Goal: Submit feedback/report problem

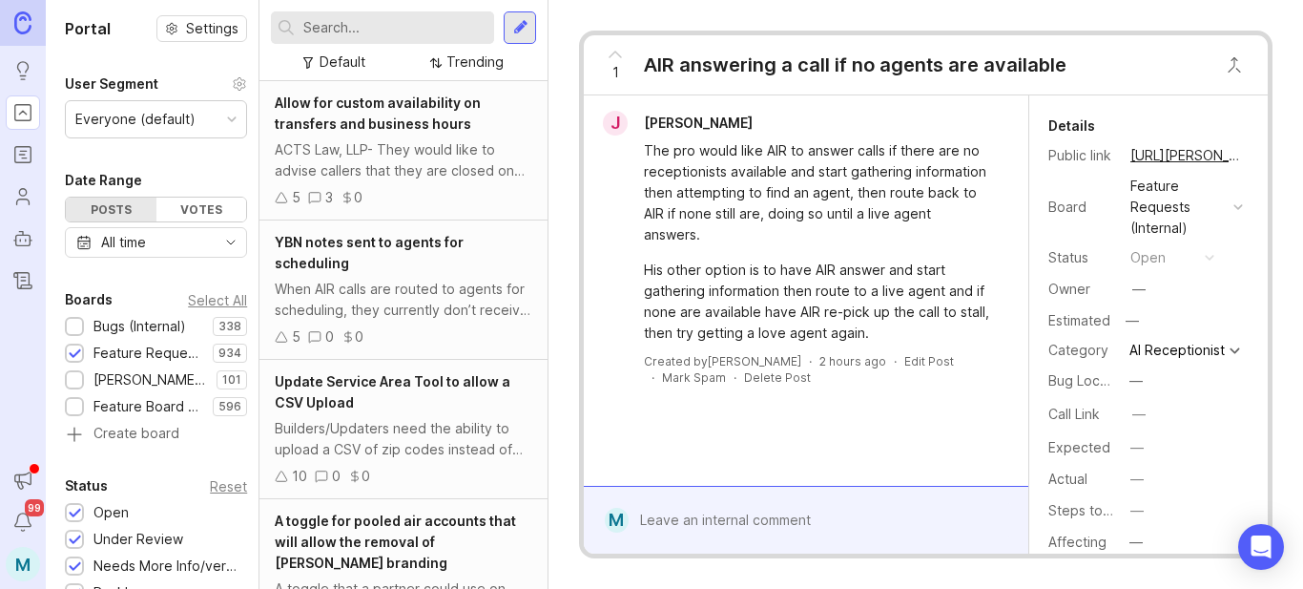
scroll to position [328, 0]
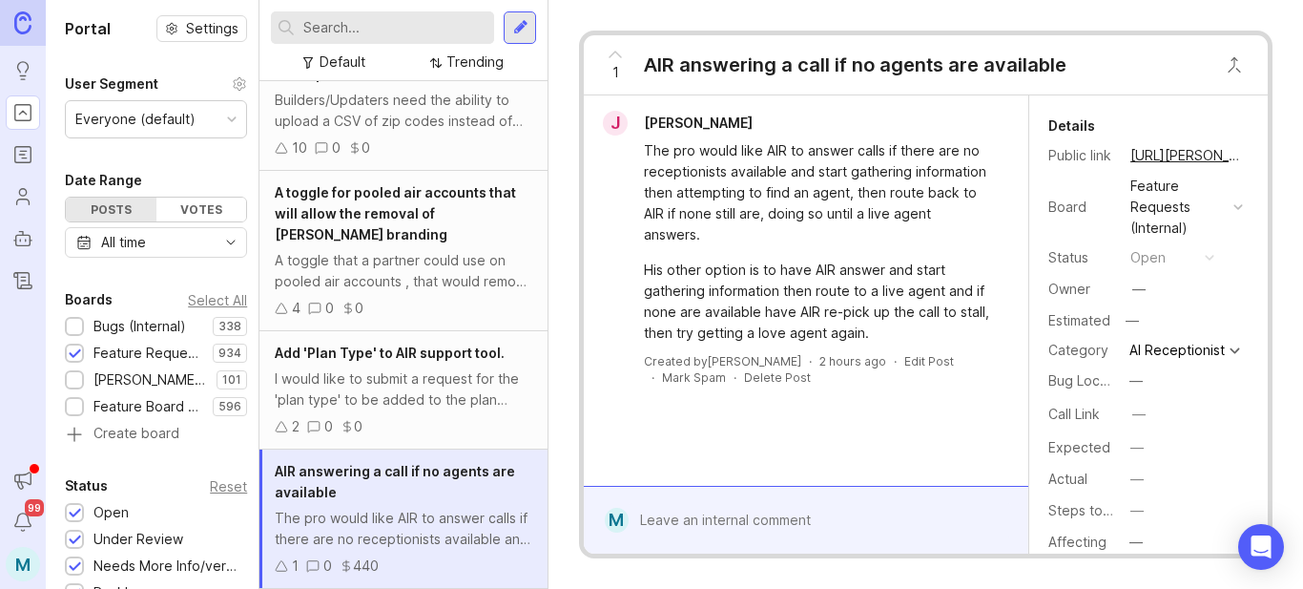
click at [361, 37] on input "text" at bounding box center [394, 27] width 183 height 21
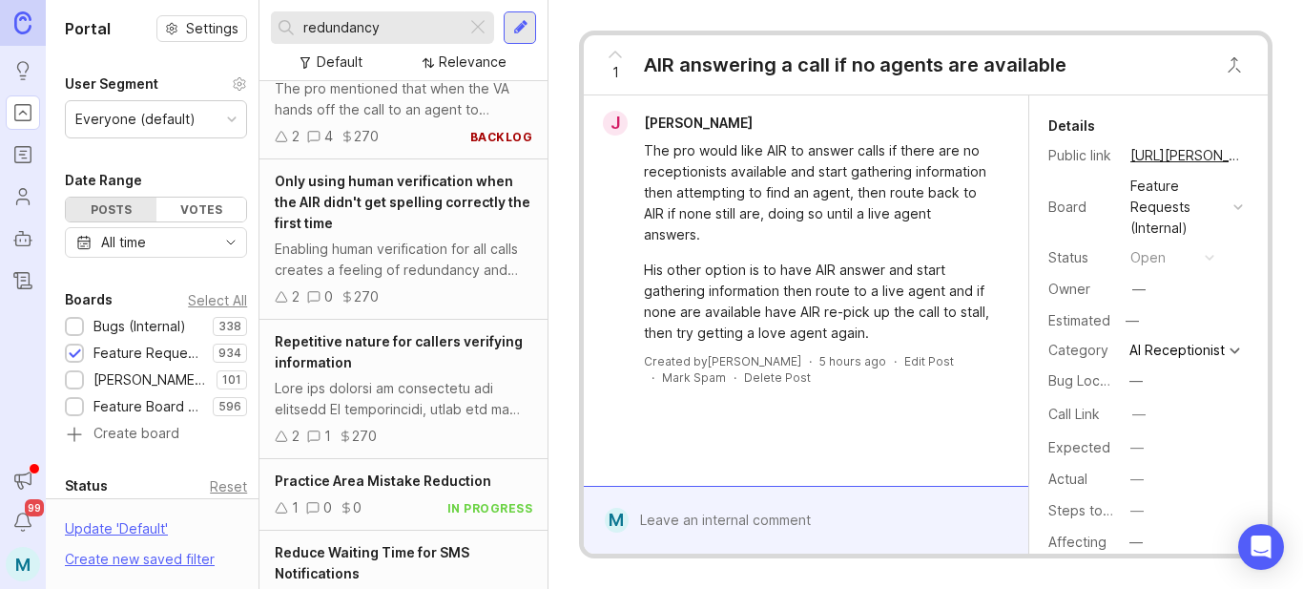
scroll to position [95, 0]
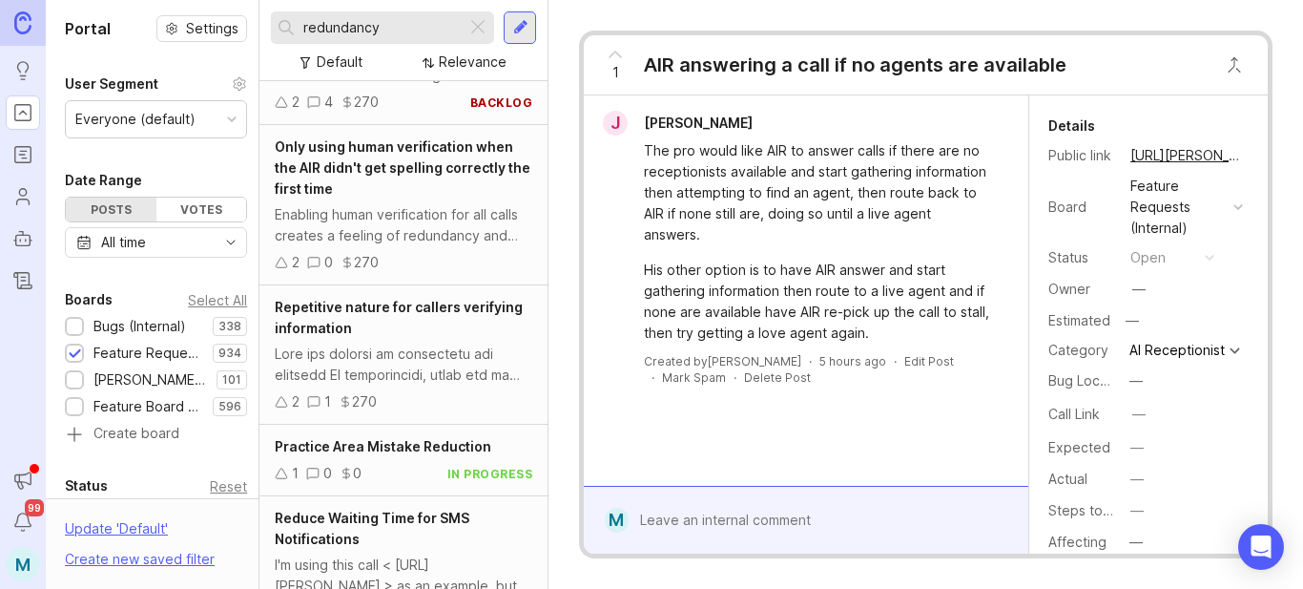
type input "redundancy"
click at [404, 362] on div at bounding box center [404, 364] width 258 height 42
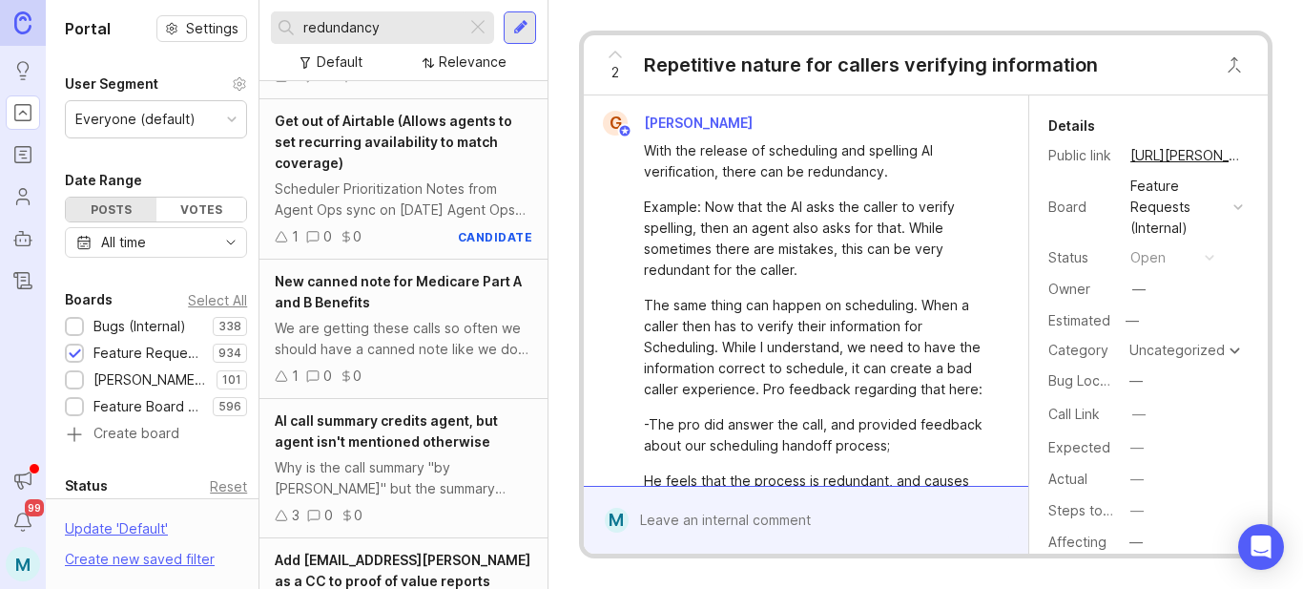
scroll to position [2357, 0]
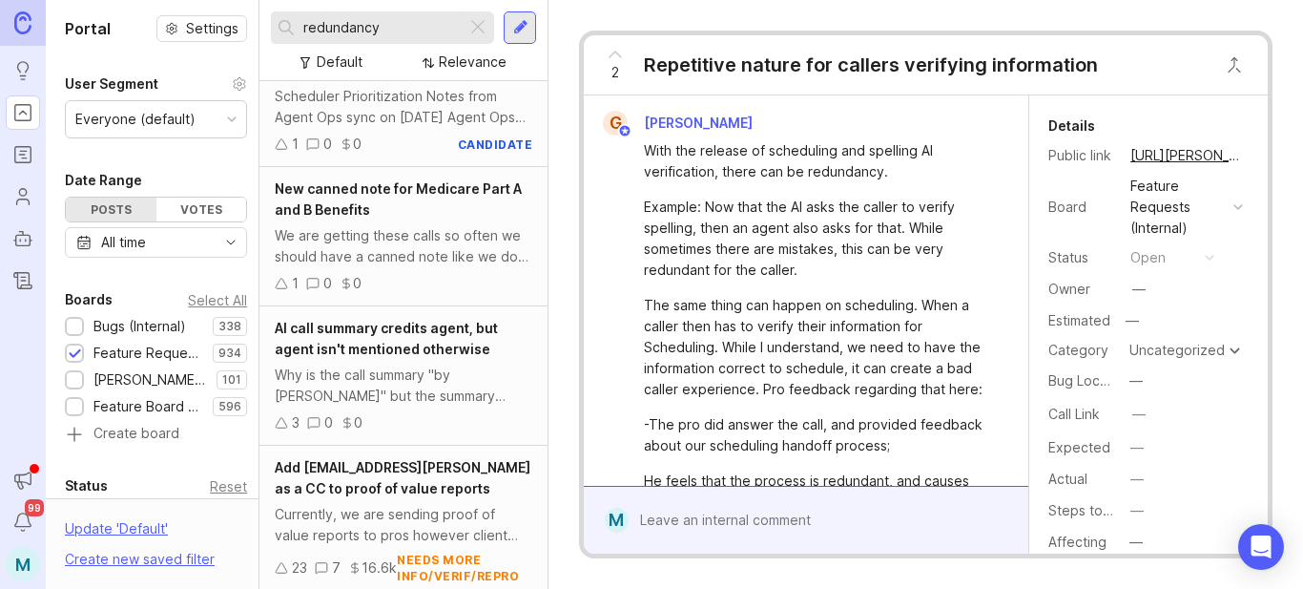
click at [356, 267] on div "We are getting these calls so often we should have a canned note like we do for…" at bounding box center [404, 246] width 258 height 42
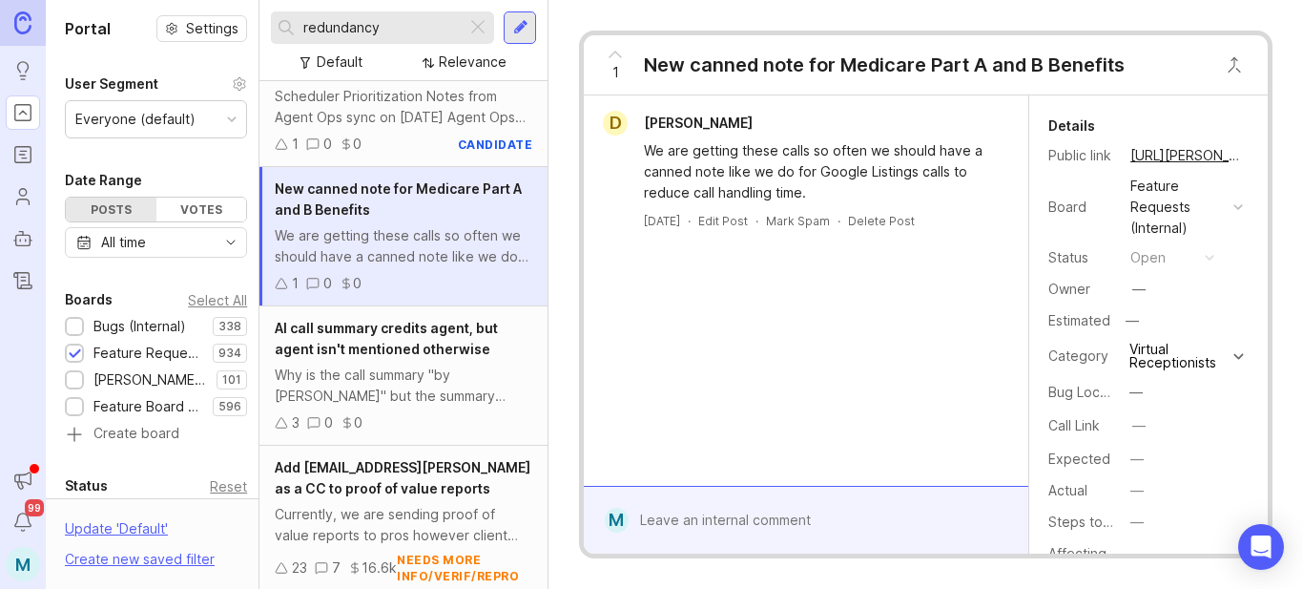
click at [619, 67] on div "1" at bounding box center [615, 65] width 36 height 50
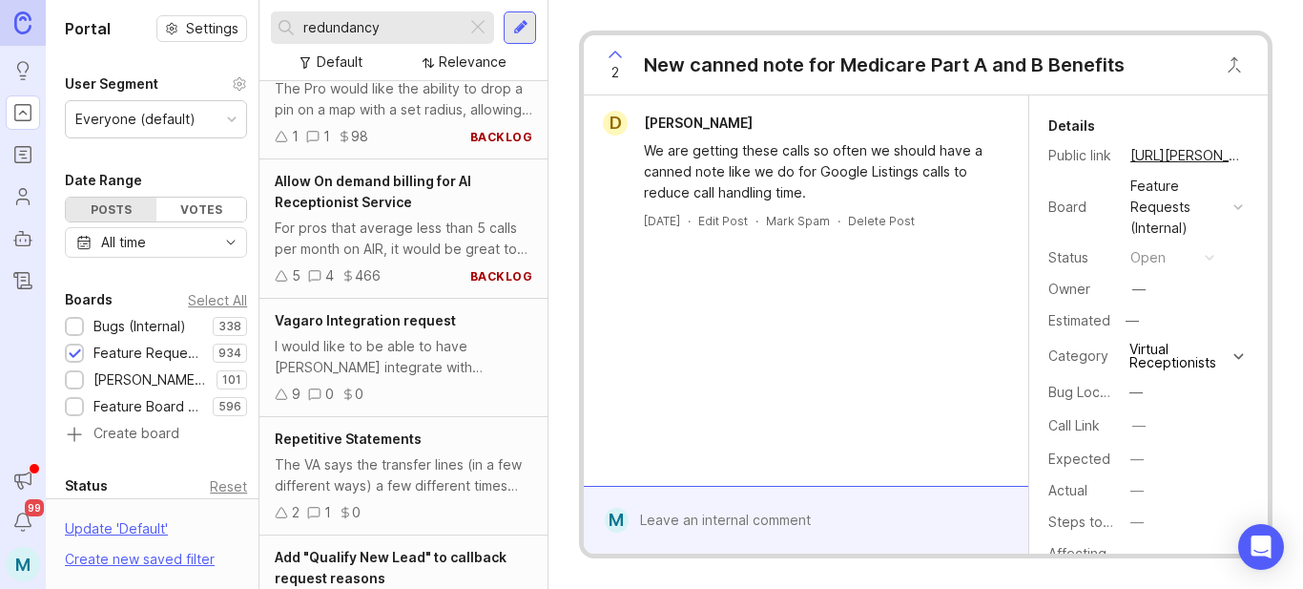
scroll to position [4219, 0]
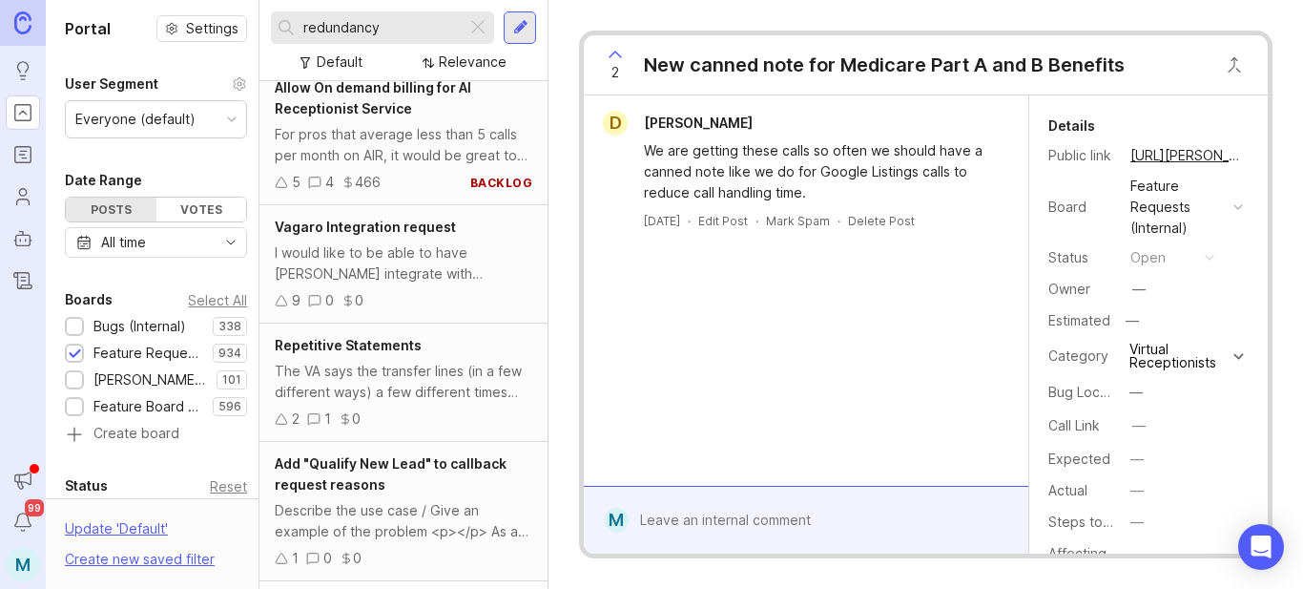
click at [419, 403] on div "The VA says the transfer lines (in a few different ways) a few different times …" at bounding box center [404, 382] width 258 height 42
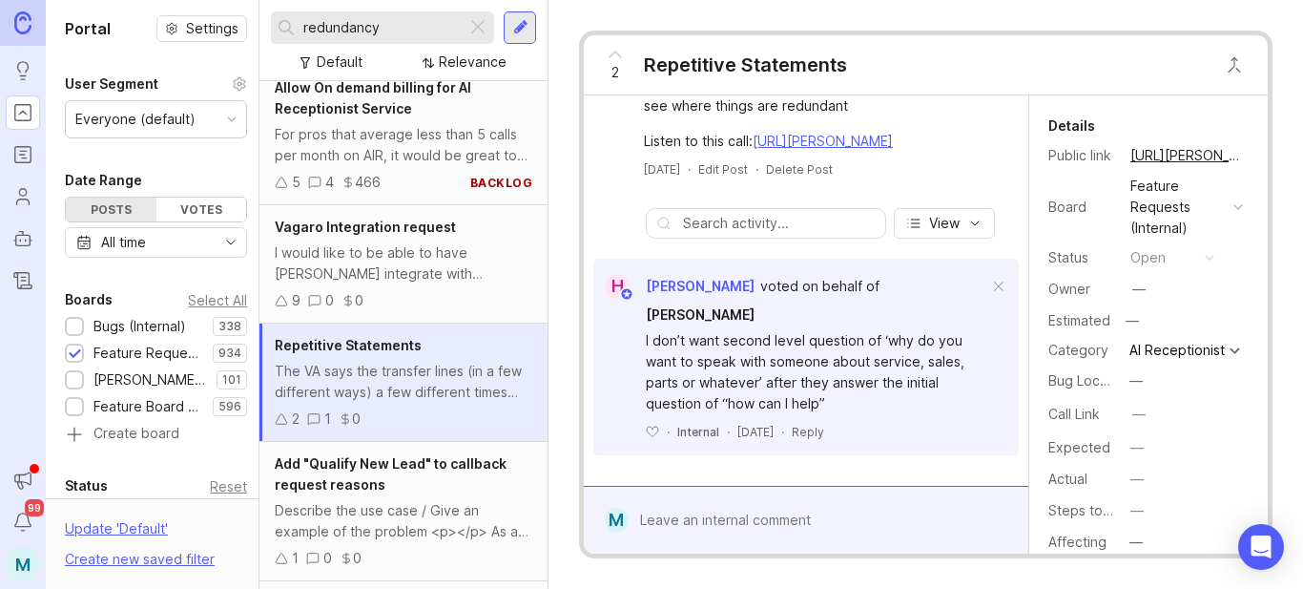
scroll to position [123, 0]
click at [734, 518] on div at bounding box center [820, 520] width 382 height 36
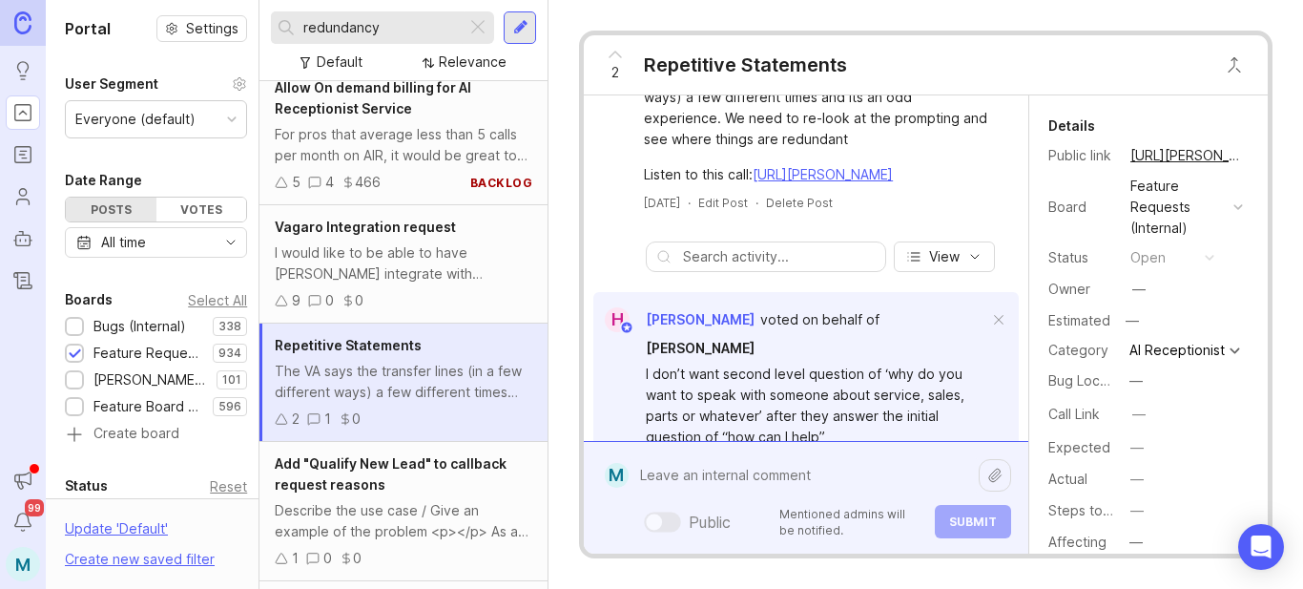
scroll to position [168, 0]
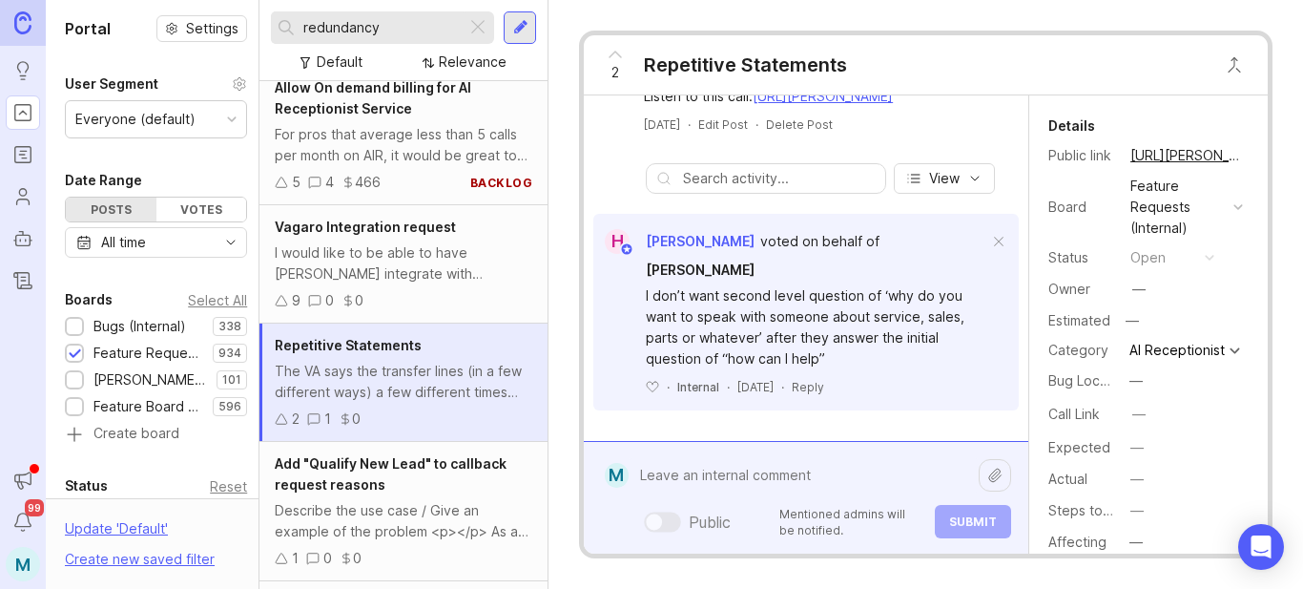
click at [762, 482] on textarea at bounding box center [804, 475] width 350 height 36
click at [617, 477] on div "M" at bounding box center [617, 475] width 24 height 25
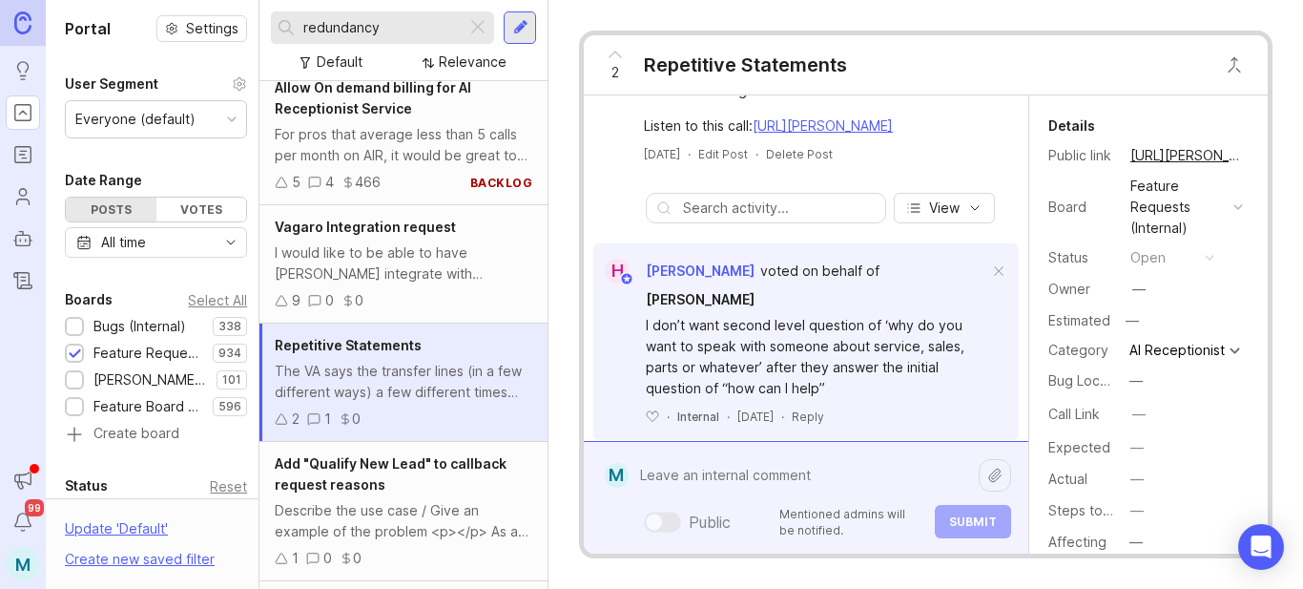
click at [518, 30] on div at bounding box center [520, 27] width 15 height 17
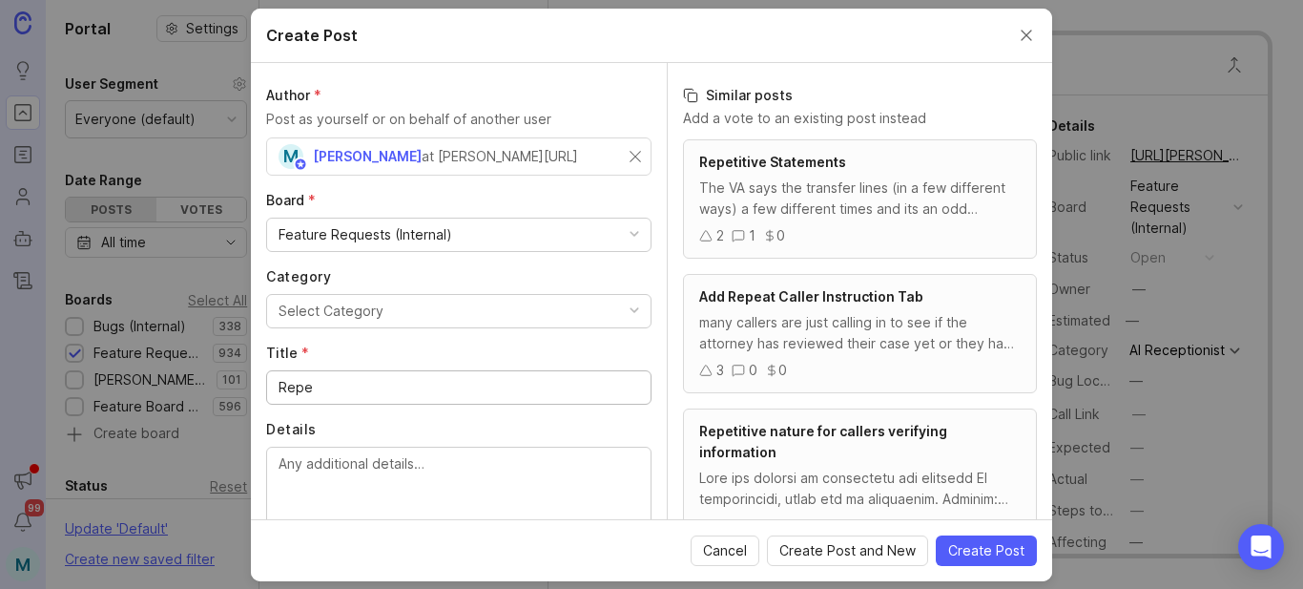
type input "Repe"
click at [815, 213] on div "The VA says the transfer lines (in a few different ways) a few different times …" at bounding box center [859, 198] width 321 height 42
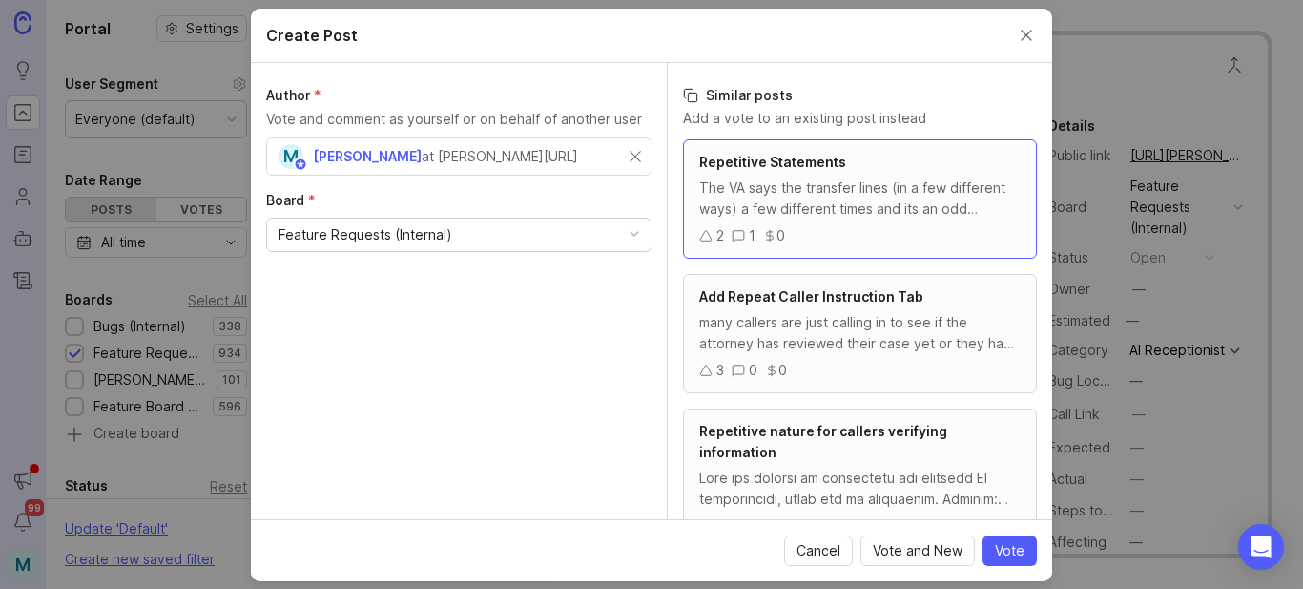
click at [453, 155] on div "at [PERSON_NAME][URL]" at bounding box center [500, 156] width 156 height 21
click at [907, 212] on div "The VA says the transfer lines (in a few different ways) a few different times …" at bounding box center [859, 198] width 321 height 42
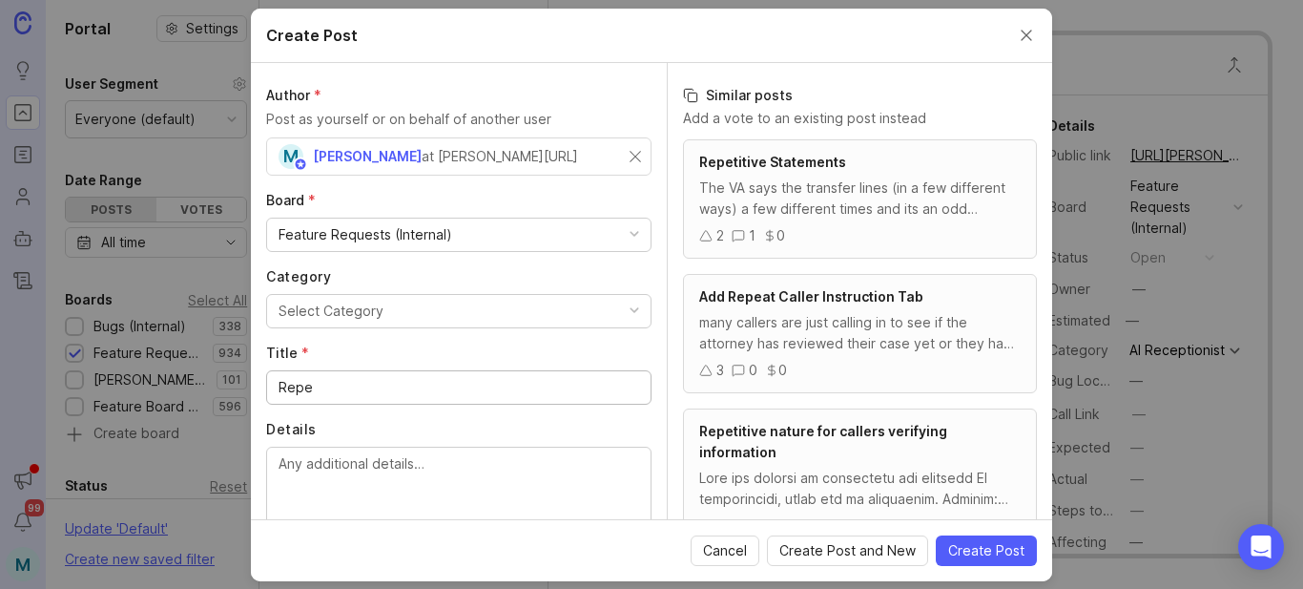
click at [853, 203] on div "The VA says the transfer lines (in a few different ways) a few different times …" at bounding box center [859, 198] width 321 height 42
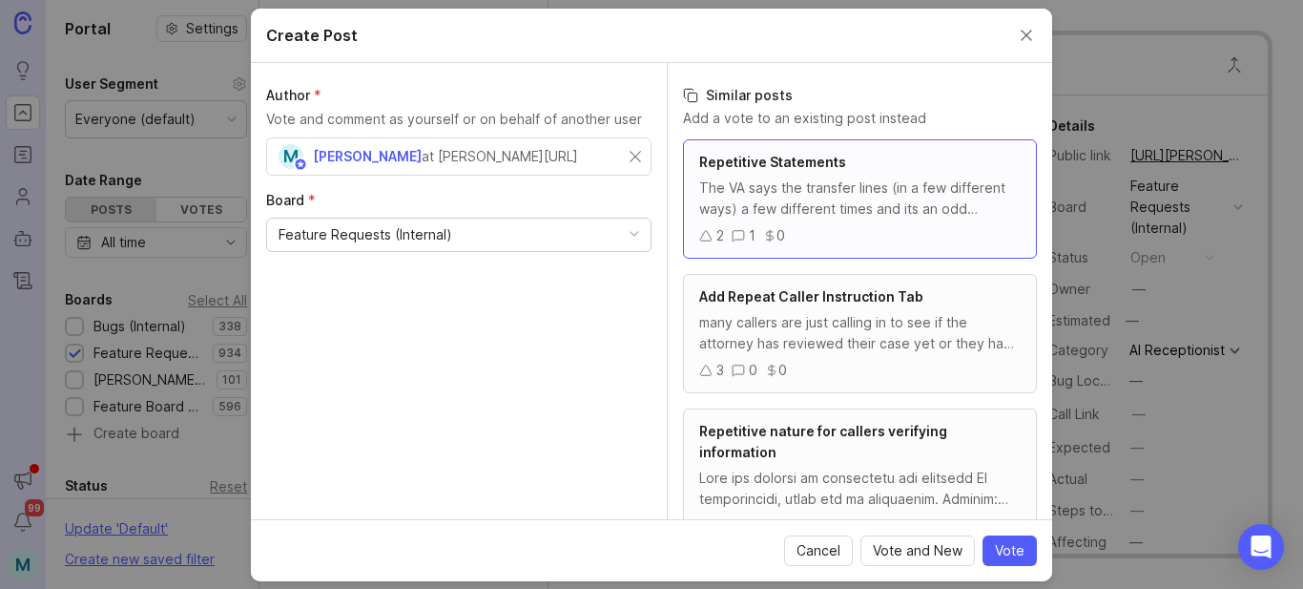
click at [1021, 36] on button "Close create post modal" at bounding box center [1026, 35] width 21 height 21
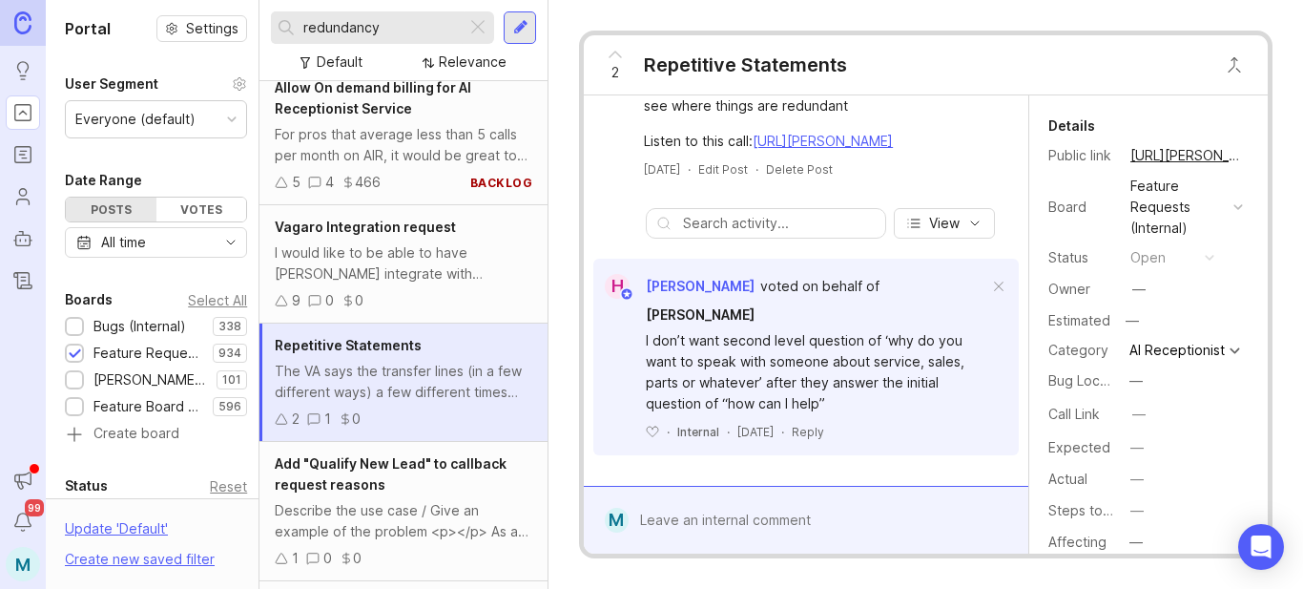
scroll to position [168, 0]
click at [726, 520] on div at bounding box center [820, 520] width 382 height 36
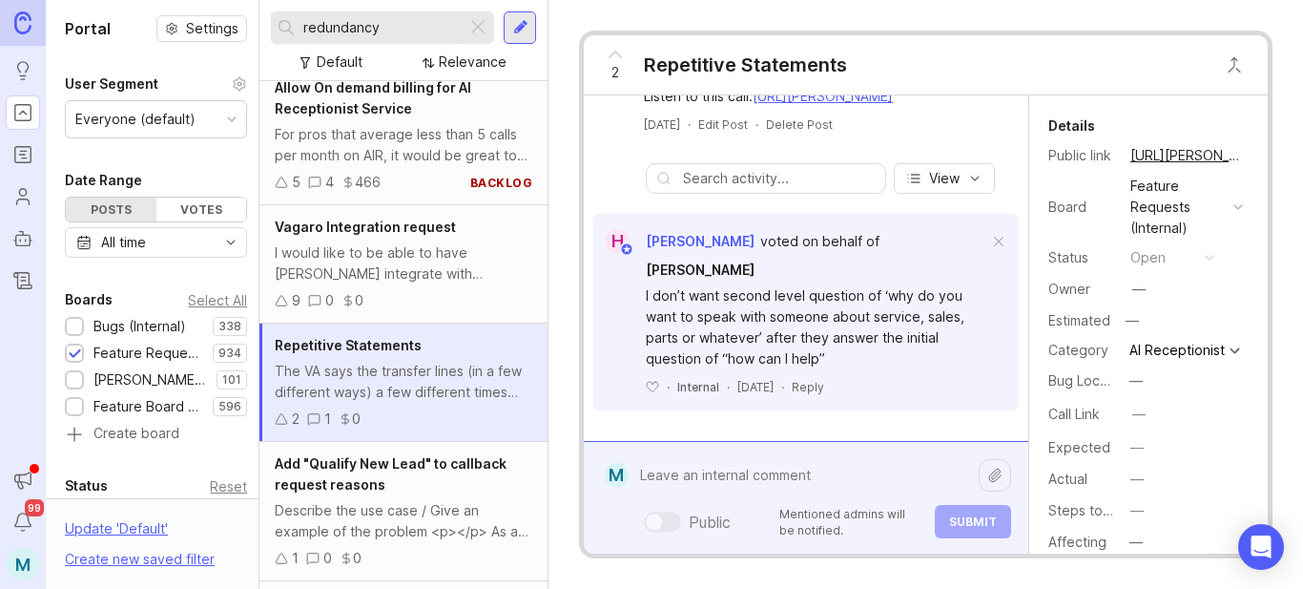
click at [725, 474] on textarea at bounding box center [804, 475] width 350 height 36
paste textarea "I need to get the AI to stop asking so many questions. About the job descriptio…"
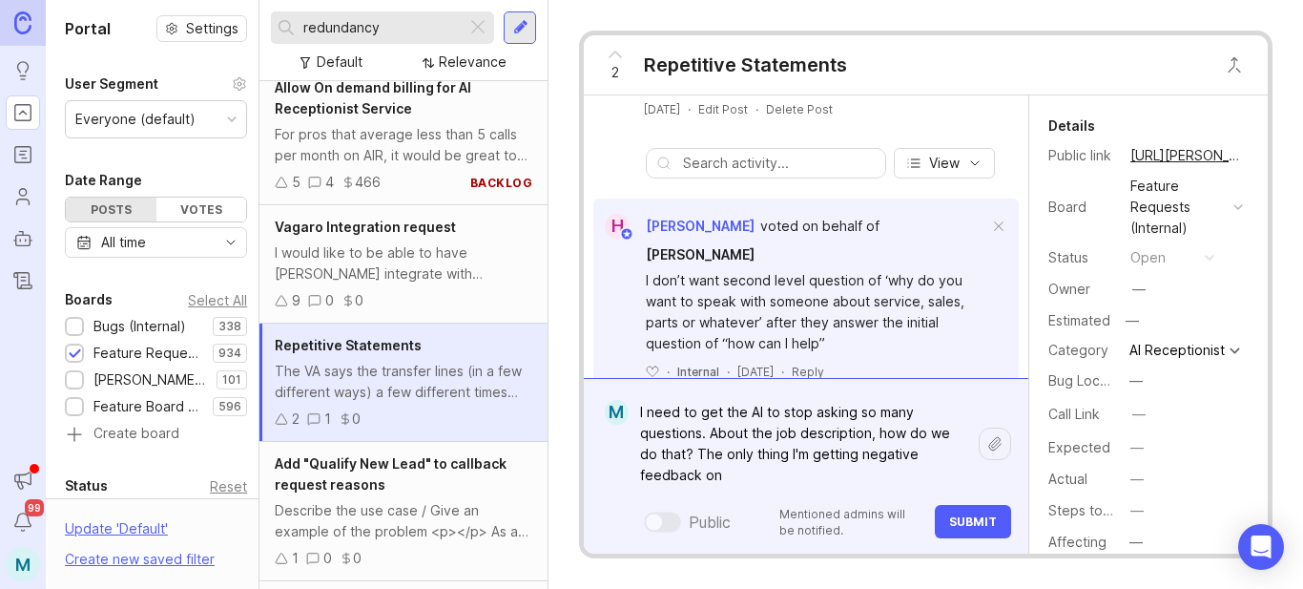
click at [637, 413] on textarea "I need to get the AI to stop asking so many questions. About the job descriptio…" at bounding box center [804, 443] width 350 height 99
drag, startPoint x: 767, startPoint y: 413, endPoint x: 732, endPoint y: 413, distance: 35.3
click at [732, 413] on textarea "[PERSON_NAME] of G & G I need to get the AI to stop asking so many questions. A…" at bounding box center [804, 443] width 350 height 99
paste textarea "Lawn Care and Tree Service"
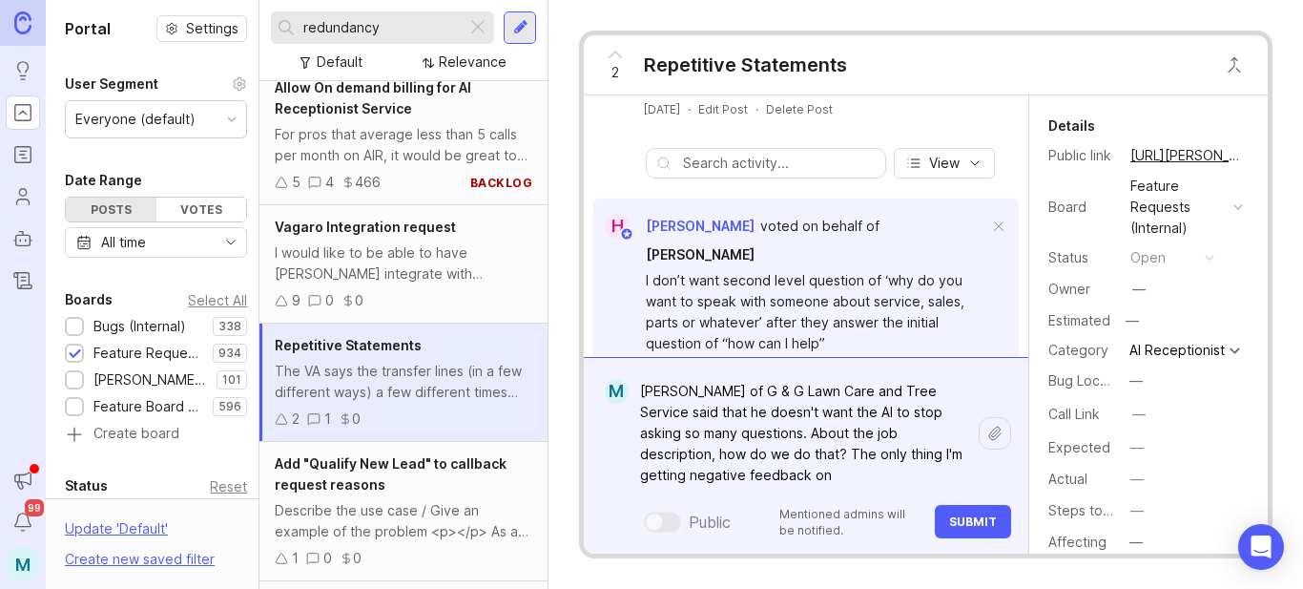
drag, startPoint x: 766, startPoint y: 417, endPoint x: 720, endPoint y: 420, distance: 45.9
click at [720, 420] on textarea "[PERSON_NAME] of G & G Lawn Care and Tree Service said that he doesn't want the…" at bounding box center [804, 433] width 350 height 120
click at [746, 413] on textarea "[PERSON_NAME] of G & G Lawn Care and Tree Service said that he want the AI to s…" at bounding box center [804, 433] width 350 height 120
click at [749, 414] on textarea "[PERSON_NAME] of G & G Lawn Care and Tree Service said that he want the AI to s…" at bounding box center [804, 433] width 350 height 120
click at [707, 436] on textarea "[PERSON_NAME] of G & G Lawn Care and Tree Service said that he wants the AI to …" at bounding box center [804, 433] width 350 height 120
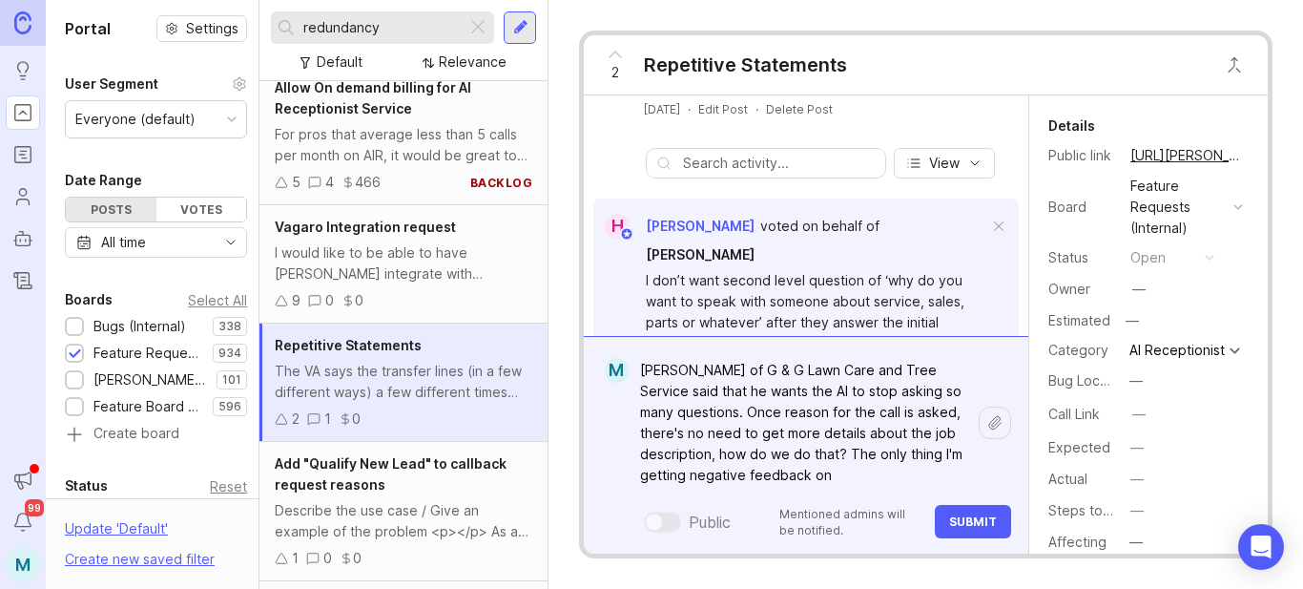
drag, startPoint x: 870, startPoint y: 483, endPoint x: 711, endPoint y: 458, distance: 161.2
click at [711, 458] on textarea "[PERSON_NAME] of G & G Lawn Care and Tree Service said that he wants the AI to …" at bounding box center [804, 422] width 350 height 141
click at [889, 457] on textarea "[PERSON_NAME] of G & G Lawn Care and Tree Service said that he wants the AI to …" at bounding box center [804, 422] width 350 height 141
click at [0, 0] on lt-span "negat i ve" at bounding box center [0, 0] width 0 height 0
click at [843, 472] on textarea "[PERSON_NAME] of G & G Lawn Care and Tree Service said that he wants the AI to …" at bounding box center [804, 422] width 350 height 141
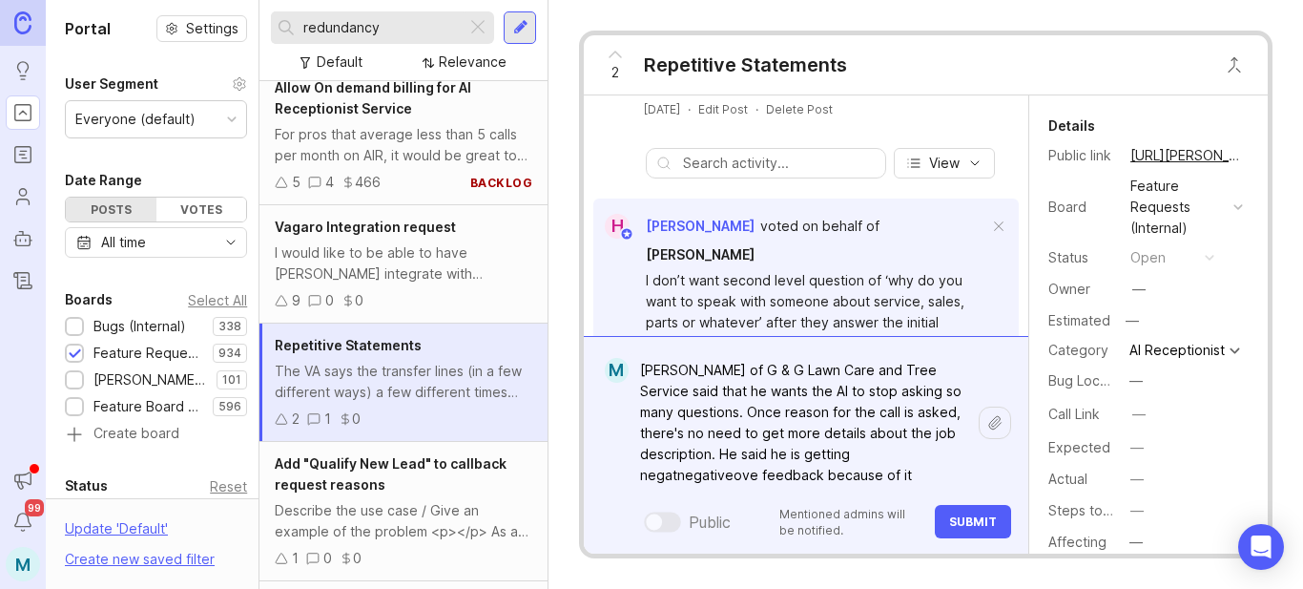
paste textarea "[URL][PERSON_NAME]"
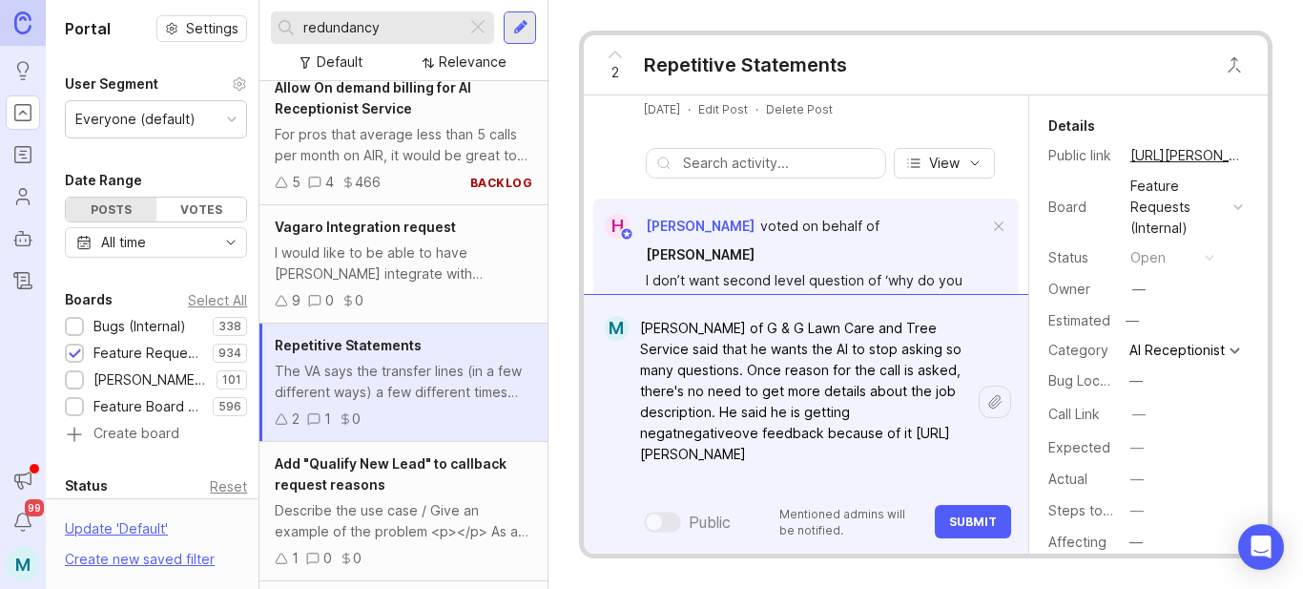
click at [887, 415] on textarea "[PERSON_NAME] of G & G Lawn Care and Tree Service said that he wants the AI to …" at bounding box center [804, 401] width 350 height 183
click at [936, 413] on textarea "[PERSON_NAME] of G & G Lawn Care and Tree Service said that he wants the AI to …" at bounding box center [804, 401] width 350 height 183
click at [744, 372] on textarea "[PERSON_NAME] of G & G Lawn Care and Tree Service said that he wants the AI to …" at bounding box center [804, 401] width 350 height 183
type textarea "[PERSON_NAME] of G & G Lawn Care and Tree Service said that he wants the AI to …"
click at [967, 523] on span "Submit" at bounding box center [973, 521] width 48 height 14
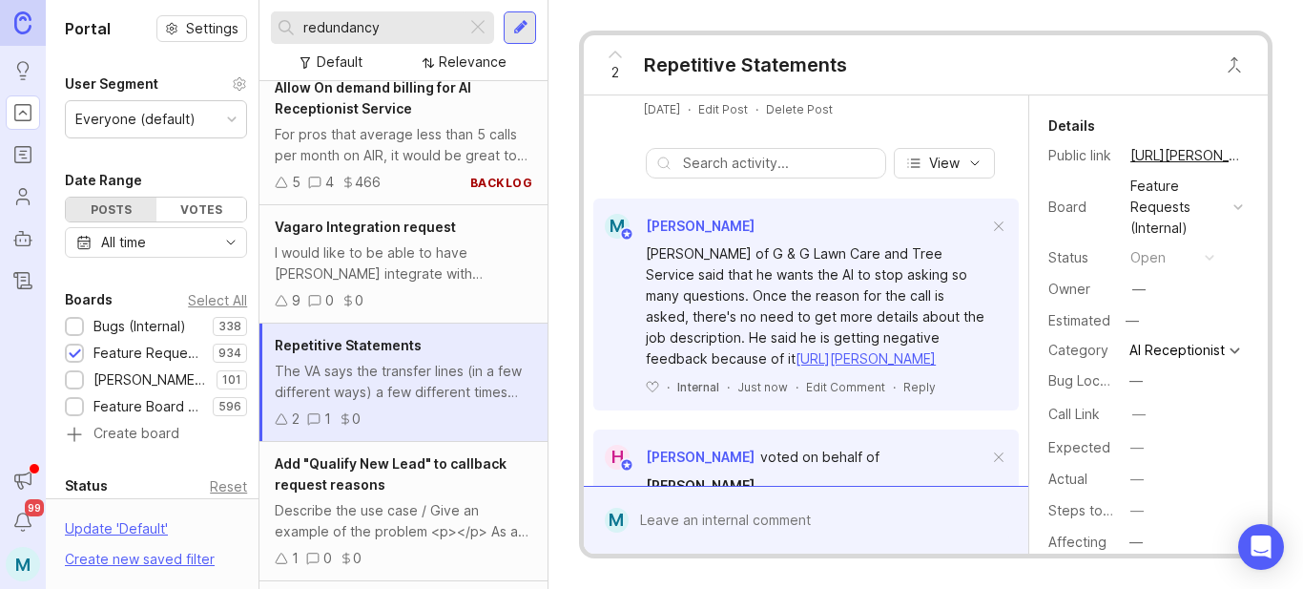
click at [77, 358] on div at bounding box center [75, 354] width 12 height 14
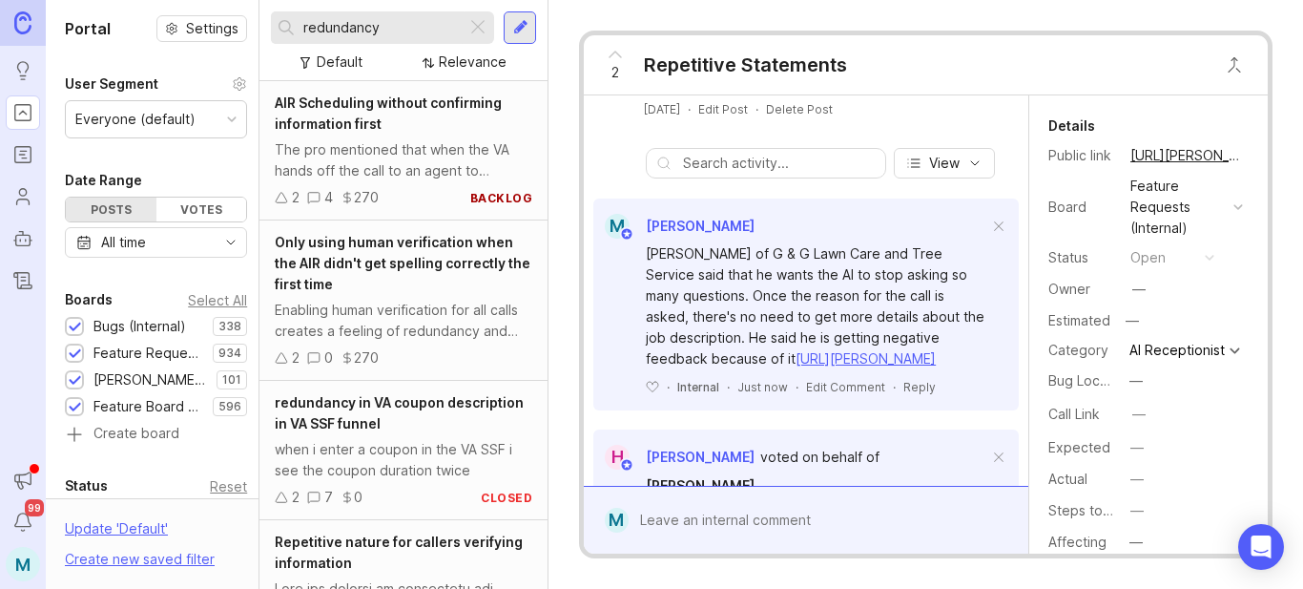
click at [80, 350] on div at bounding box center [75, 354] width 12 height 14
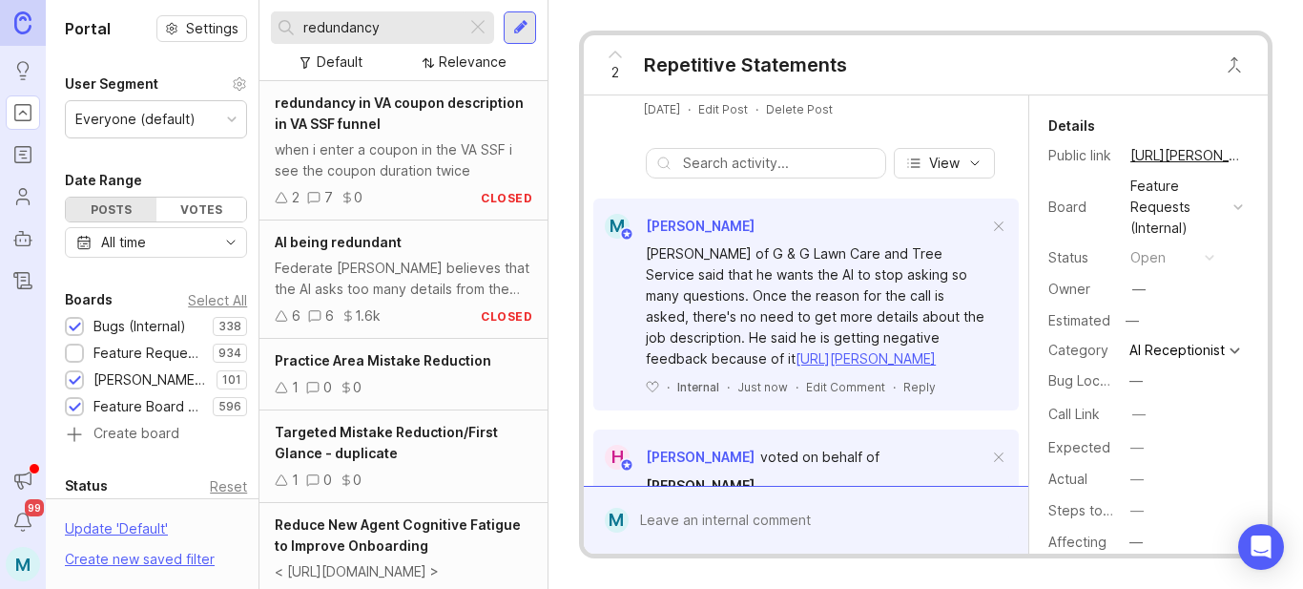
click at [73, 379] on div at bounding box center [75, 381] width 12 height 14
click at [75, 409] on div at bounding box center [75, 408] width 12 height 14
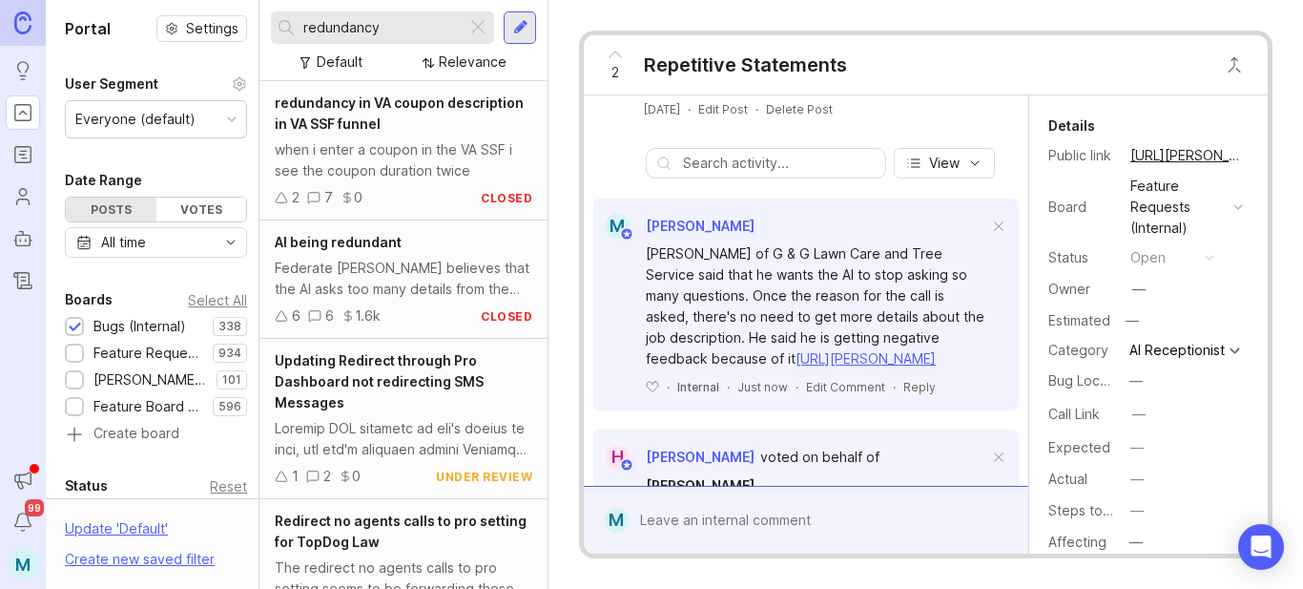
click at [403, 279] on div "Federate [PERSON_NAME] believes that the AI asks too many details from the call…" at bounding box center [404, 279] width 258 height 42
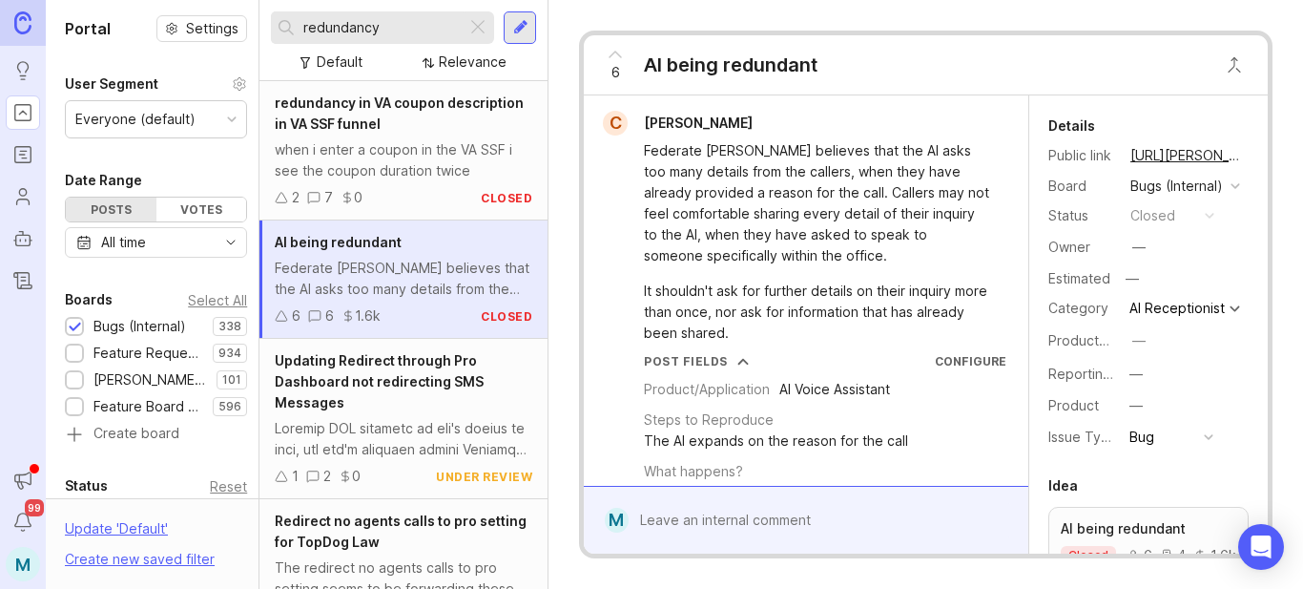
click at [615, 70] on span "6" at bounding box center [615, 72] width 9 height 21
click at [523, 24] on div at bounding box center [520, 27] width 15 height 17
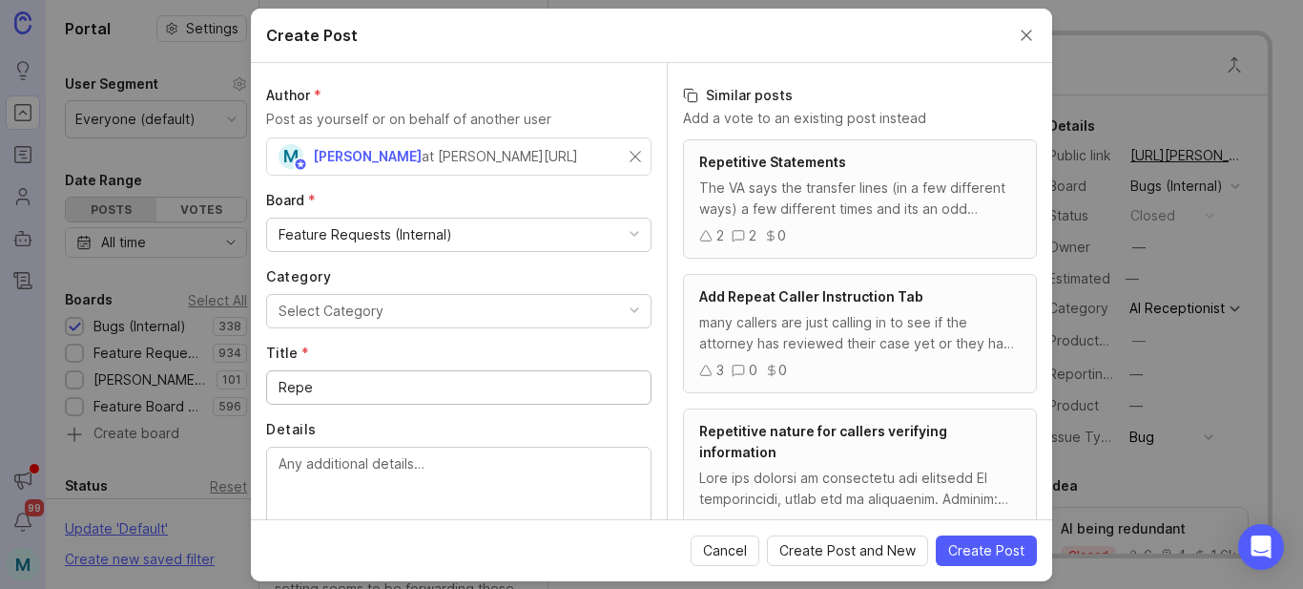
click at [397, 238] on div "Feature Requests (Internal)" at bounding box center [366, 234] width 174 height 21
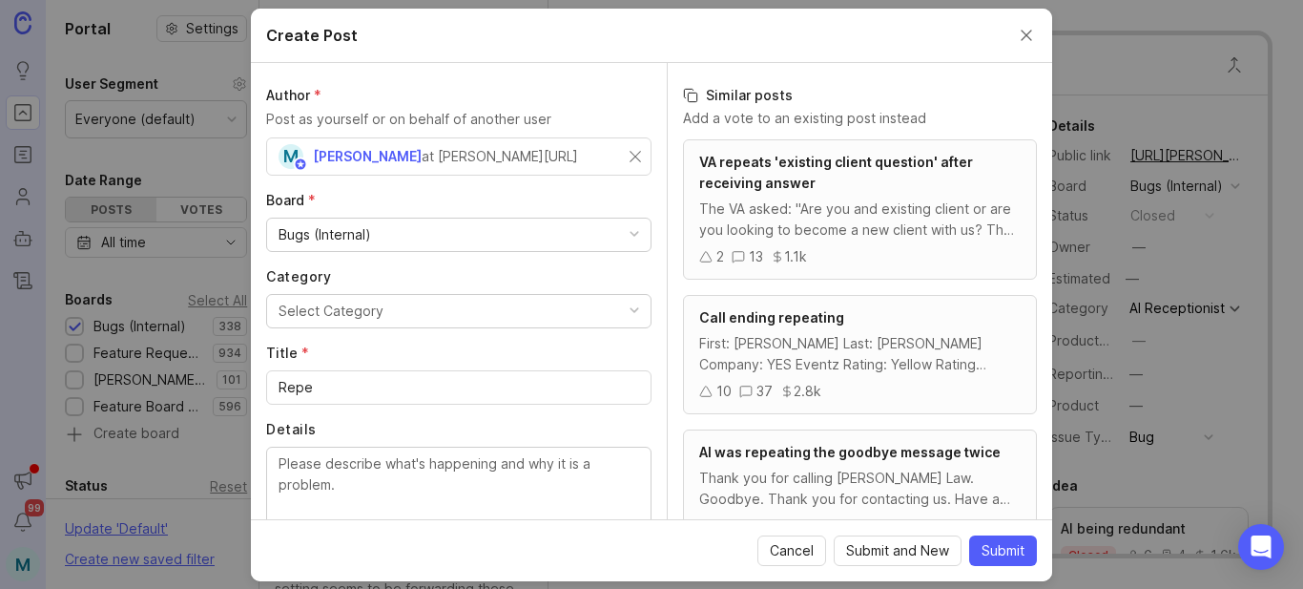
click at [351, 319] on div "Select Category" at bounding box center [331, 310] width 105 height 21
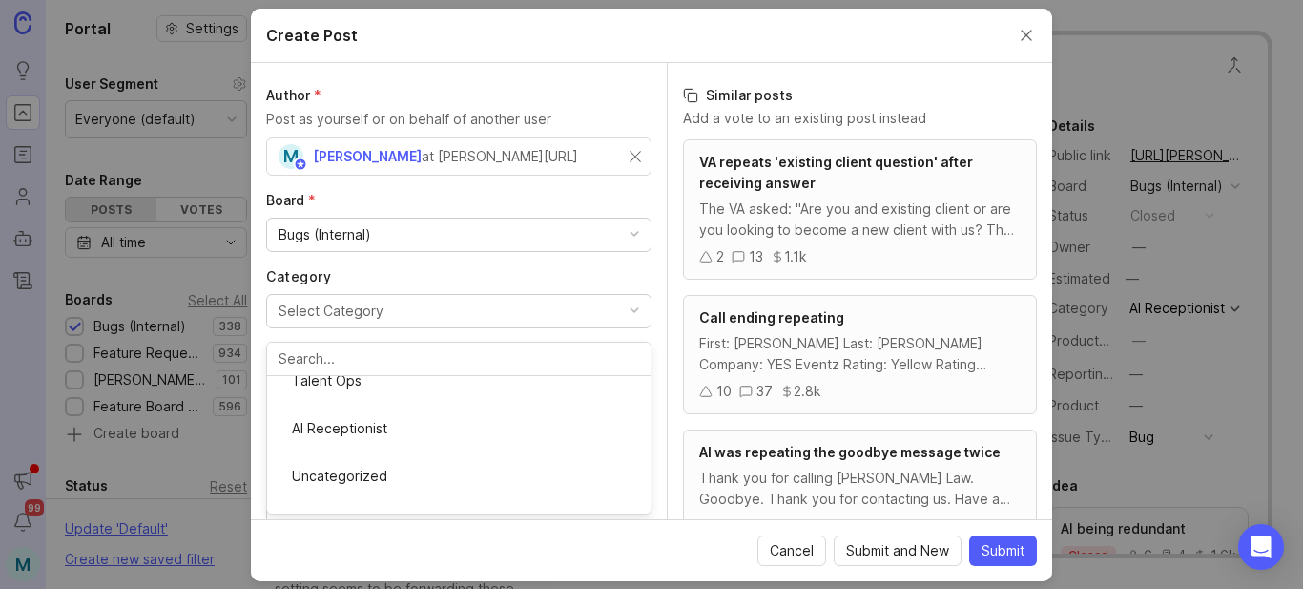
scroll to position [347, 0]
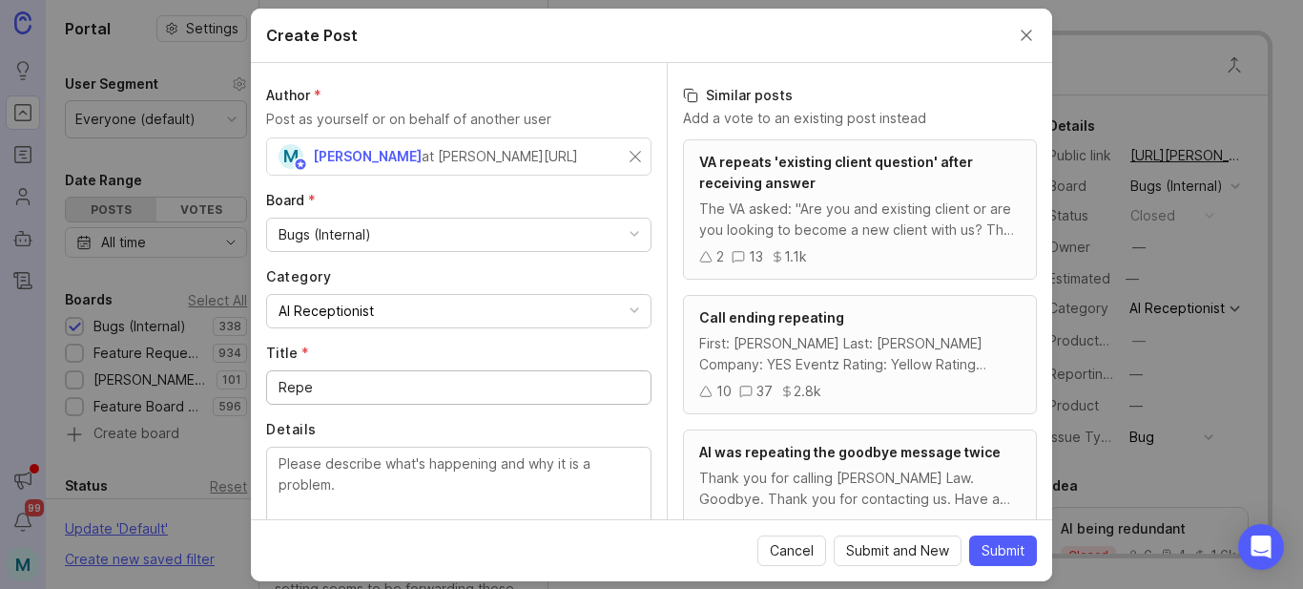
click at [448, 384] on input "Repe" at bounding box center [459, 387] width 361 height 21
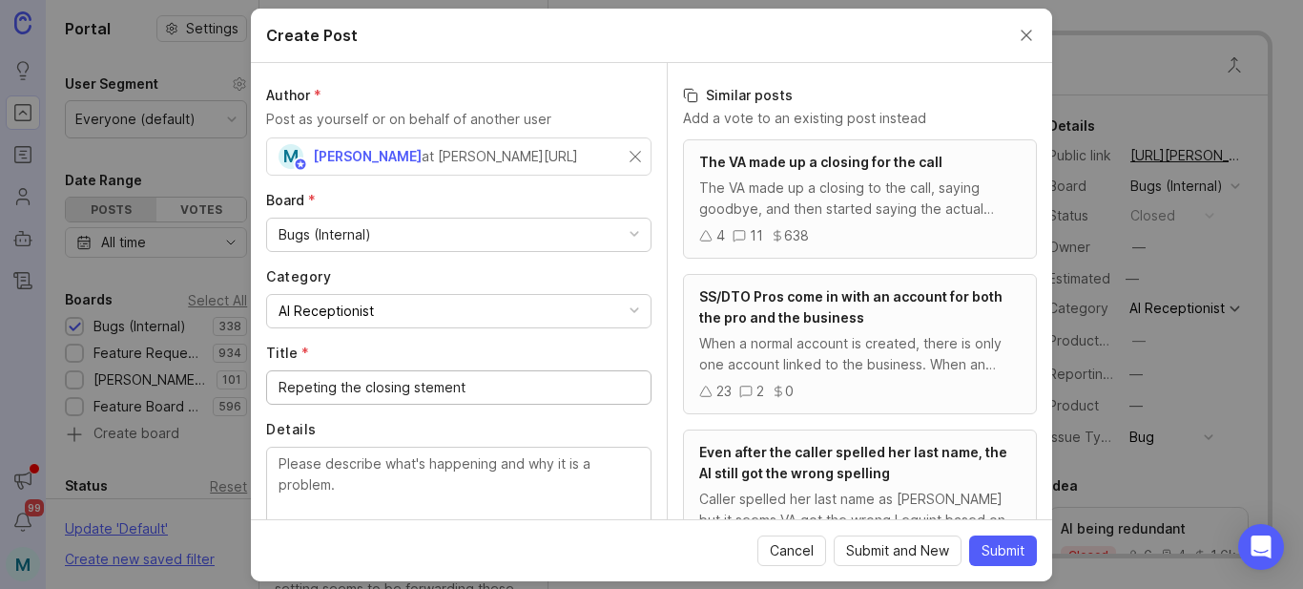
click at [421, 389] on input "Repeting the closing stement" at bounding box center [459, 387] width 361 height 21
click at [421, 388] on input "Repeting the closing stement" at bounding box center [459, 387] width 361 height 21
click at [422, 389] on input "Repeting the closing stement" at bounding box center [459, 387] width 361 height 21
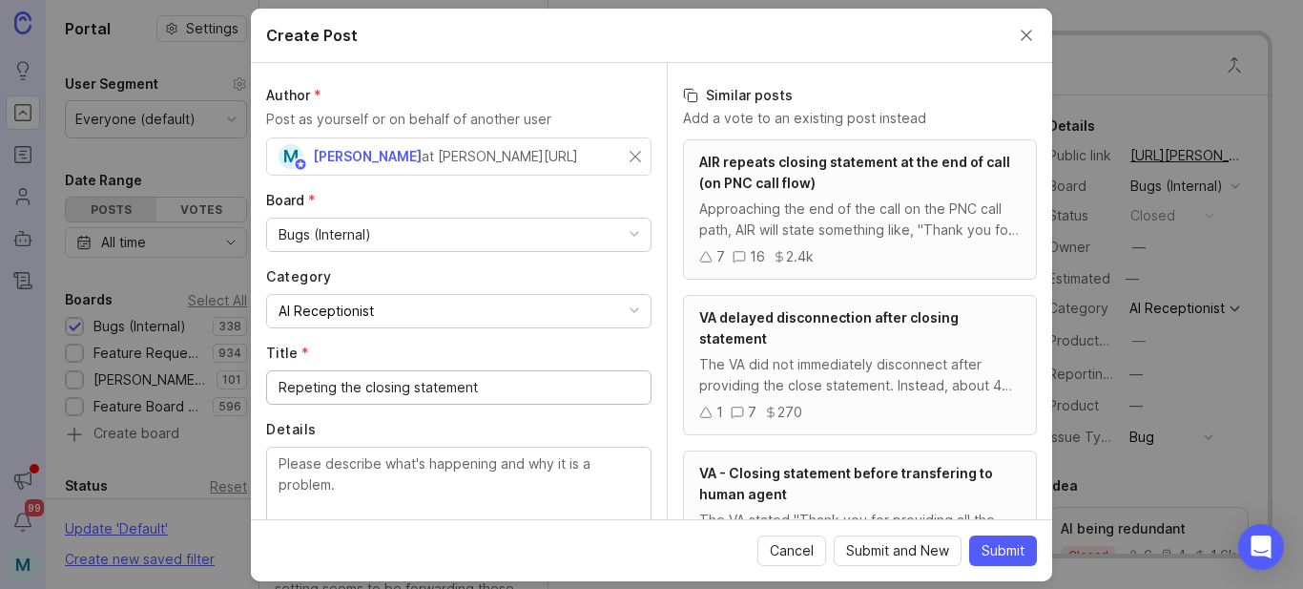
click at [298, 395] on input "Repeting the closing statement" at bounding box center [459, 387] width 361 height 21
click at [306, 386] on input "Repeting the closing statement" at bounding box center [459, 387] width 361 height 21
type input "Repeating the closing statement"
click at [885, 235] on div "Approaching the end of the call on the PNC call path, AIR will state something …" at bounding box center [859, 219] width 321 height 42
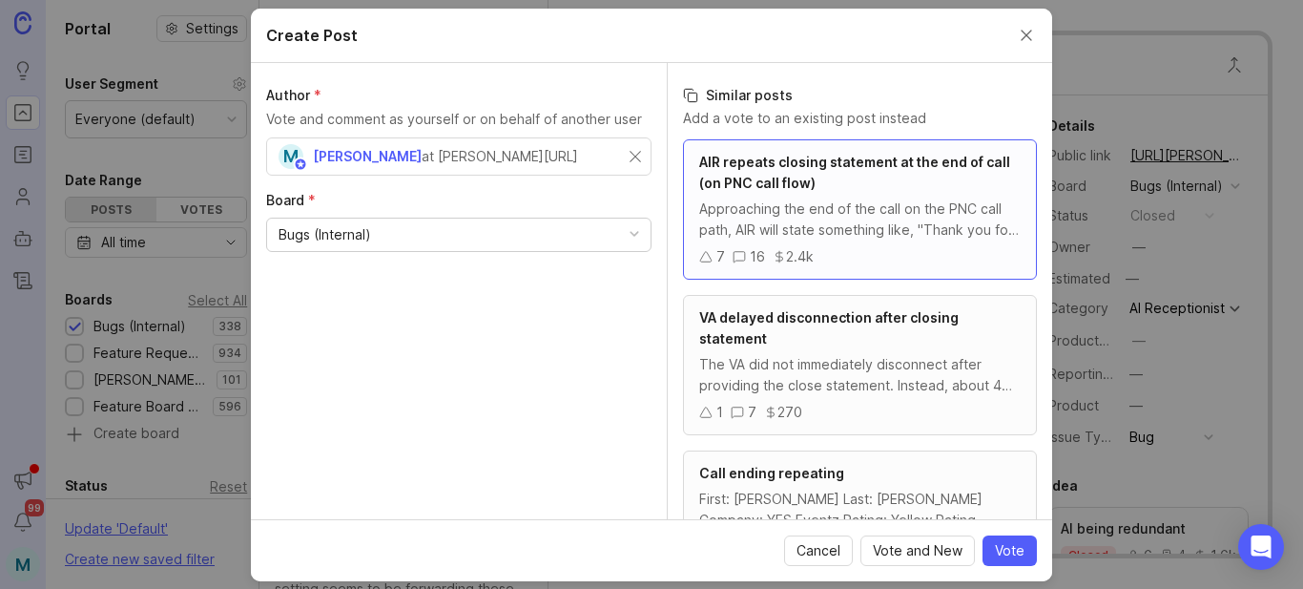
click at [885, 235] on div "Approaching the end of the call on the PNC call path, AIR will state something …" at bounding box center [859, 219] width 321 height 42
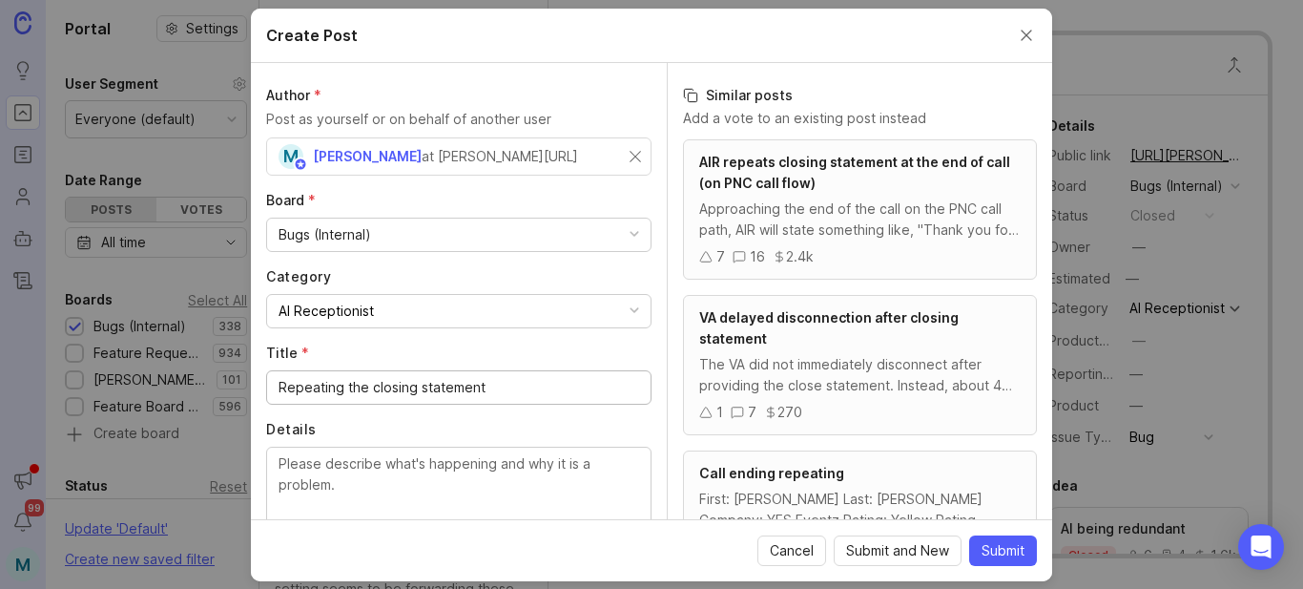
click at [768, 164] on span "AIR repeats closing statement at the end of call (on PNC call flow)" at bounding box center [854, 172] width 311 height 37
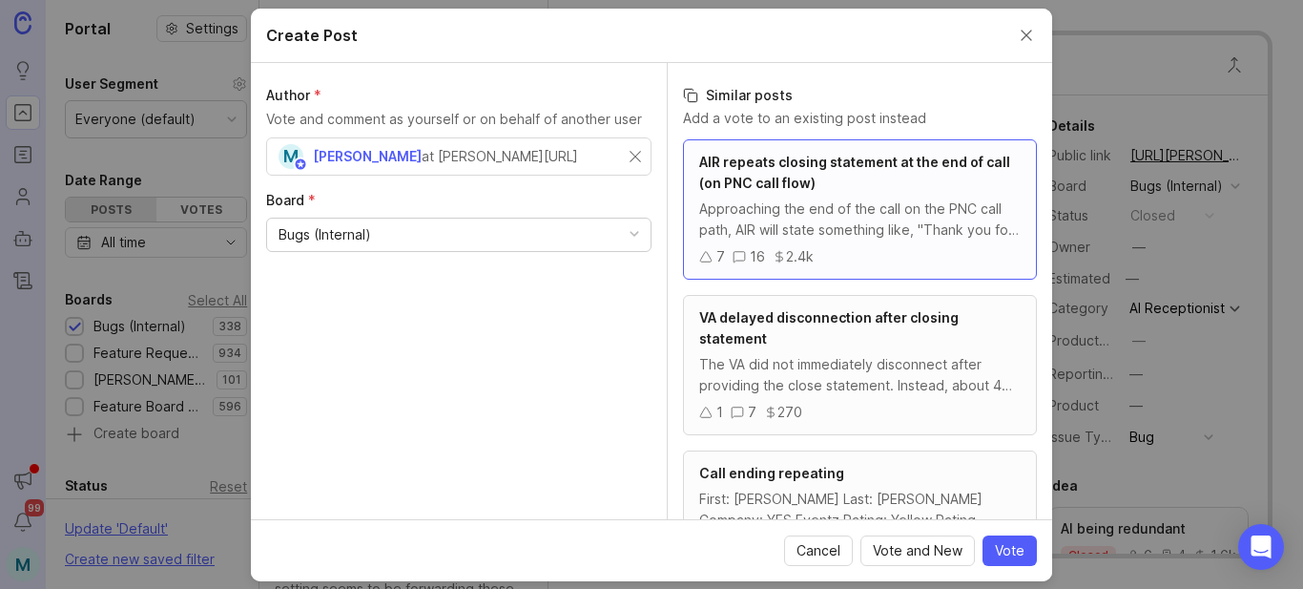
click at [1025, 31] on button "Close create post modal" at bounding box center [1026, 35] width 21 height 21
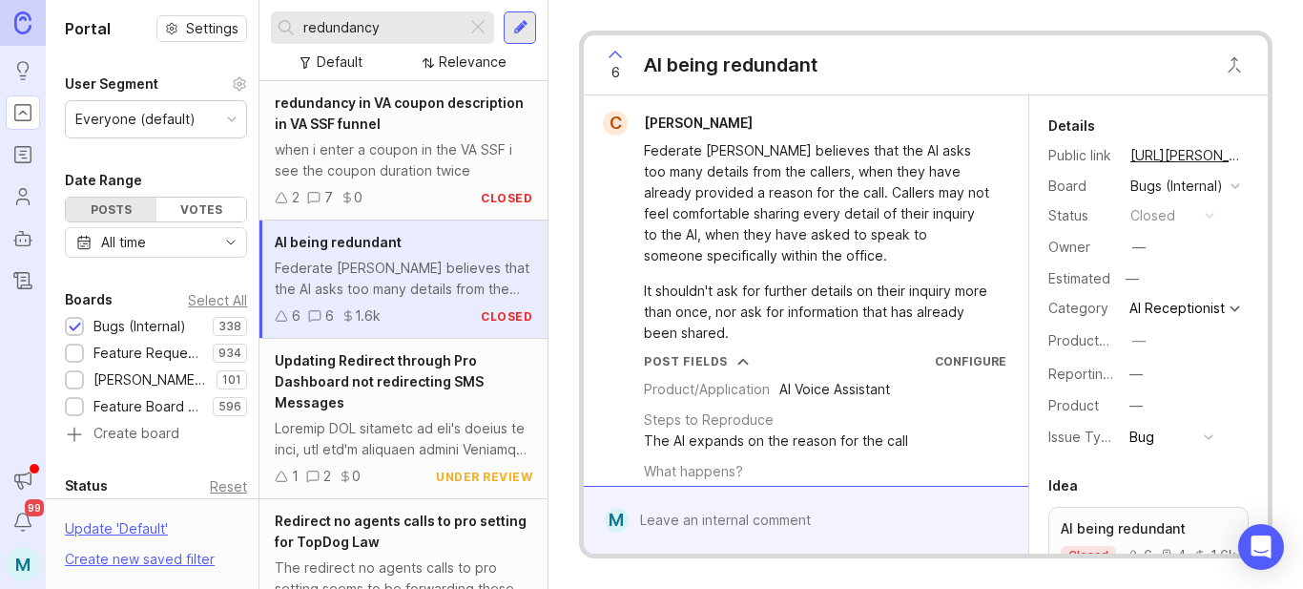
drag, startPoint x: 411, startPoint y: 28, endPoint x: 287, endPoint y: 21, distance: 124.2
click at [287, 21] on div "redundancy" at bounding box center [369, 27] width 196 height 32
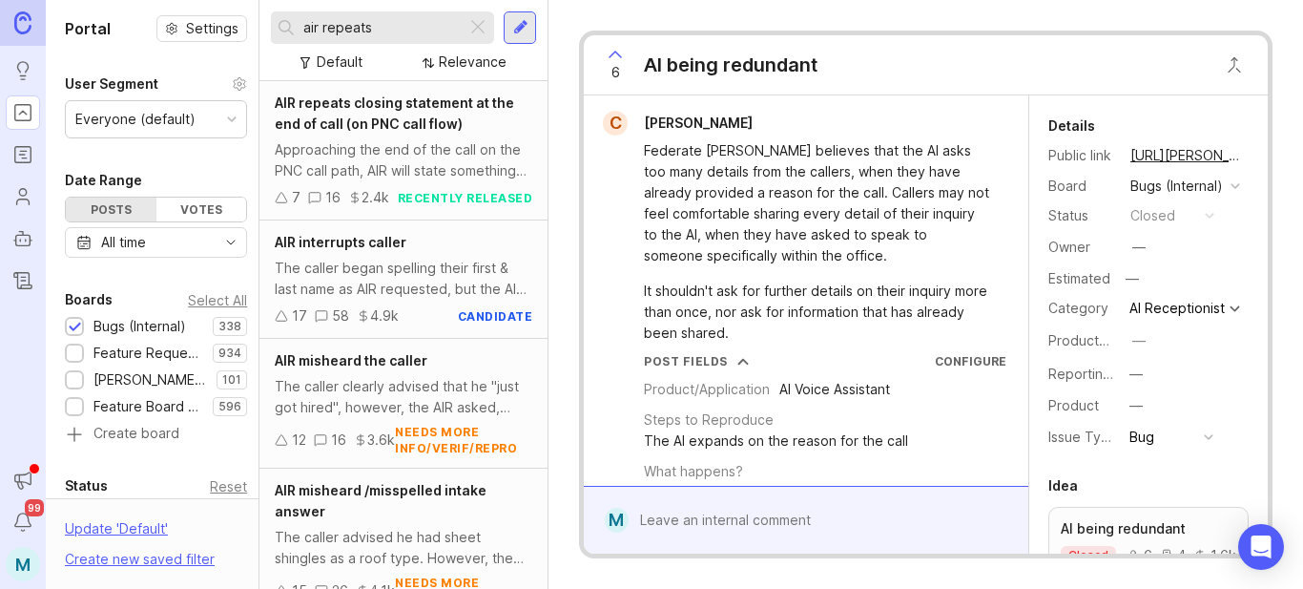
type input "air repeats"
click at [341, 143] on div "Approaching the end of the call on the PNC call path, AIR will state something …" at bounding box center [404, 160] width 258 height 42
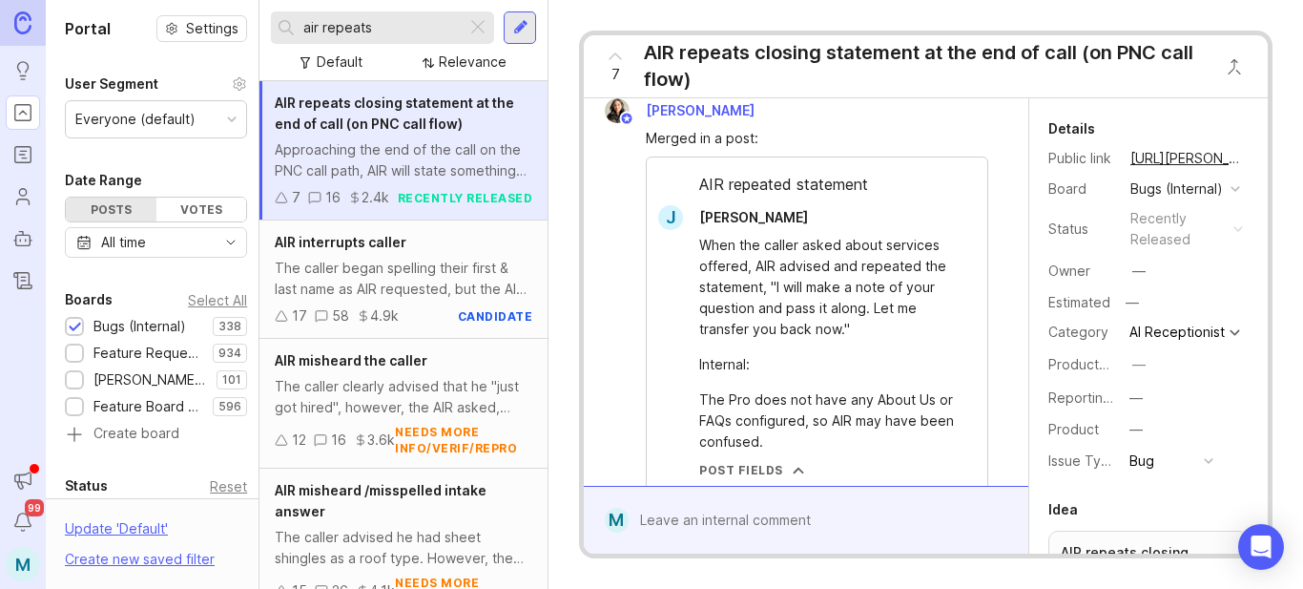
scroll to position [1526, 0]
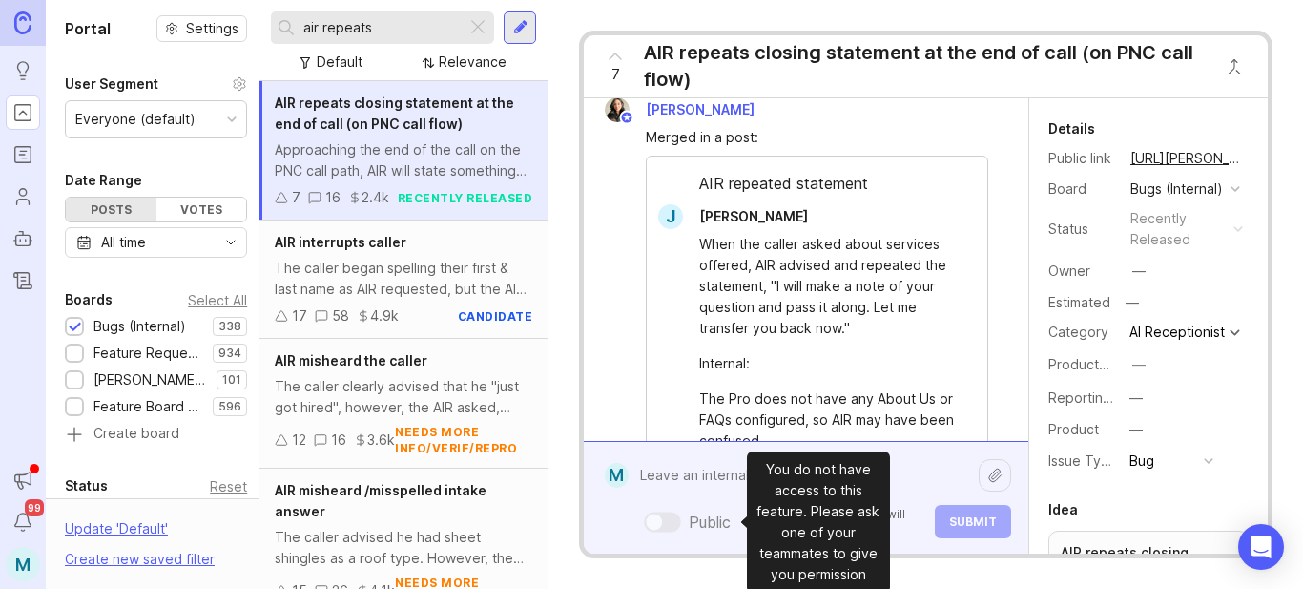
click at [722, 523] on div "Public Mentioned admins will be notified. Submit" at bounding box center [820, 497] width 382 height 81
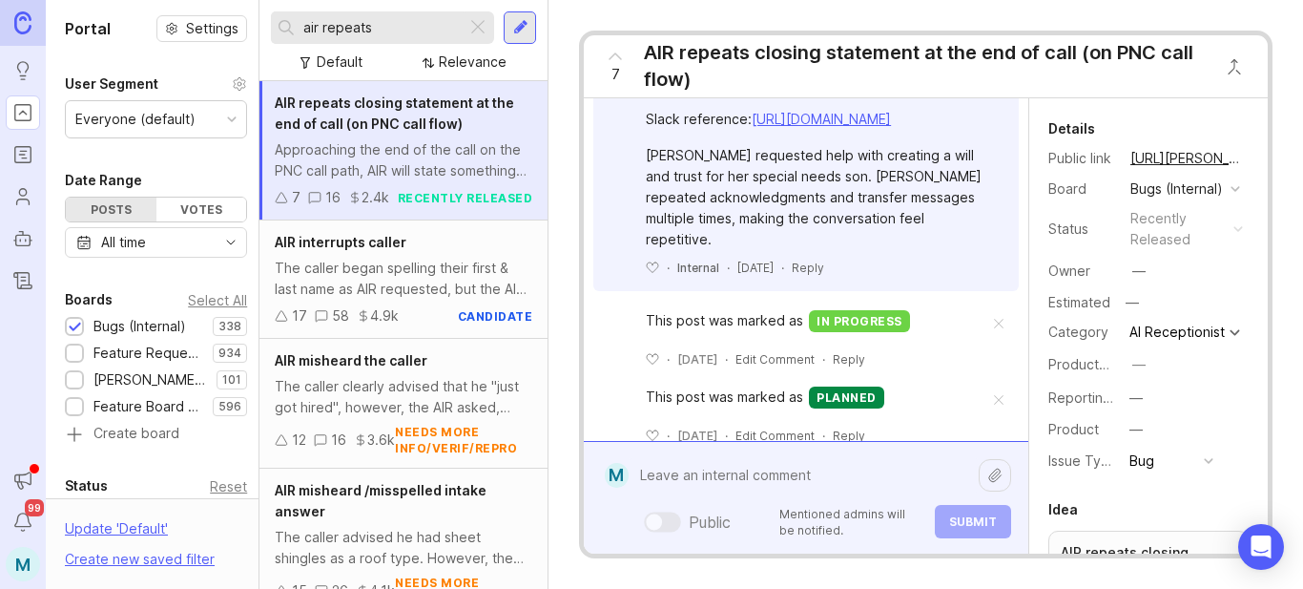
scroll to position [3338, 0]
click at [746, 480] on textarea at bounding box center [804, 475] width 350 height 36
paste textarea "[URL][PERSON_NAME]"
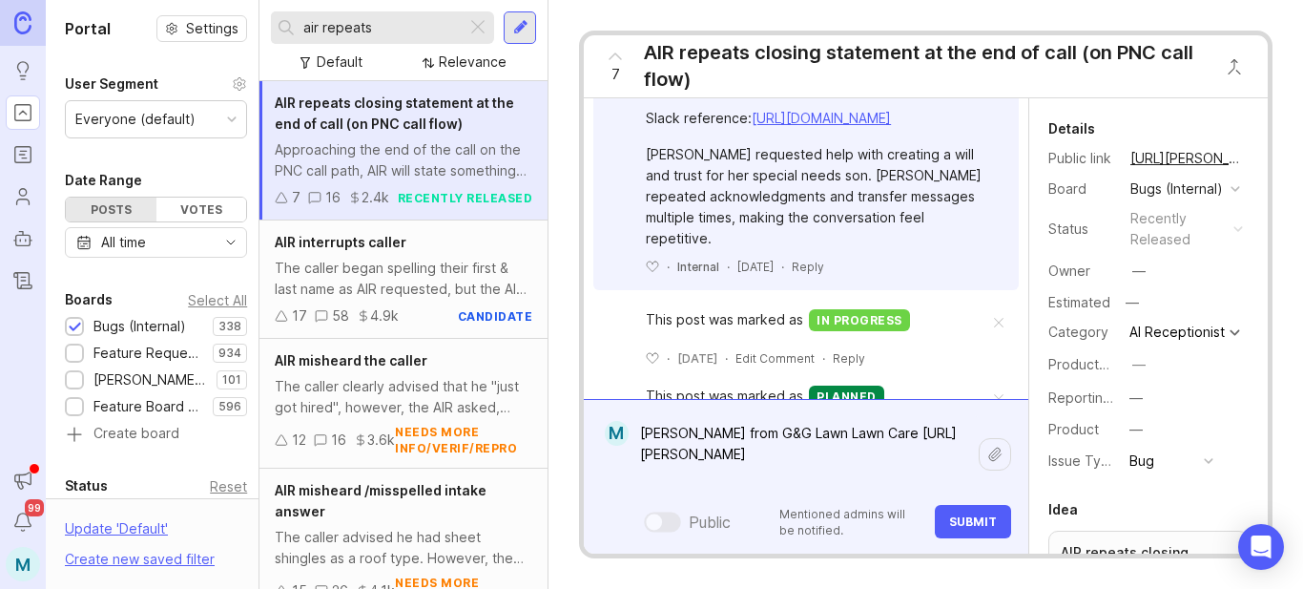
type textarea "[PERSON_NAME] from G&G Lawn Lawn Care [URL][PERSON_NAME]"
click at [965, 524] on span "Submit" at bounding box center [973, 521] width 48 height 14
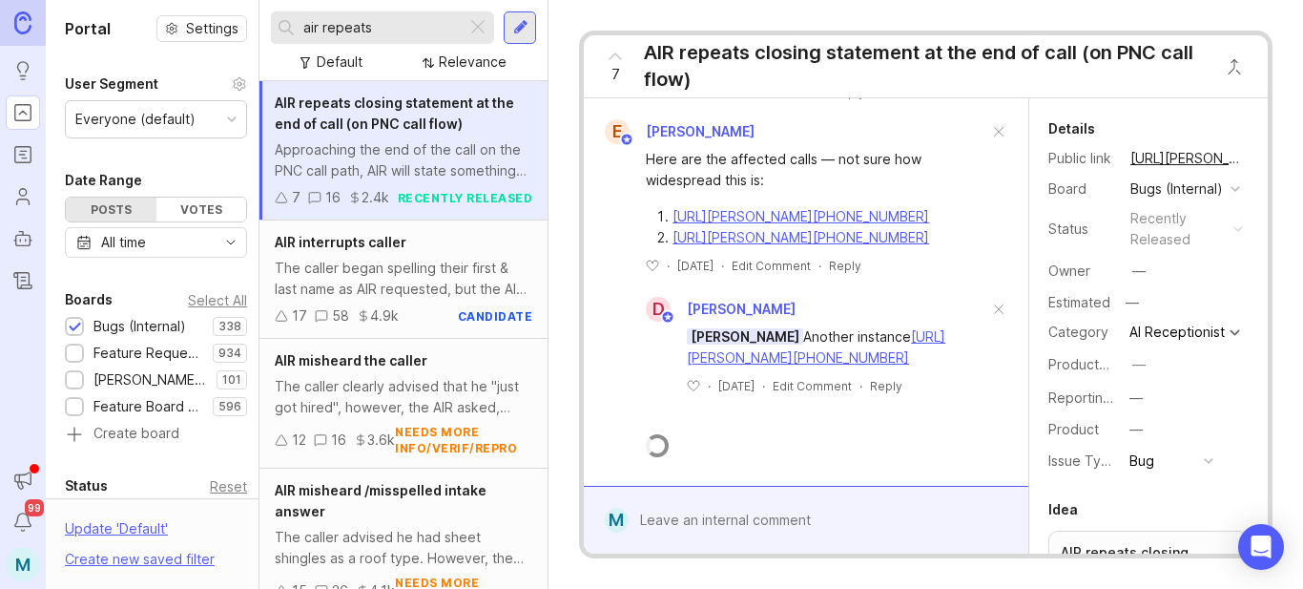
scroll to position [4118, 0]
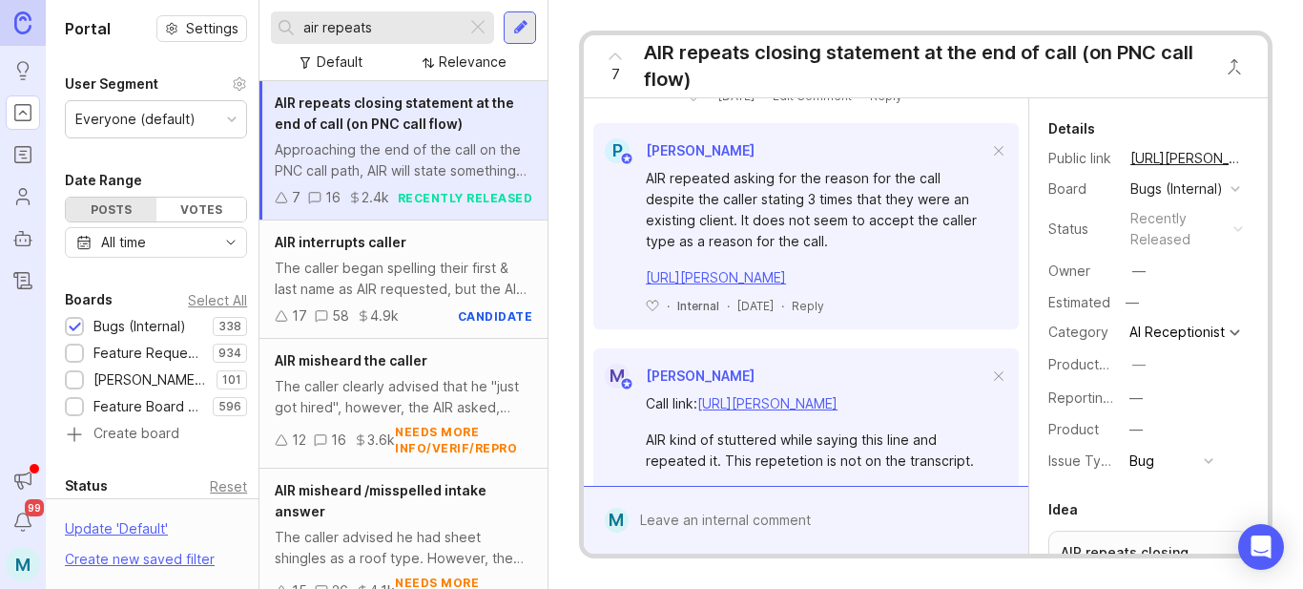
click at [376, 9] on div "air repeats Default Relevance" at bounding box center [403, 40] width 288 height 81
drag, startPoint x: 381, startPoint y: 31, endPoint x: 217, endPoint y: 48, distance: 164.9
click at [217, 48] on div "Portal Settings User Segment Everyone (default) Date Range Posts Votes All time…" at bounding box center [674, 294] width 1257 height 589
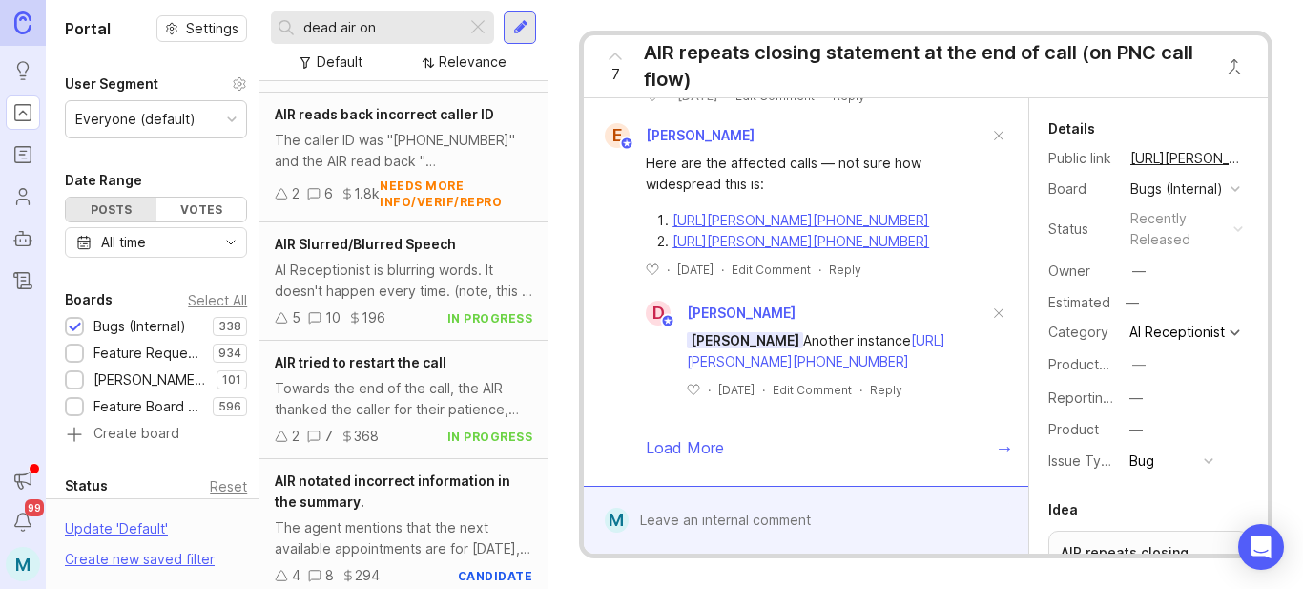
scroll to position [2003, 0]
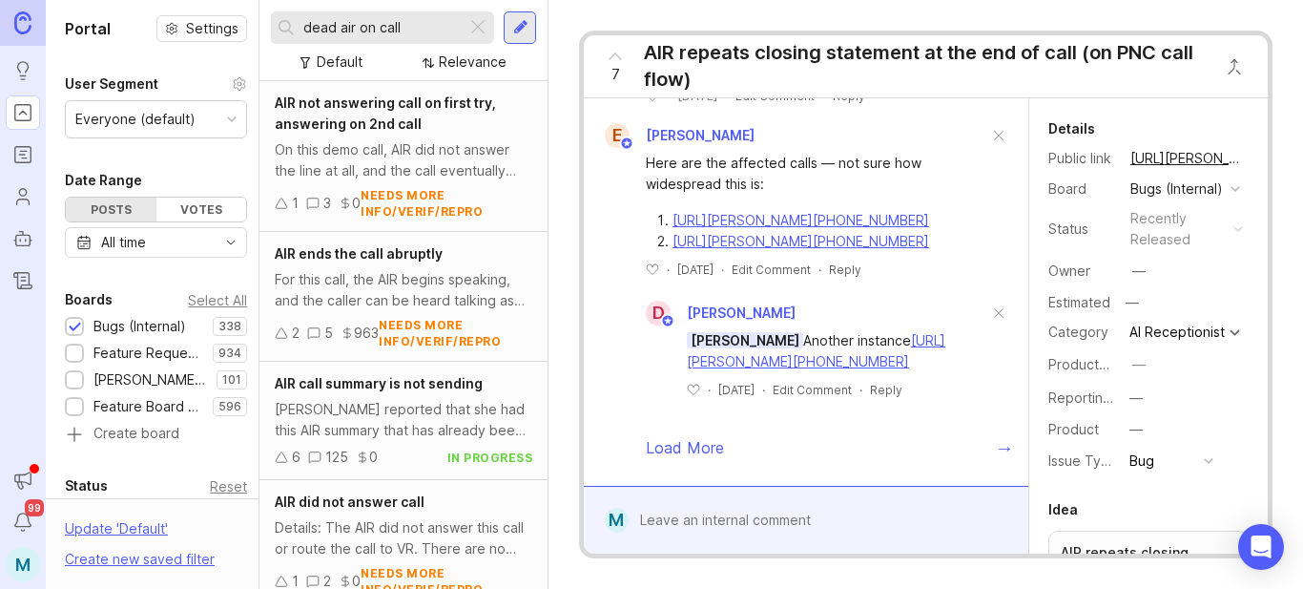
type input "dead air on call"
click at [521, 30] on div at bounding box center [520, 27] width 15 height 17
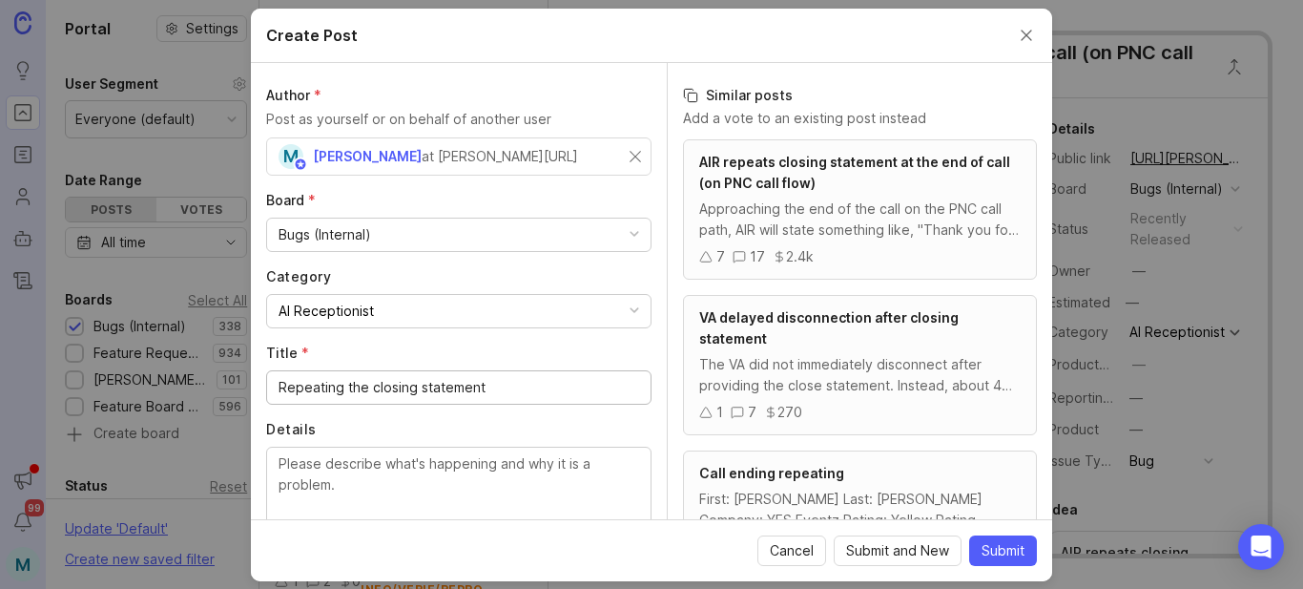
drag, startPoint x: 543, startPoint y: 396, endPoint x: 240, endPoint y: 389, distance: 302.4
click at [240, 389] on div "Create Post Author * Post as yourself or on behalf of another user M [PERSON_NA…" at bounding box center [651, 294] width 1303 height 589
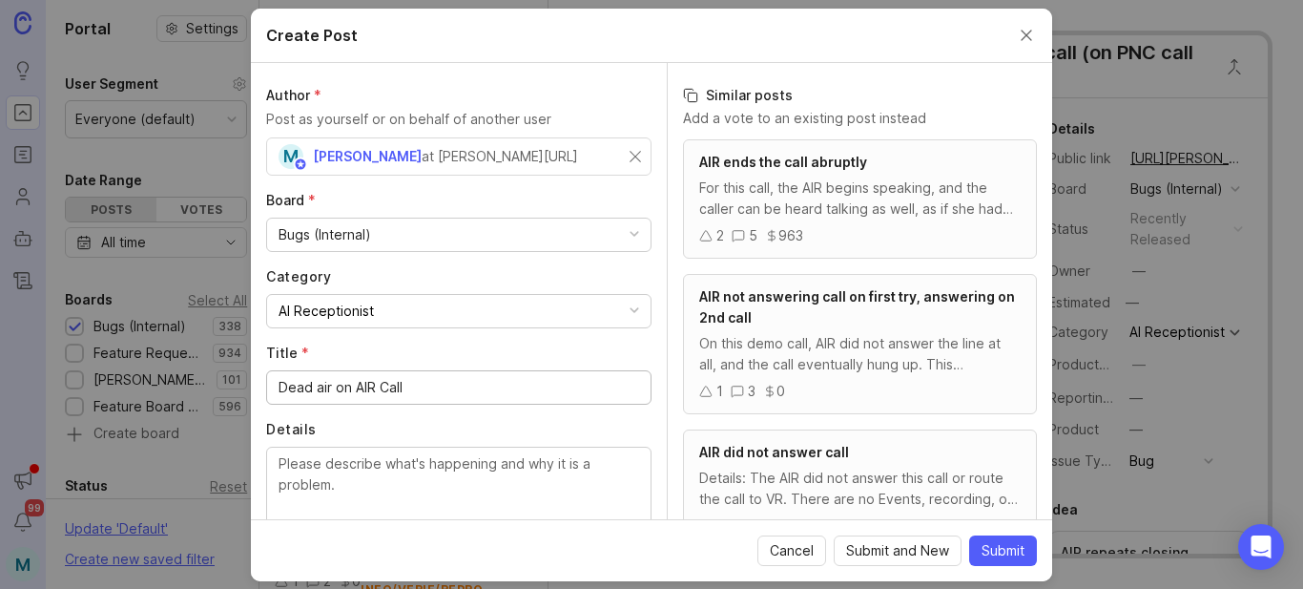
type input "Dead air on AIR Call"
click at [382, 475] on textarea "Details" at bounding box center [459, 484] width 361 height 63
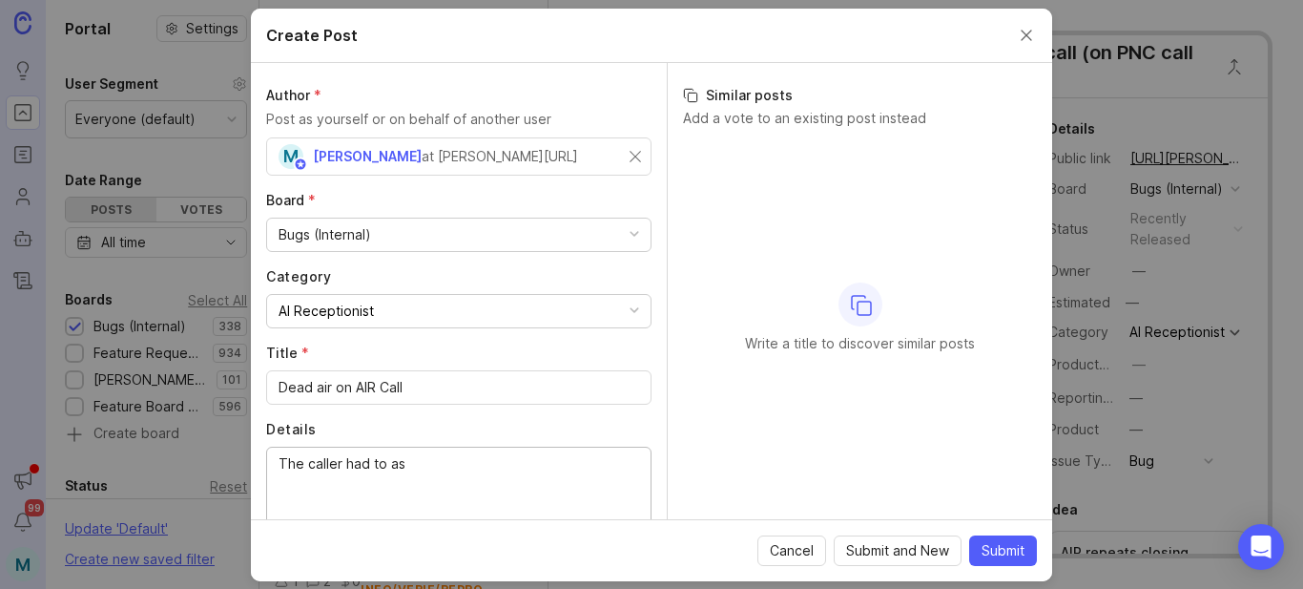
drag, startPoint x: 303, startPoint y: 465, endPoint x: 269, endPoint y: 465, distance: 34.3
click at [269, 465] on div "The caller had to as" at bounding box center [458, 485] width 385 height 78
click at [452, 465] on textarea "The caller had to as" at bounding box center [459, 484] width 361 height 63
drag, startPoint x: 542, startPoint y: 496, endPoint x: 509, endPoint y: 485, distance: 34.4
click at [509, 485] on textarea "The caller had to ask if someone was still on the line because nothing was bein…" at bounding box center [459, 484] width 361 height 63
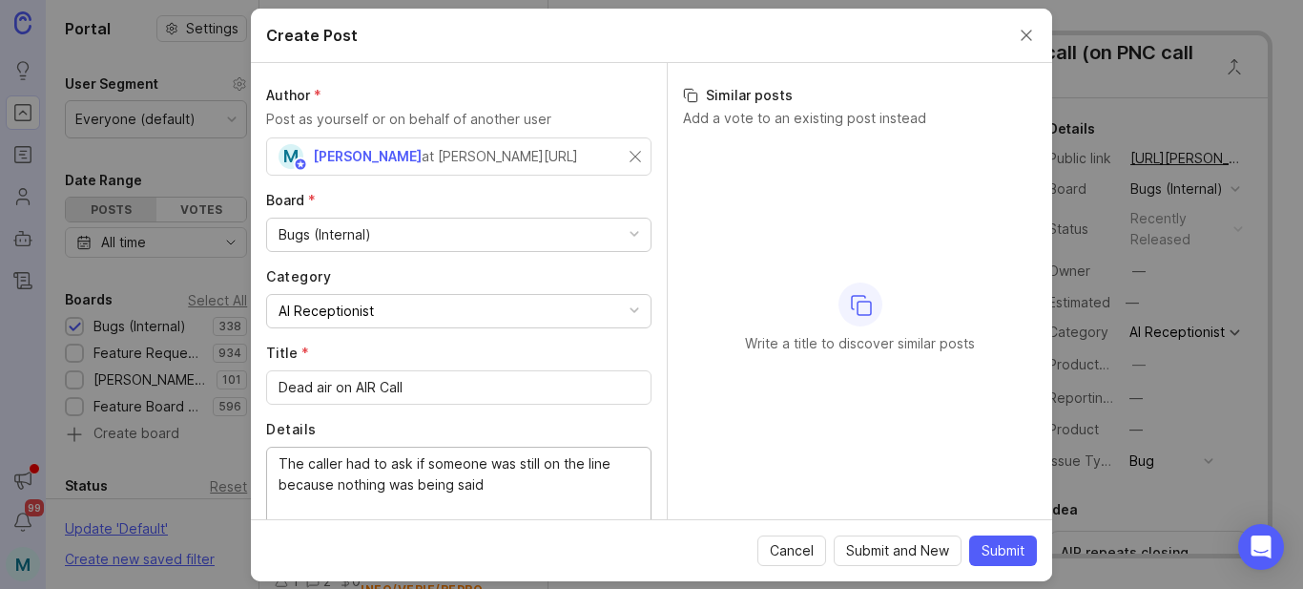
paste textarea "[URL][PERSON_NAME]"
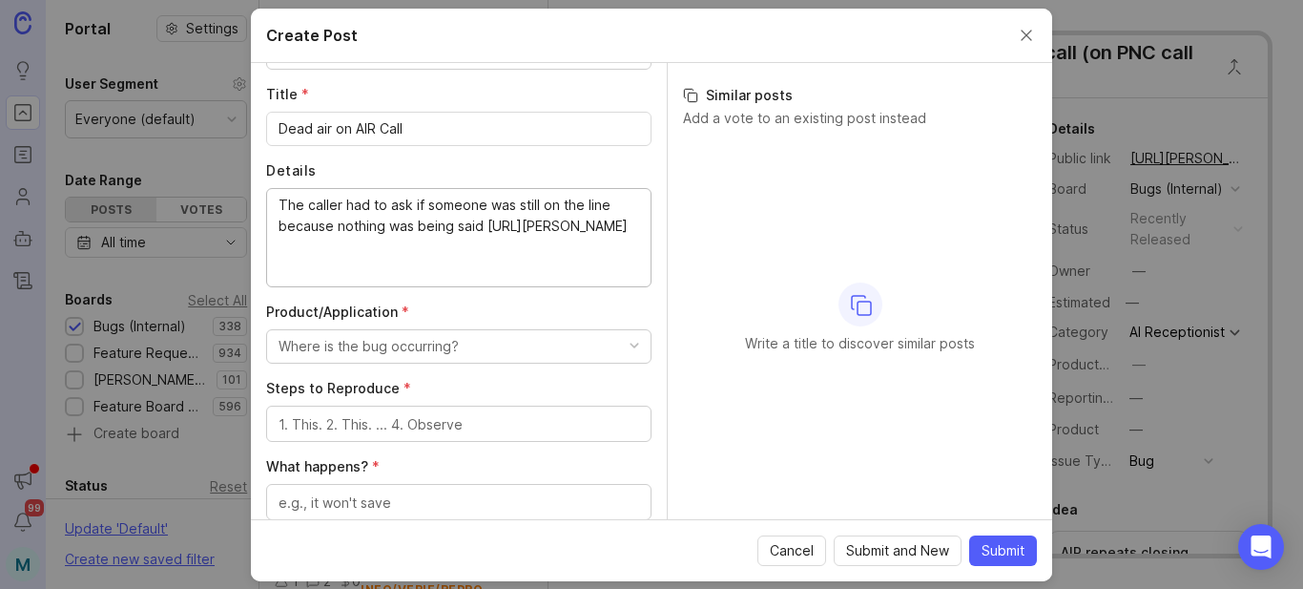
scroll to position [302, 0]
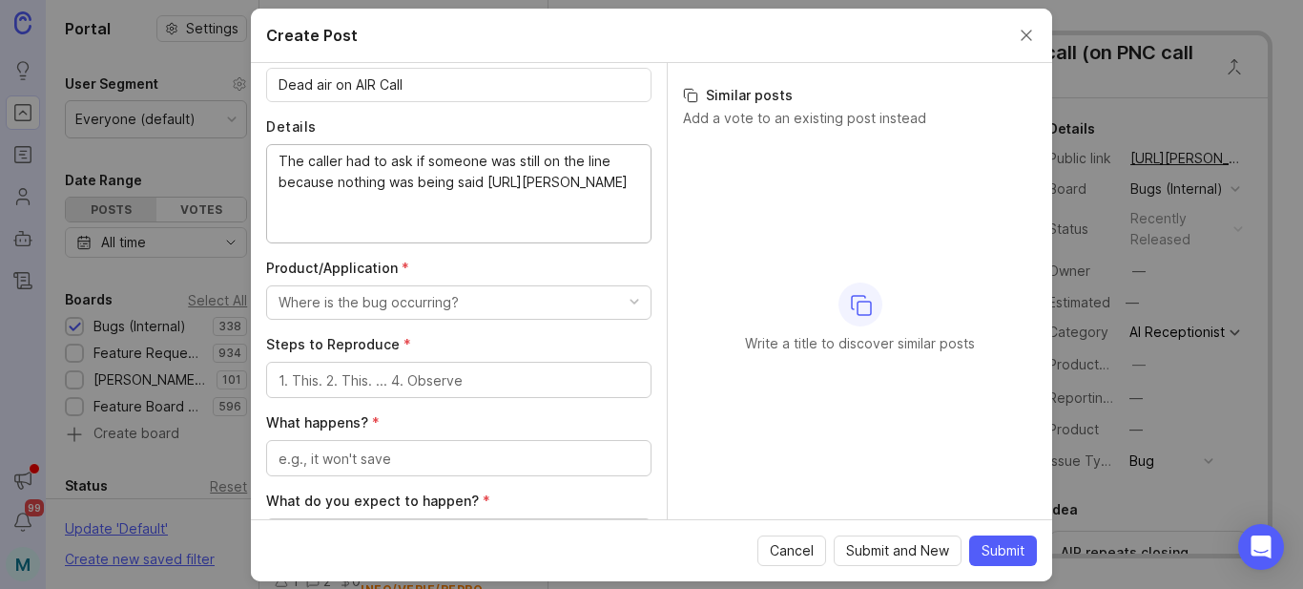
drag, startPoint x: 504, startPoint y: 188, endPoint x: 524, endPoint y: 230, distance: 46.5
click at [524, 230] on textarea "The caller had to ask if someone was still on the line because nothing was bein…" at bounding box center [459, 193] width 361 height 84
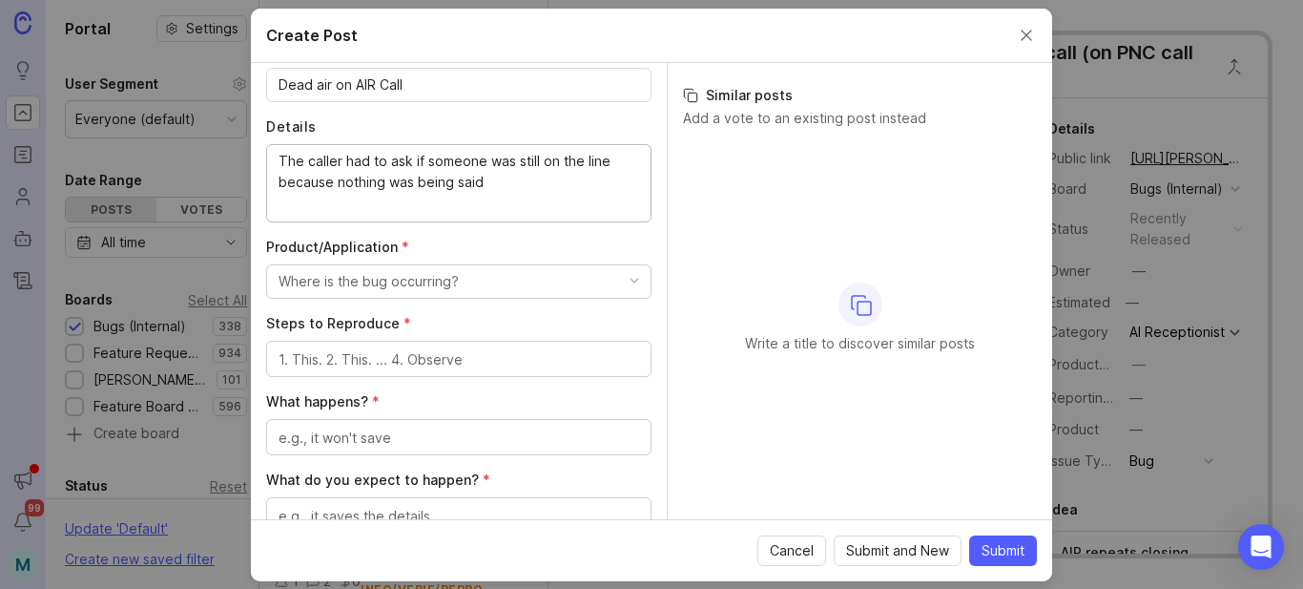
type textarea "The caller had to ask if someone was still on the line because nothing was bein…"
click at [508, 288] on button "Where is the bug occurring?" at bounding box center [458, 281] width 385 height 34
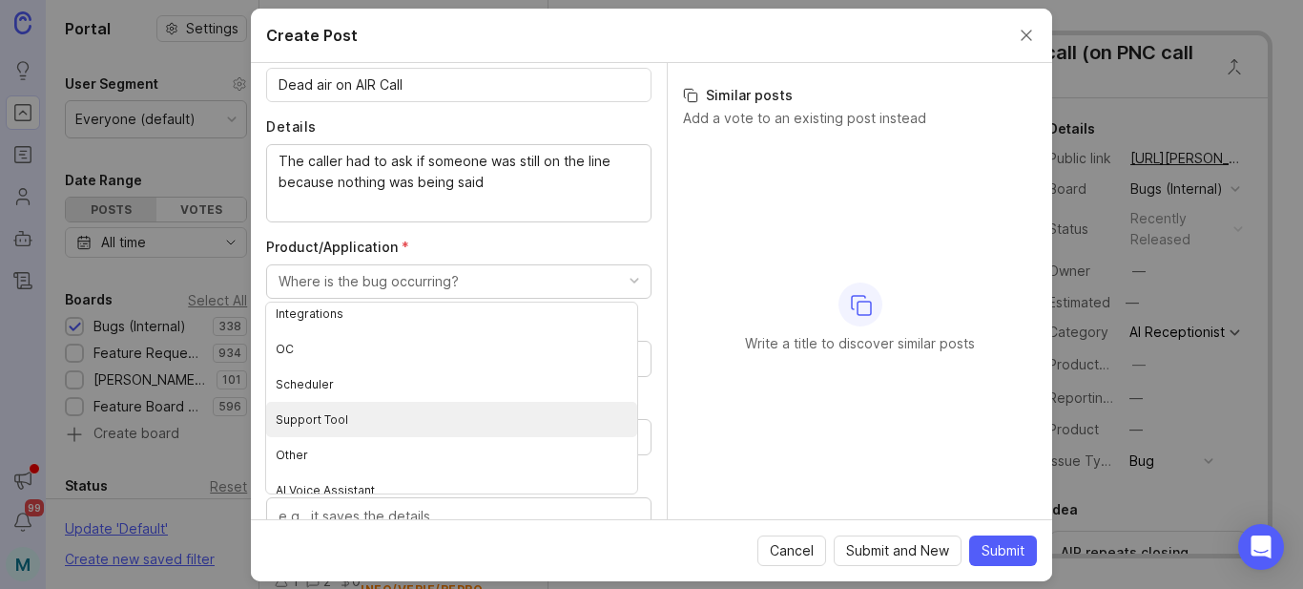
scroll to position [233, 0]
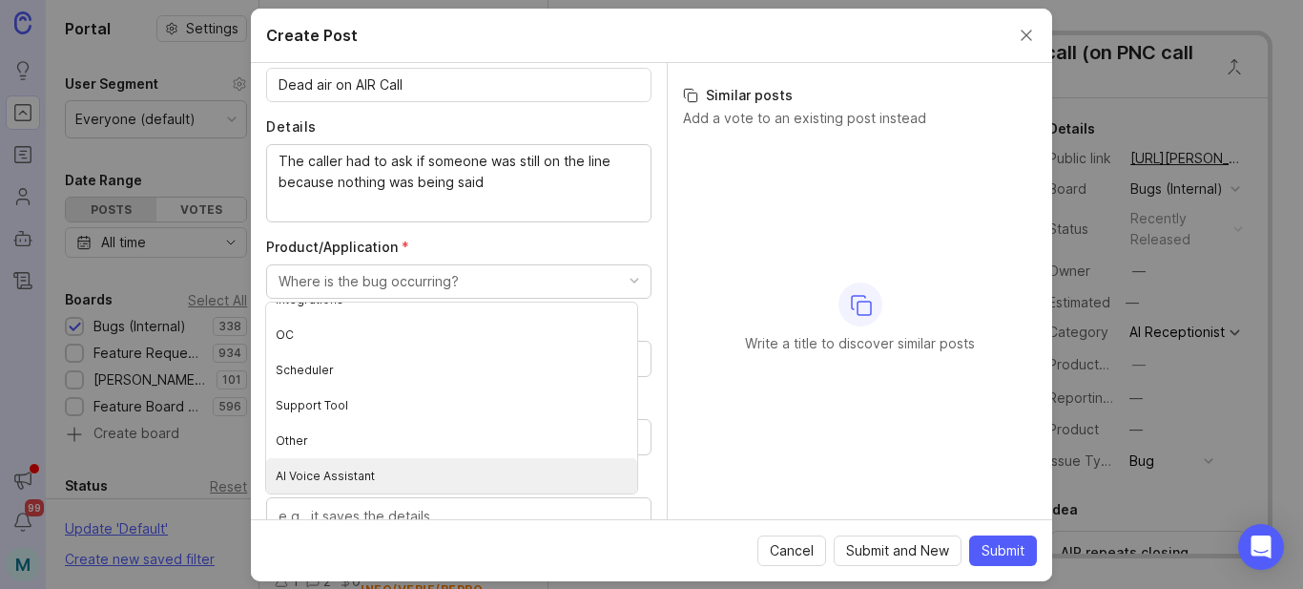
click at [341, 478] on Assistant "AI Voice Assistant" at bounding box center [451, 475] width 371 height 35
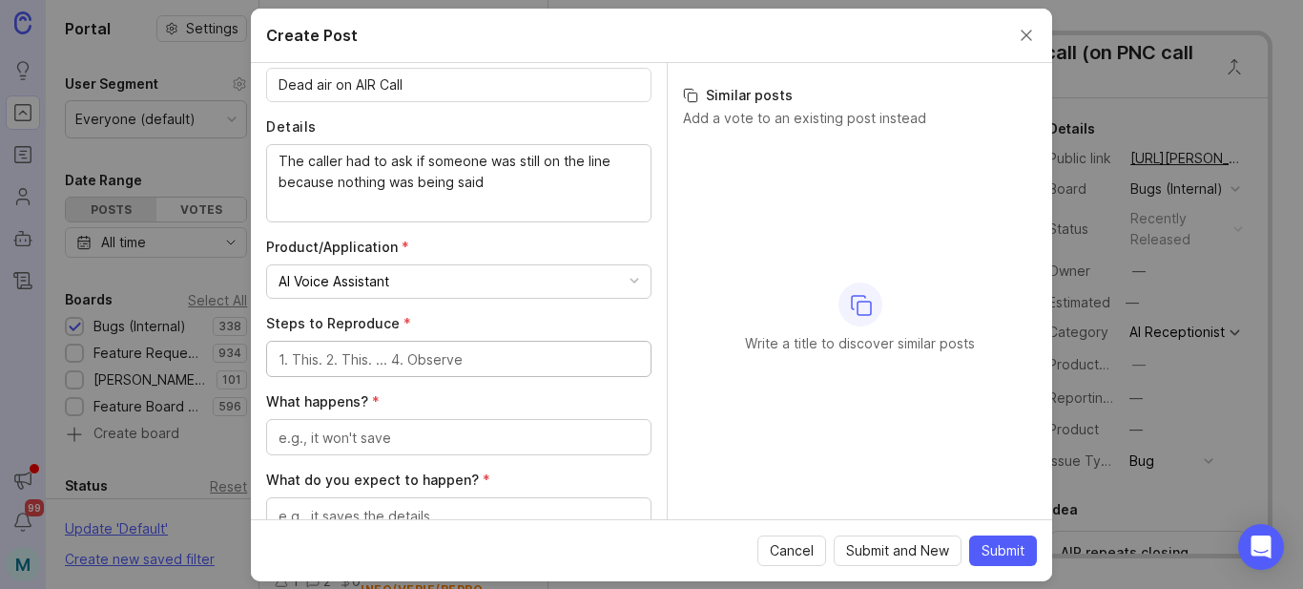
click at [406, 369] on textarea "Steps to Reproduce *" at bounding box center [459, 359] width 361 height 21
click at [451, 435] on textarea "What happens? *" at bounding box center [459, 437] width 361 height 21
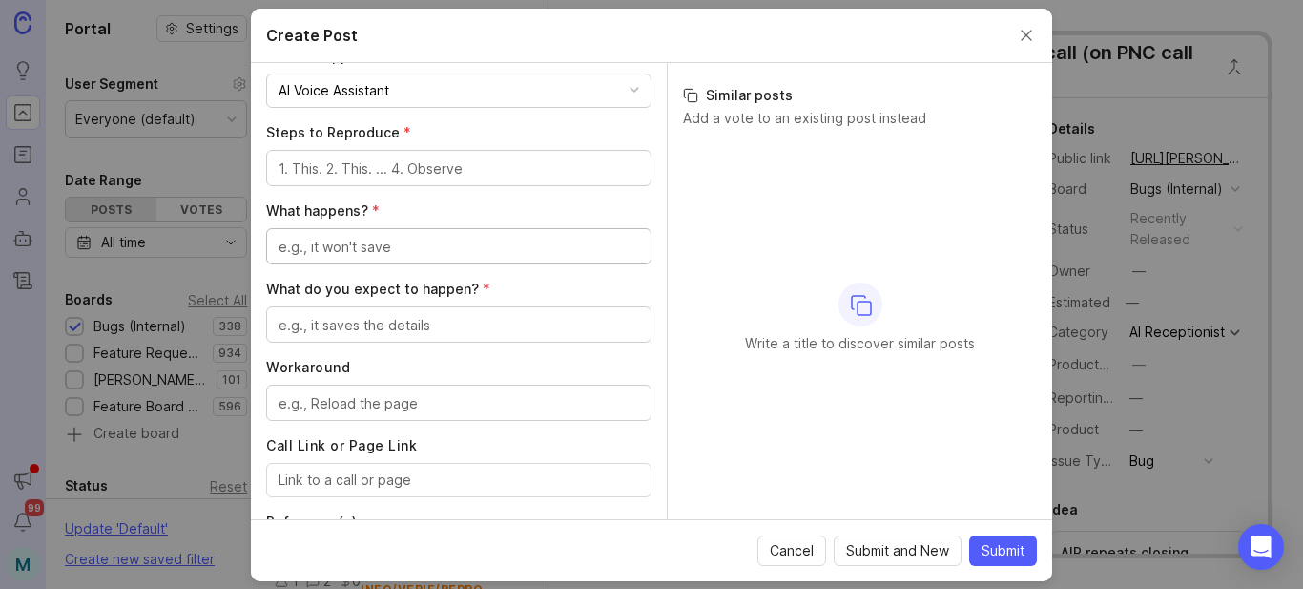
scroll to position [589, 0]
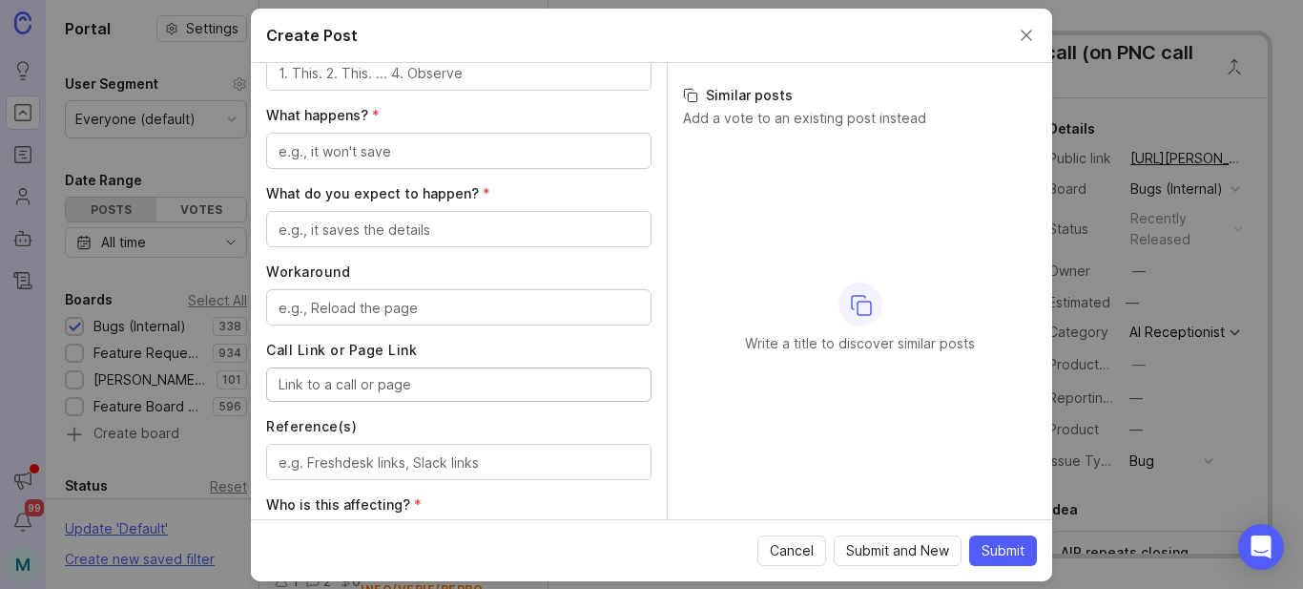
paste input "[URL][PERSON_NAME]"
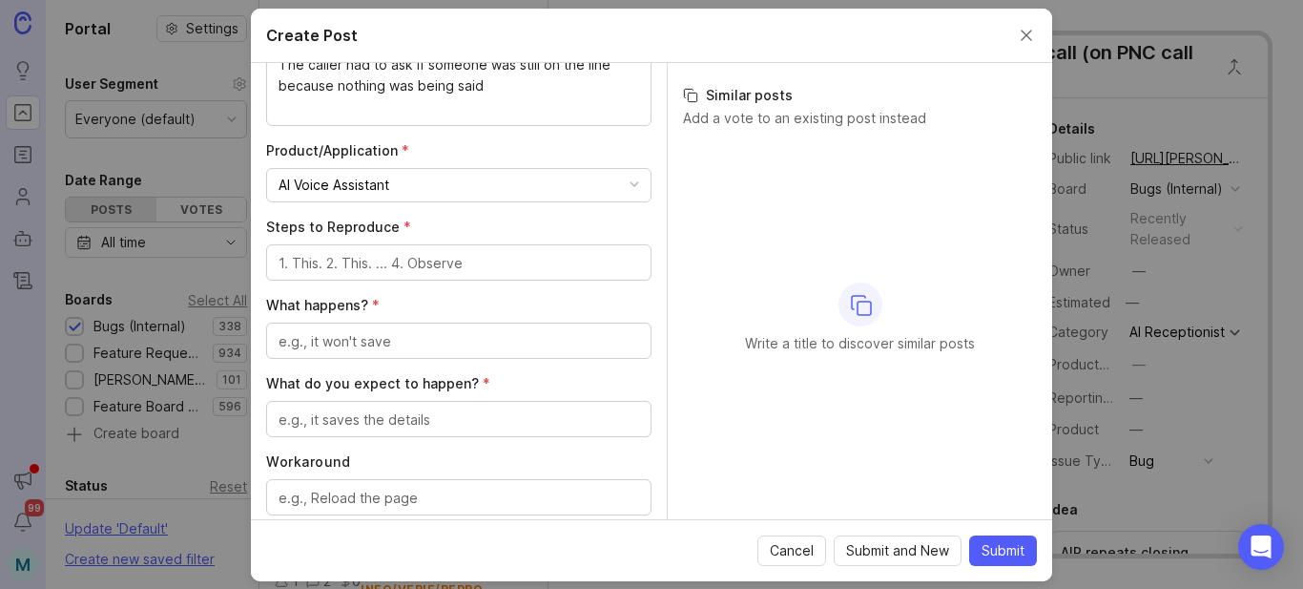
scroll to position [398, 0]
type input "[URL][PERSON_NAME]"
click at [493, 426] on textarea "What do you expect to happen? *" at bounding box center [459, 420] width 361 height 21
type textarea "The dead air time could be shorter"
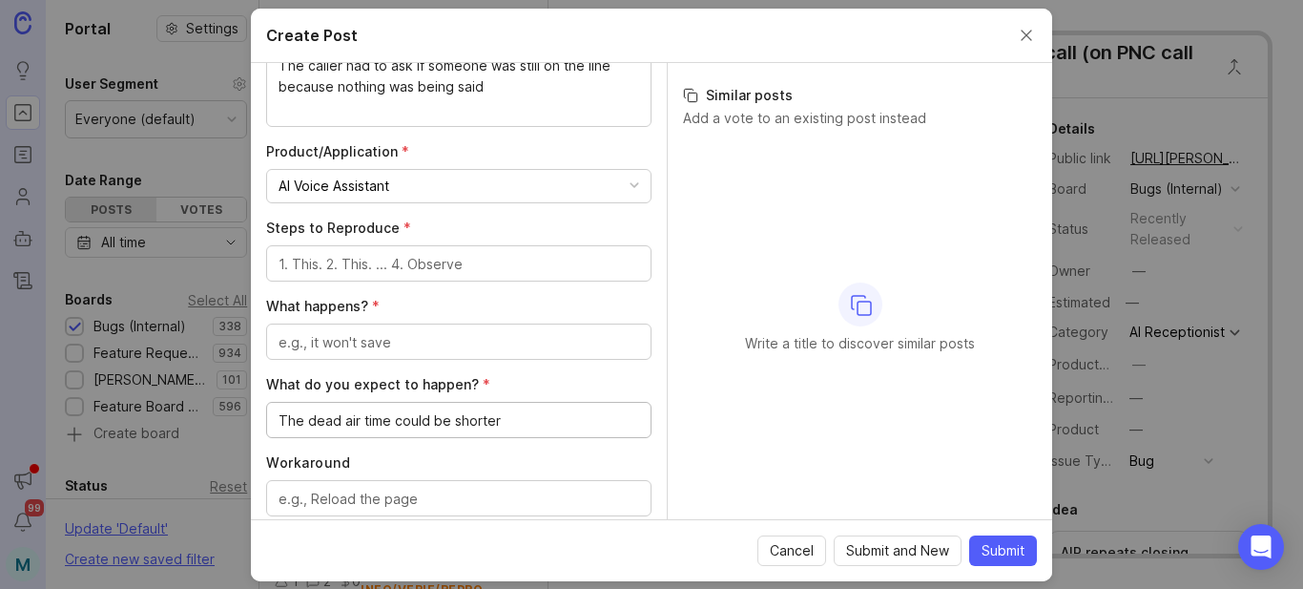
click at [469, 341] on textarea "What happens? *" at bounding box center [459, 342] width 361 height 21
click at [408, 345] on textarea "There was long spanses of dead air time on the call" at bounding box center [459, 342] width 361 height 21
click at [421, 336] on textarea "There was long spanses of dead air time on the call" at bounding box center [459, 342] width 361 height 21
click at [409, 342] on textarea "There was long spanses of dead air time on the call" at bounding box center [459, 342] width 361 height 21
click at [433, 344] on textarea "There was long spanses of dead air time on the call" at bounding box center [459, 342] width 361 height 21
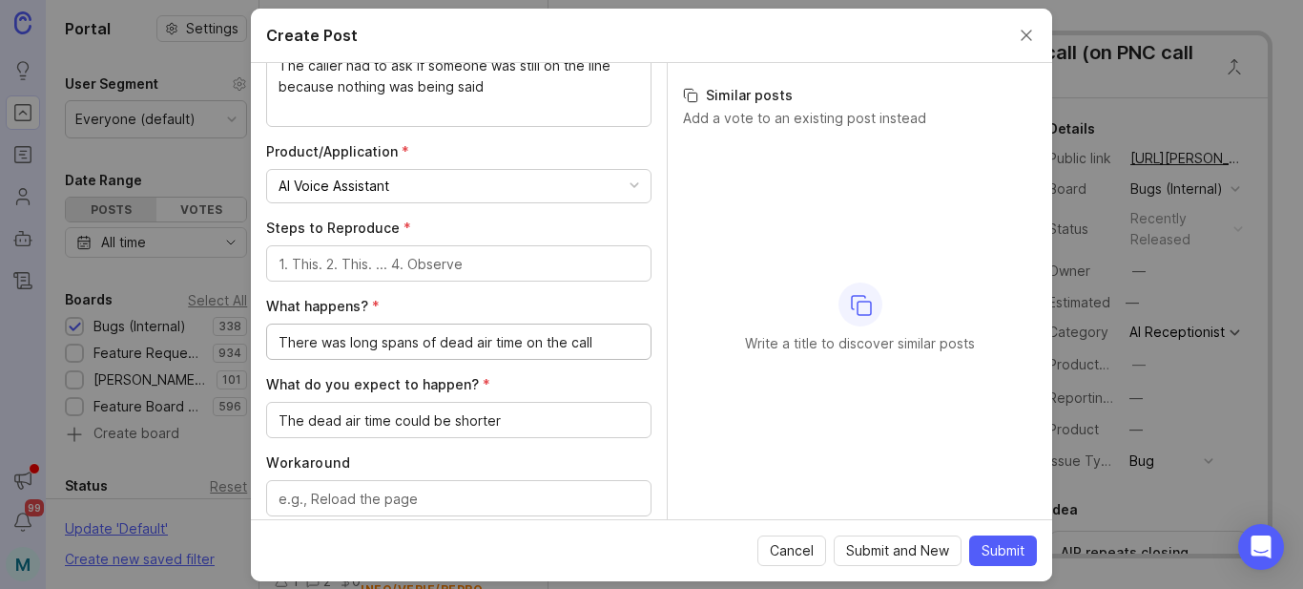
drag, startPoint x: 345, startPoint y: 341, endPoint x: 331, endPoint y: 338, distance: 14.6
click at [331, 338] on textarea "There was long spans of dead air time on the call" at bounding box center [459, 342] width 361 height 21
type textarea "There were long spans of dead air time on the call"
click at [479, 262] on textarea "Steps to Reproduce *" at bounding box center [459, 264] width 361 height 21
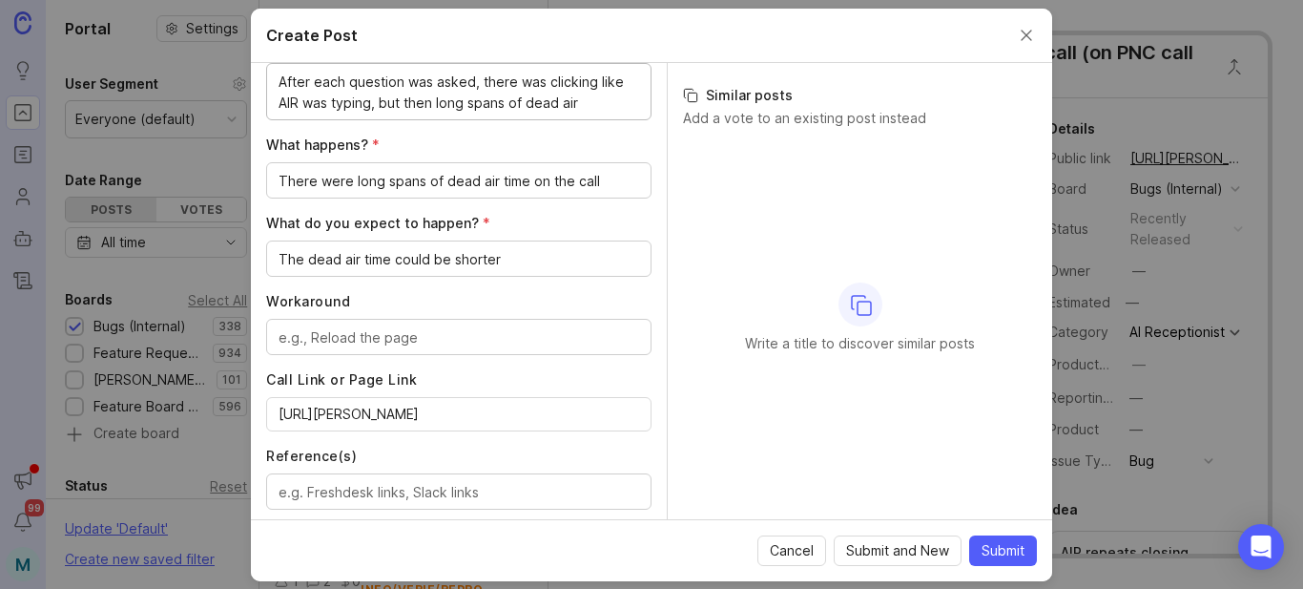
scroll to position [589, 0]
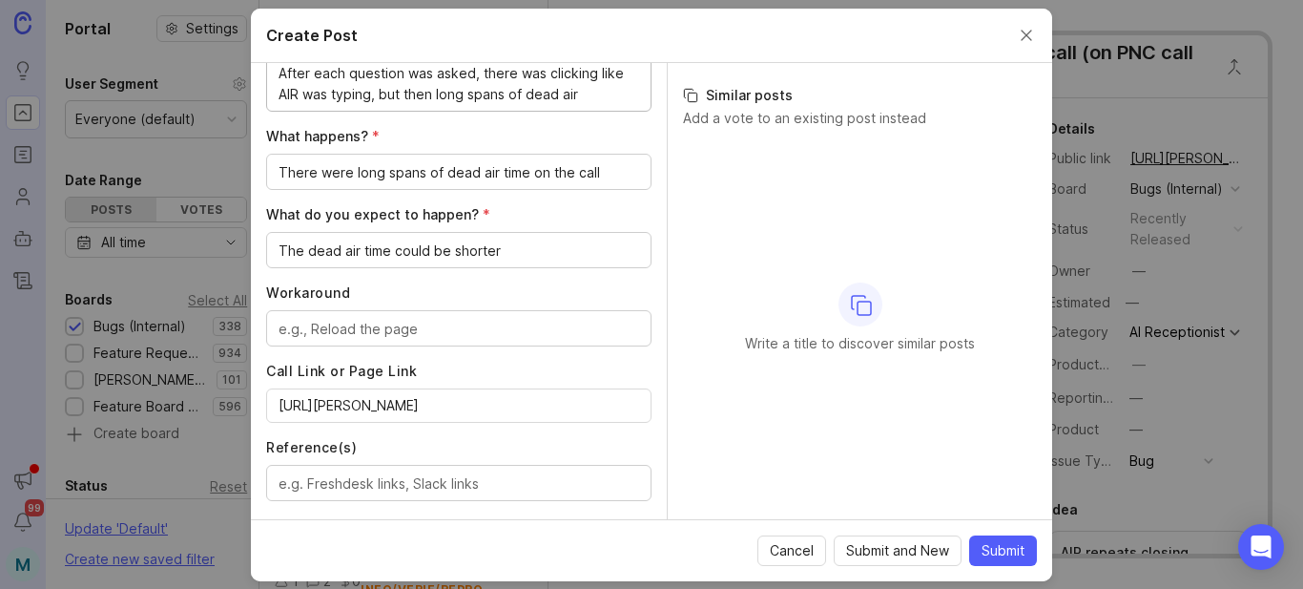
type textarea "After each question was asked, there was clicking like AIR was typing, but then…"
click at [988, 549] on span "Submit" at bounding box center [1003, 550] width 43 height 19
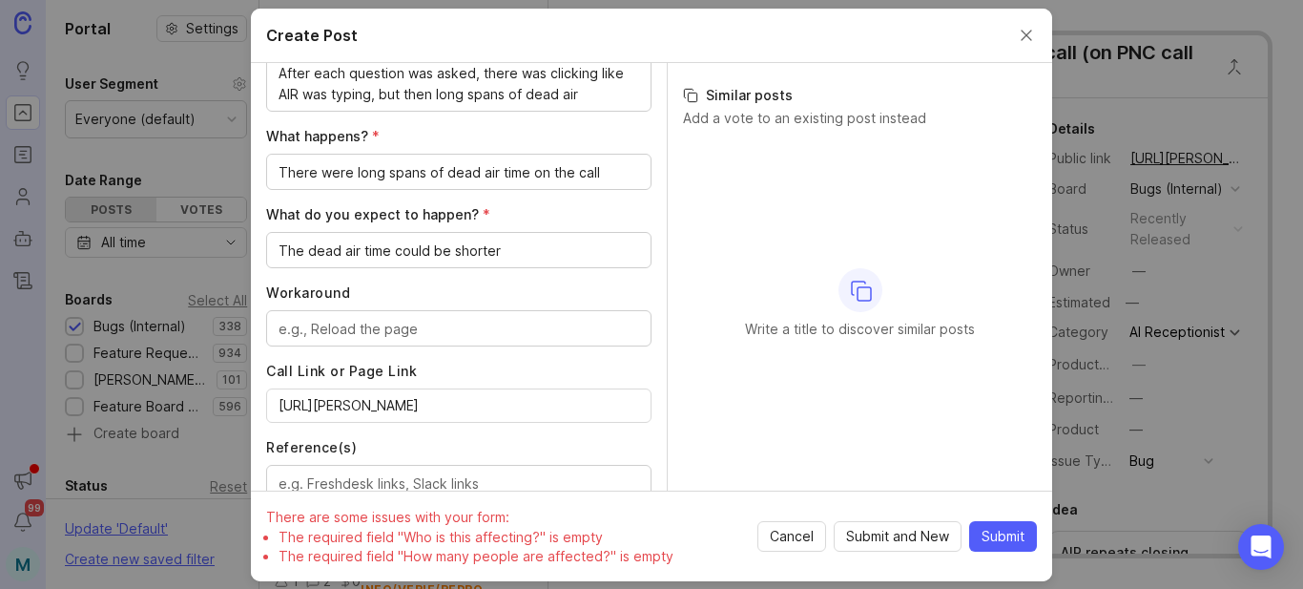
scroll to position [684, 0]
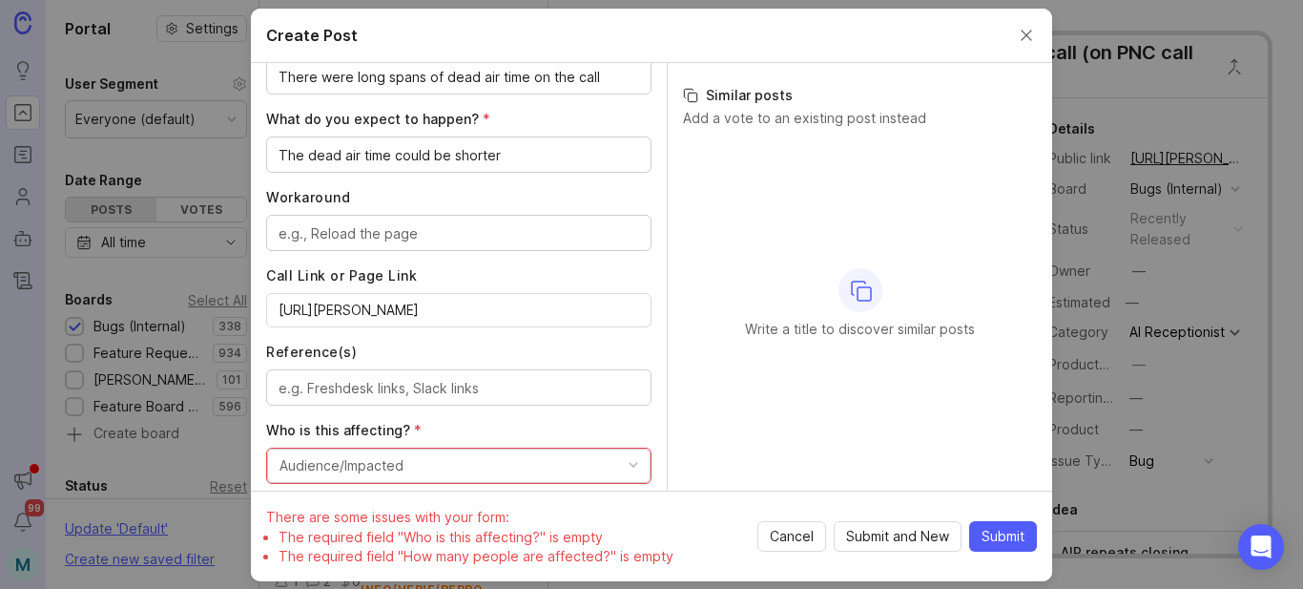
click at [472, 457] on button "Audience/Impacted" at bounding box center [458, 465] width 383 height 34
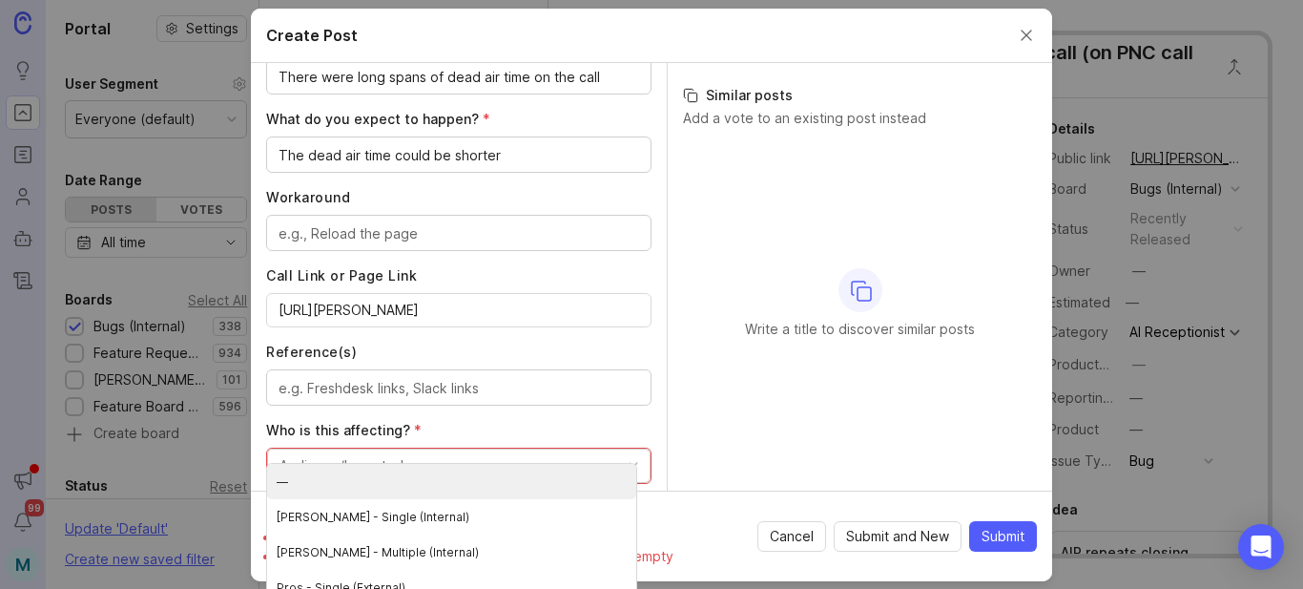
scroll to position [779, 0]
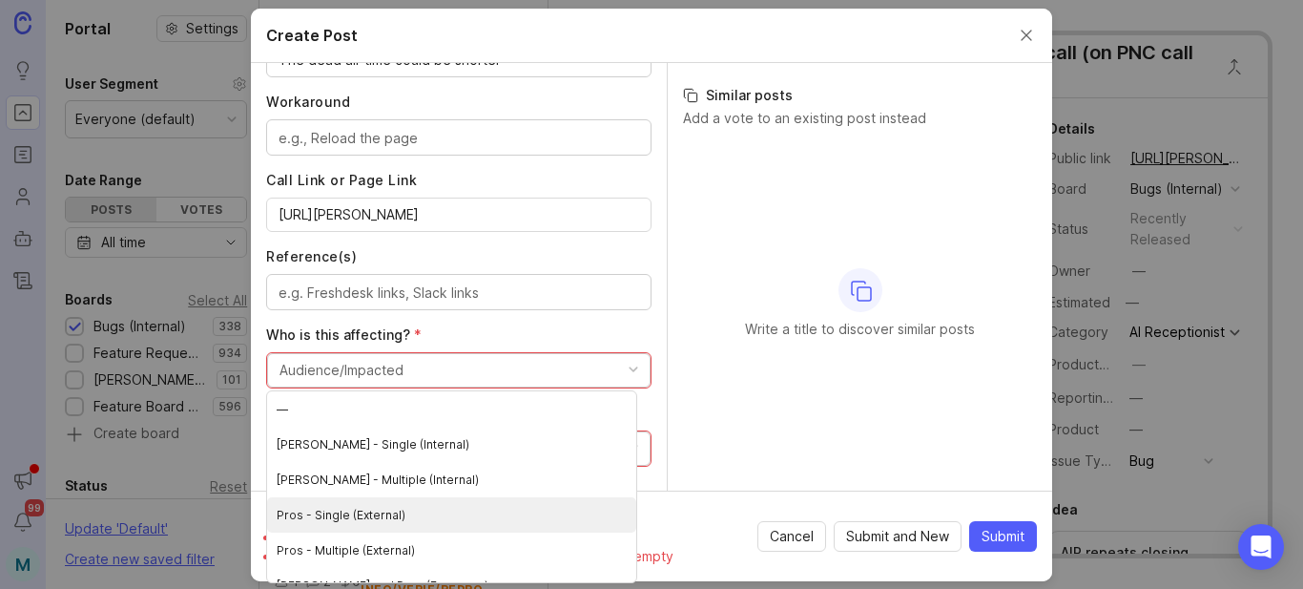
click at [385, 514] on \(External\) "Pros - Single (External)" at bounding box center [451, 514] width 369 height 35
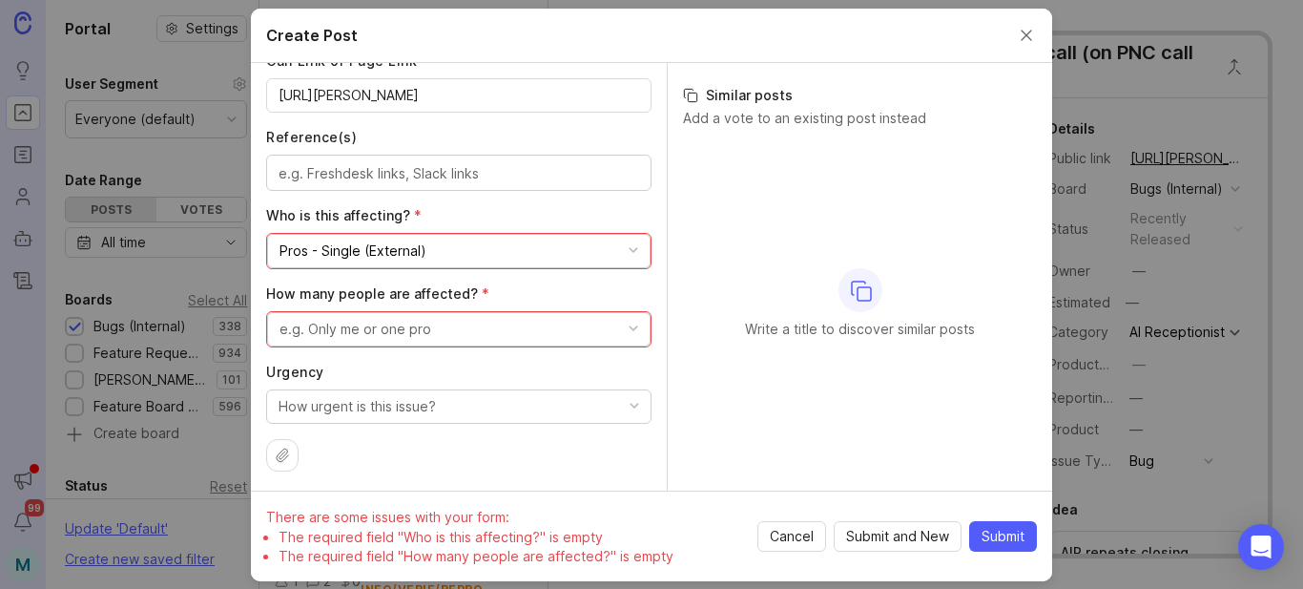
scroll to position [902, 0]
click at [497, 321] on button "e.g. Only me or one pro" at bounding box center [458, 325] width 383 height 34
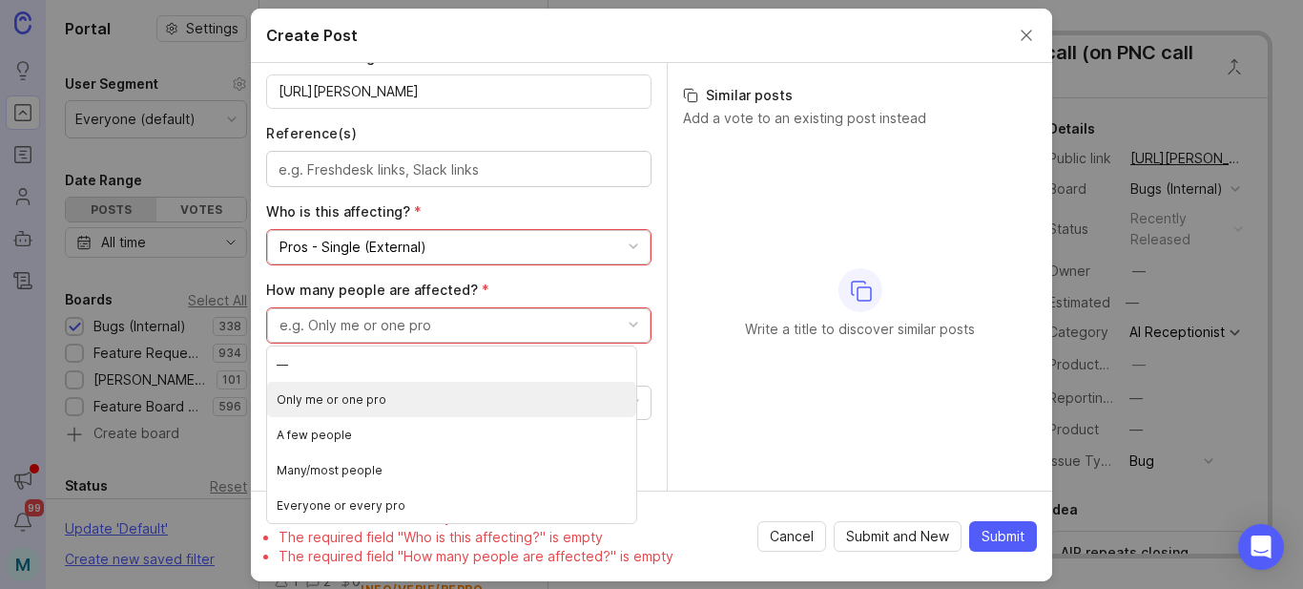
click at [341, 396] on pro "Only me or one pro" at bounding box center [451, 399] width 369 height 35
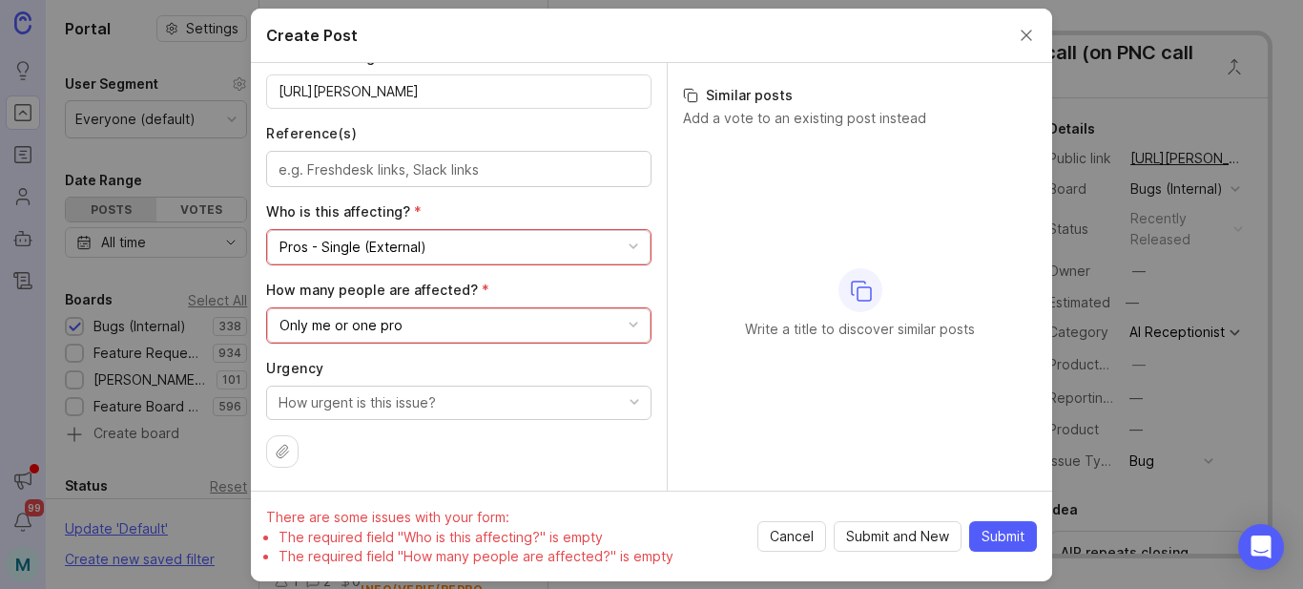
click at [1008, 537] on span "Submit" at bounding box center [1003, 536] width 43 height 19
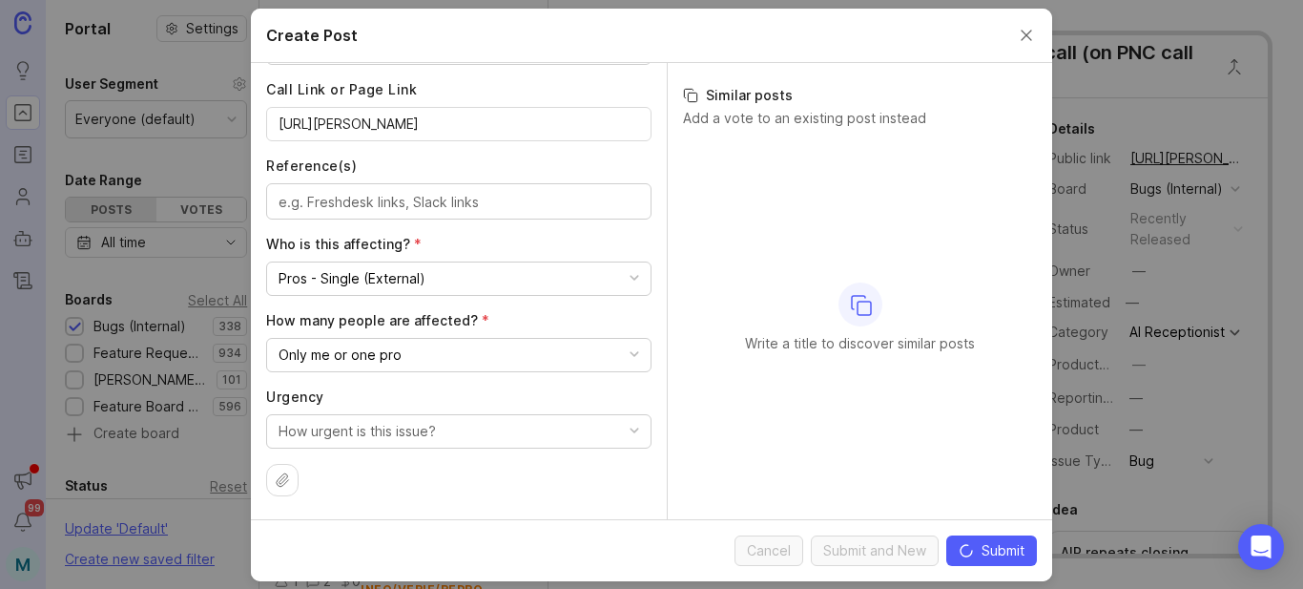
scroll to position [870, 0]
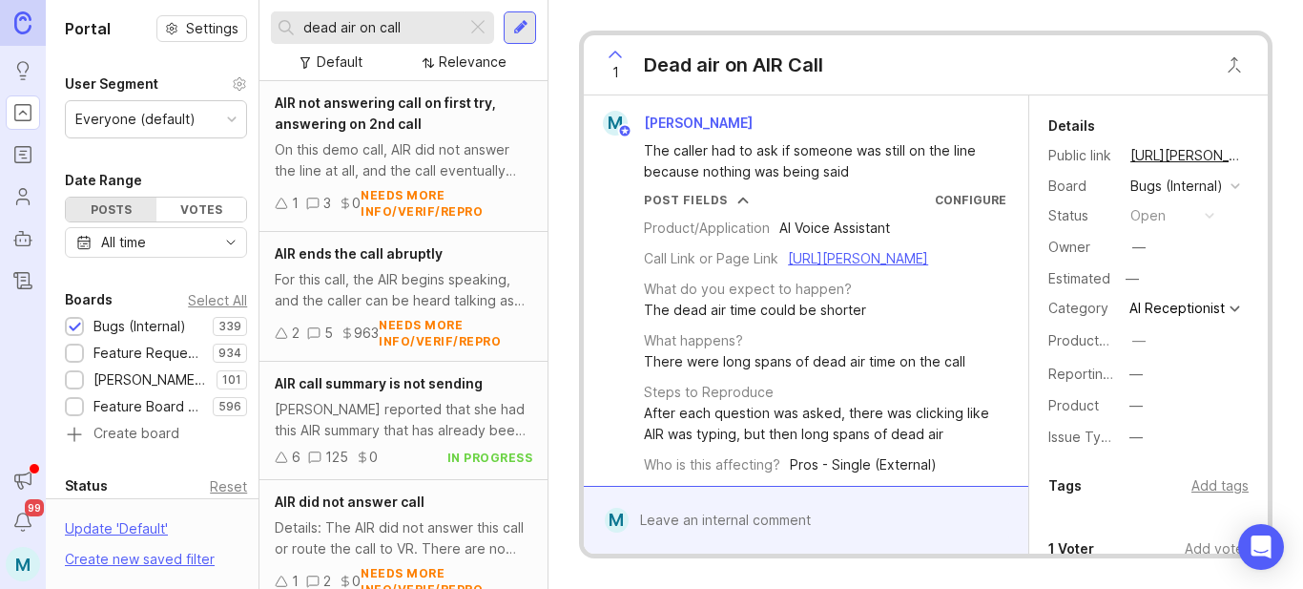
click at [1249, 156] on button "copy icon" at bounding box center [1262, 155] width 27 height 27
drag, startPoint x: 425, startPoint y: 26, endPoint x: 265, endPoint y: 16, distance: 160.5
click at [265, 16] on div "dead air on call Default Relevance" at bounding box center [403, 40] width 288 height 81
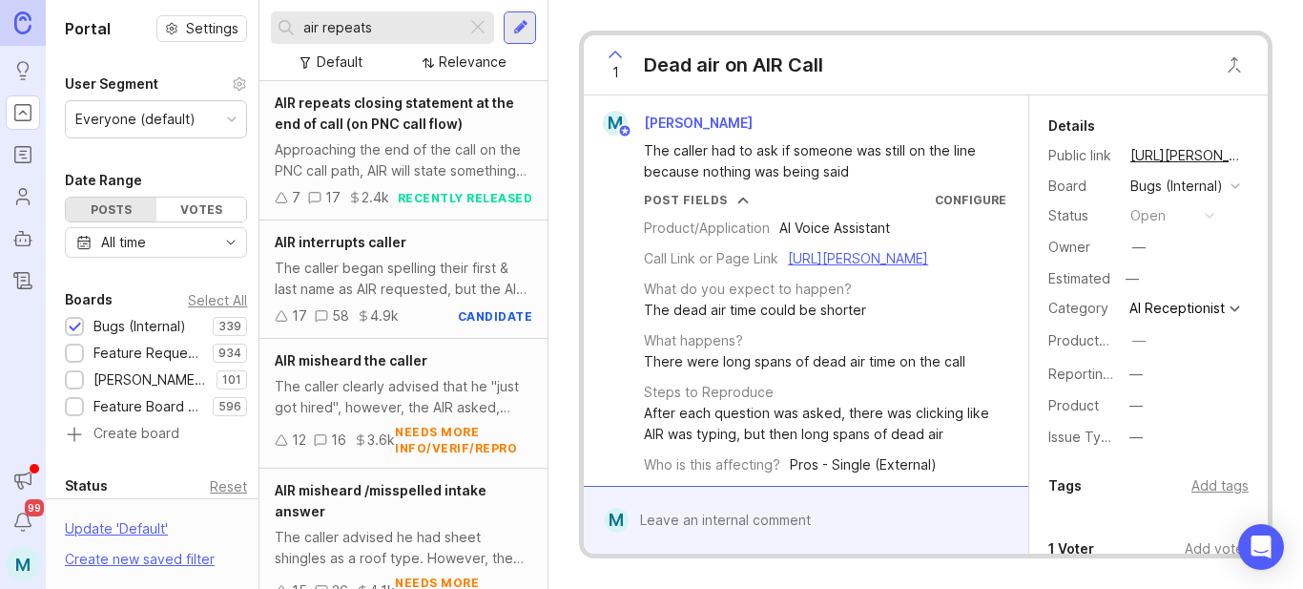
click at [380, 121] on span "AIR repeats closing statement at the end of call (on PNC call flow)" at bounding box center [394, 112] width 239 height 37
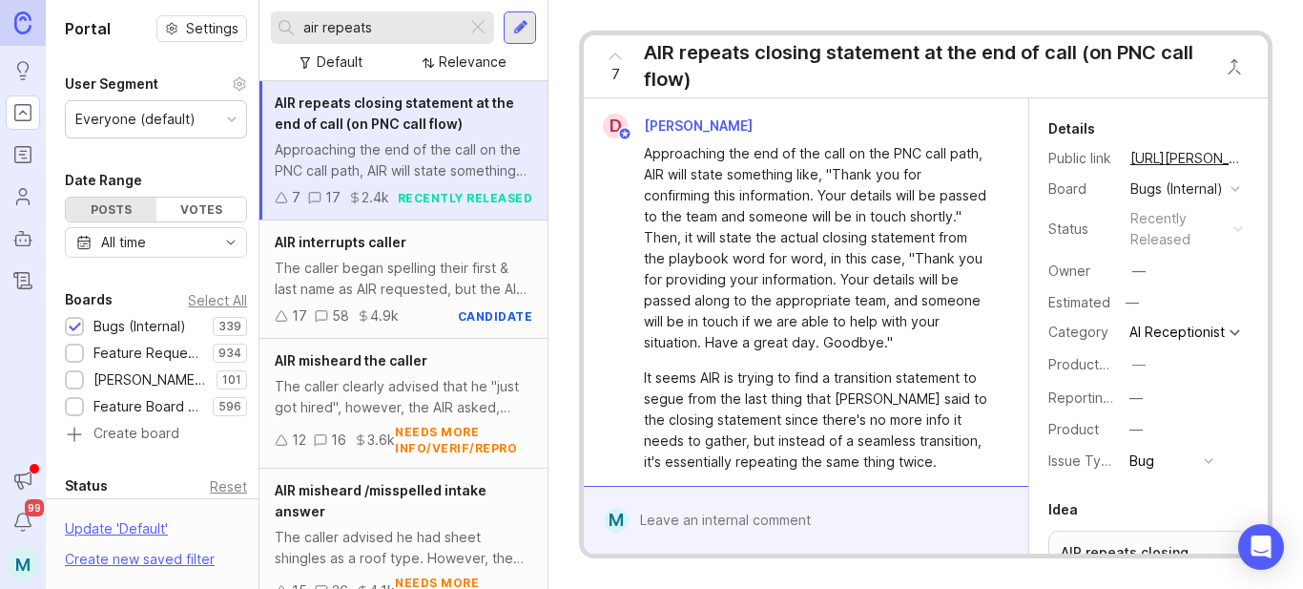
click at [1249, 161] on button "copy icon" at bounding box center [1262, 158] width 27 height 27
click at [73, 354] on div at bounding box center [75, 354] width 12 height 14
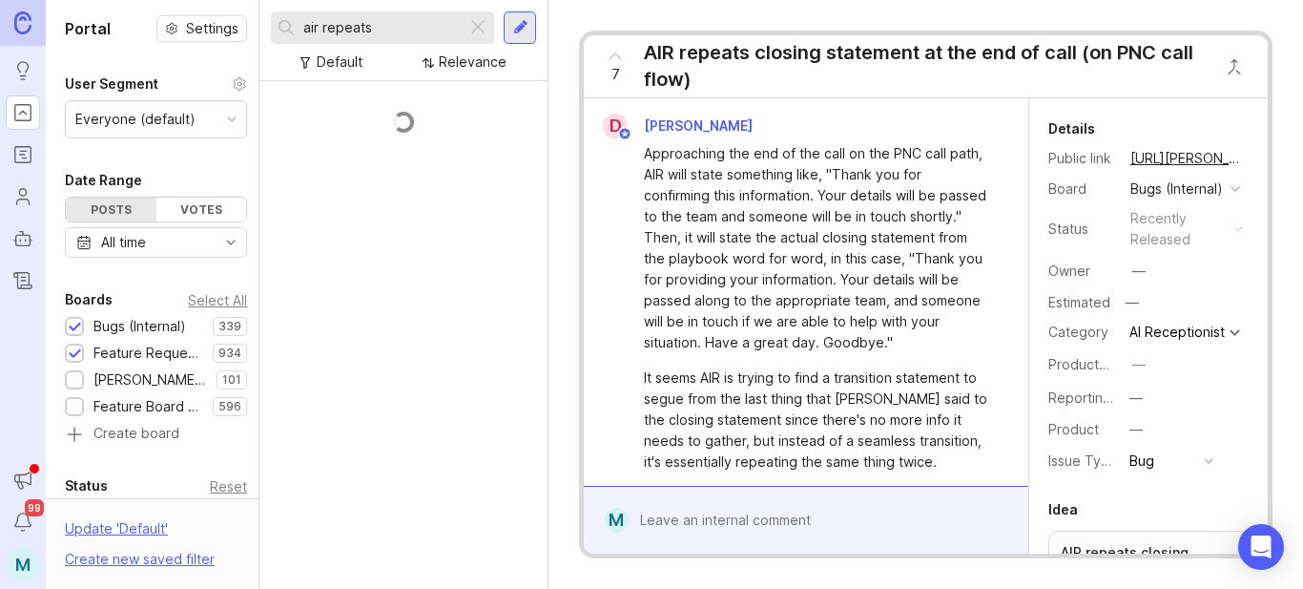
click at [79, 326] on div at bounding box center [75, 327] width 12 height 14
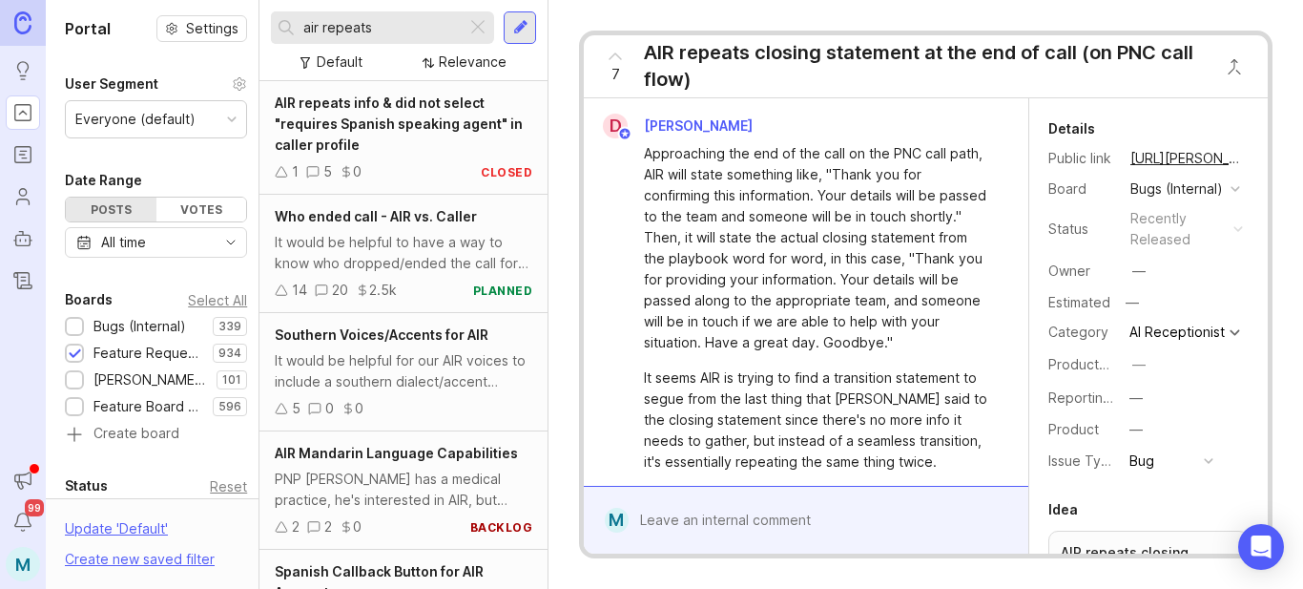
drag, startPoint x: 381, startPoint y: 25, endPoint x: 348, endPoint y: 31, distance: 32.9
click at [348, 31] on input "air repeats" at bounding box center [380, 27] width 155 height 21
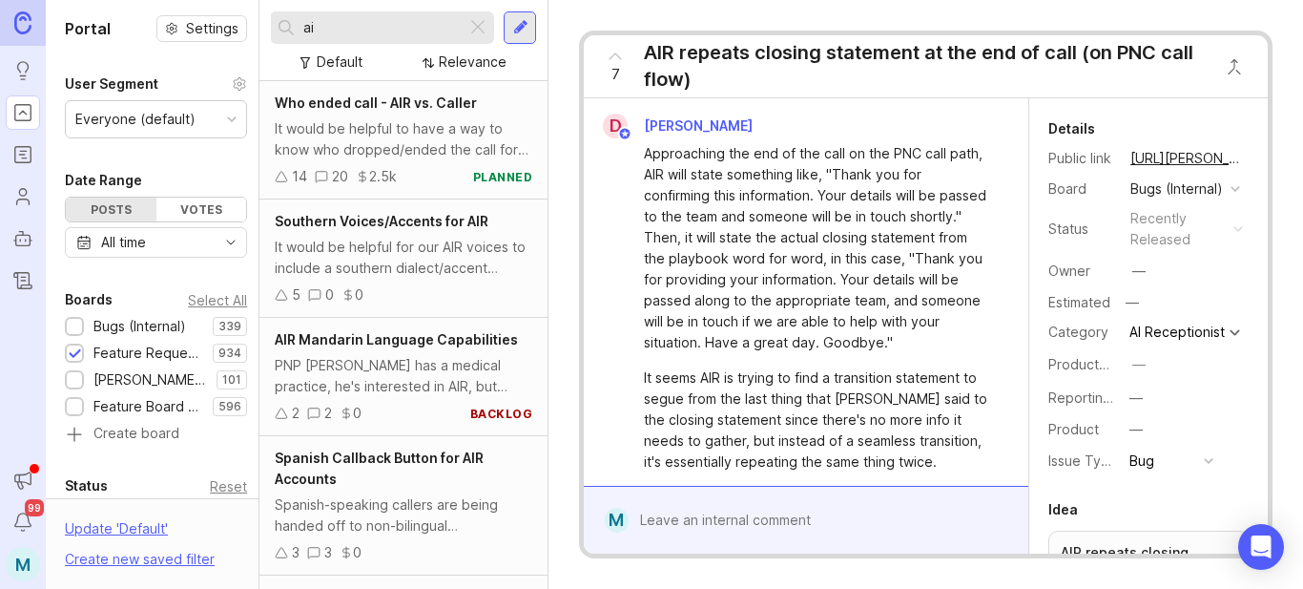
type input "a"
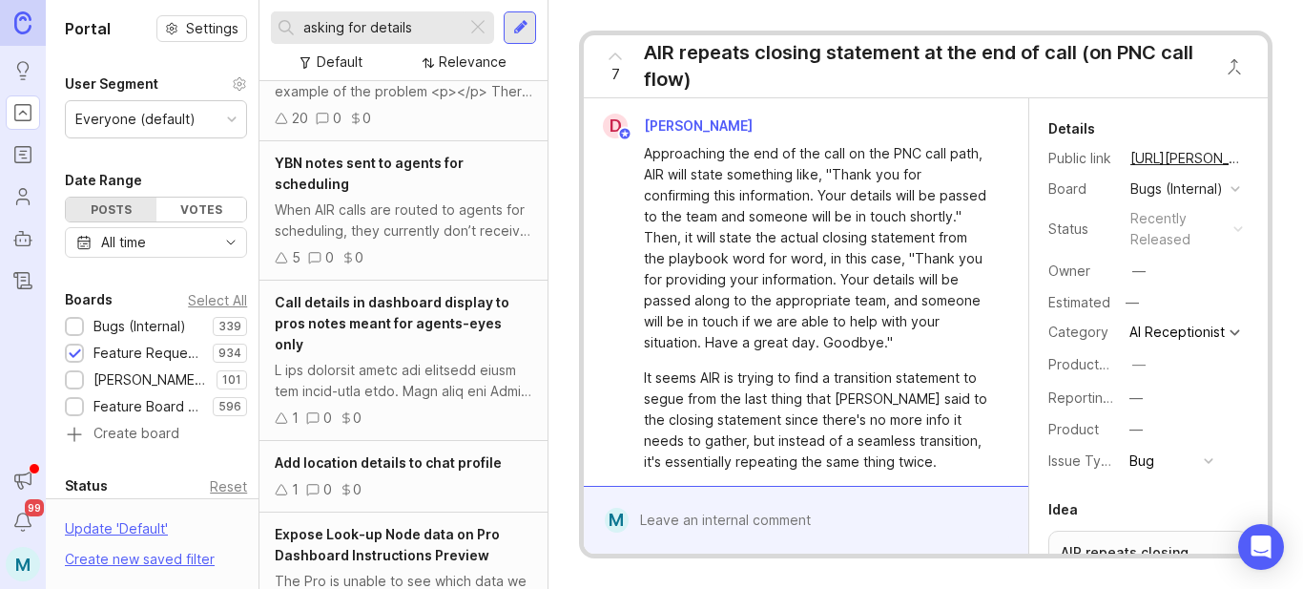
scroll to position [874, 0]
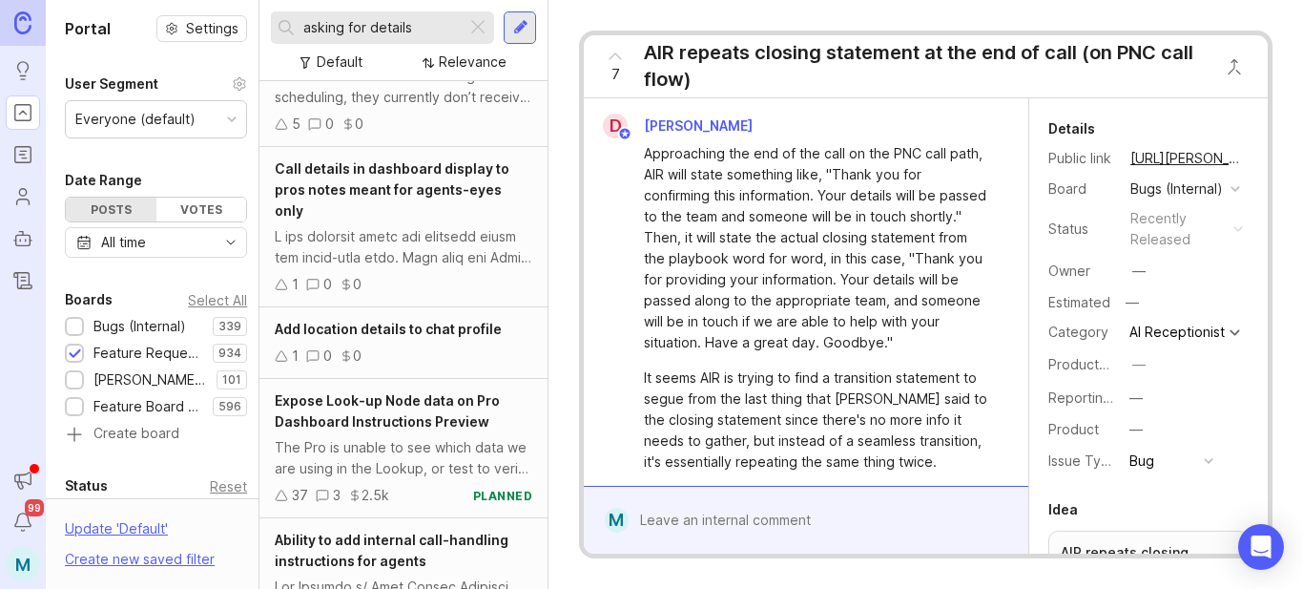
drag, startPoint x: 434, startPoint y: 27, endPoint x: 284, endPoint y: 29, distance: 149.8
click at [284, 29] on div "asking for details" at bounding box center [369, 27] width 196 height 32
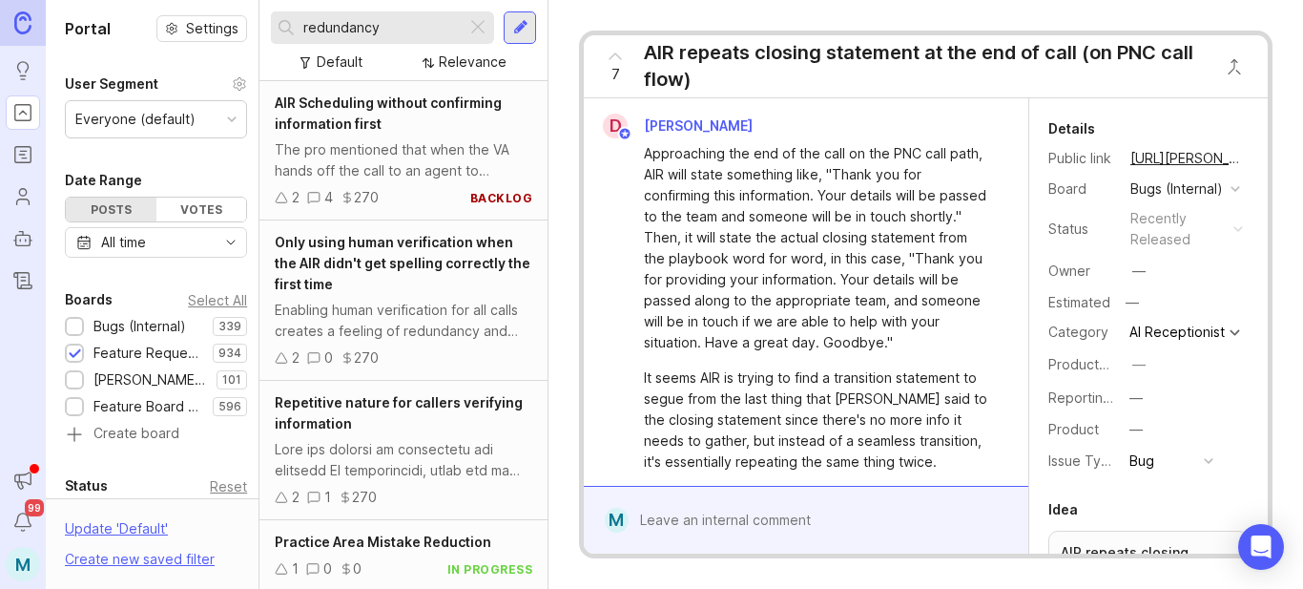
click at [410, 448] on div at bounding box center [404, 460] width 258 height 42
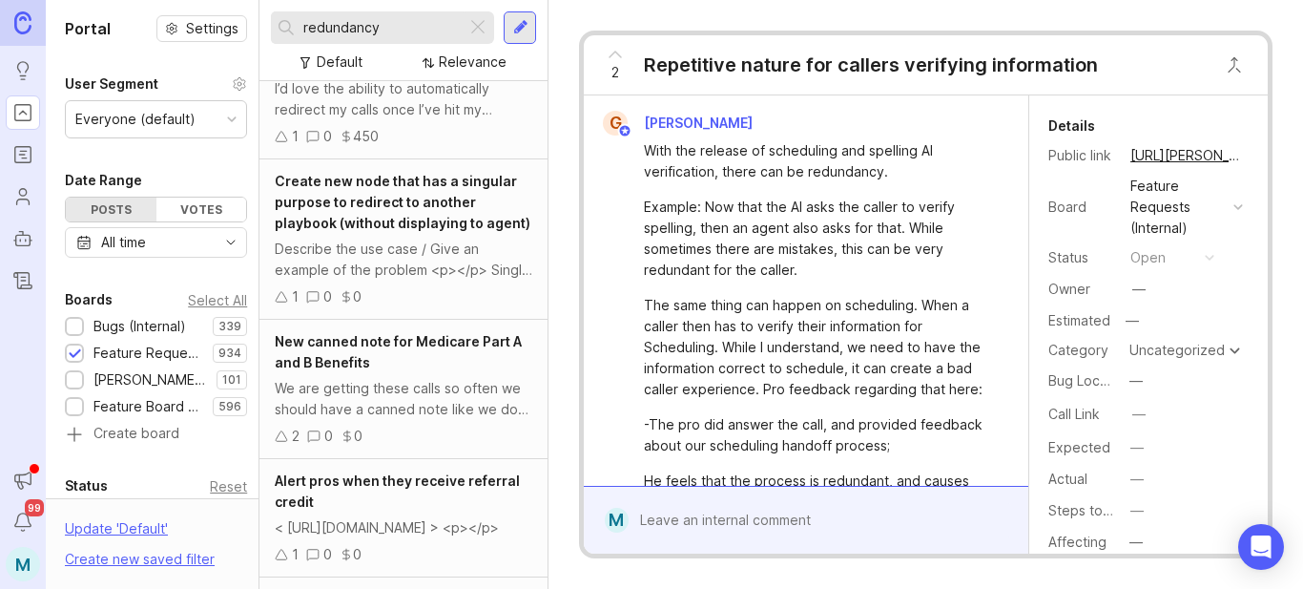
scroll to position [2109, 0]
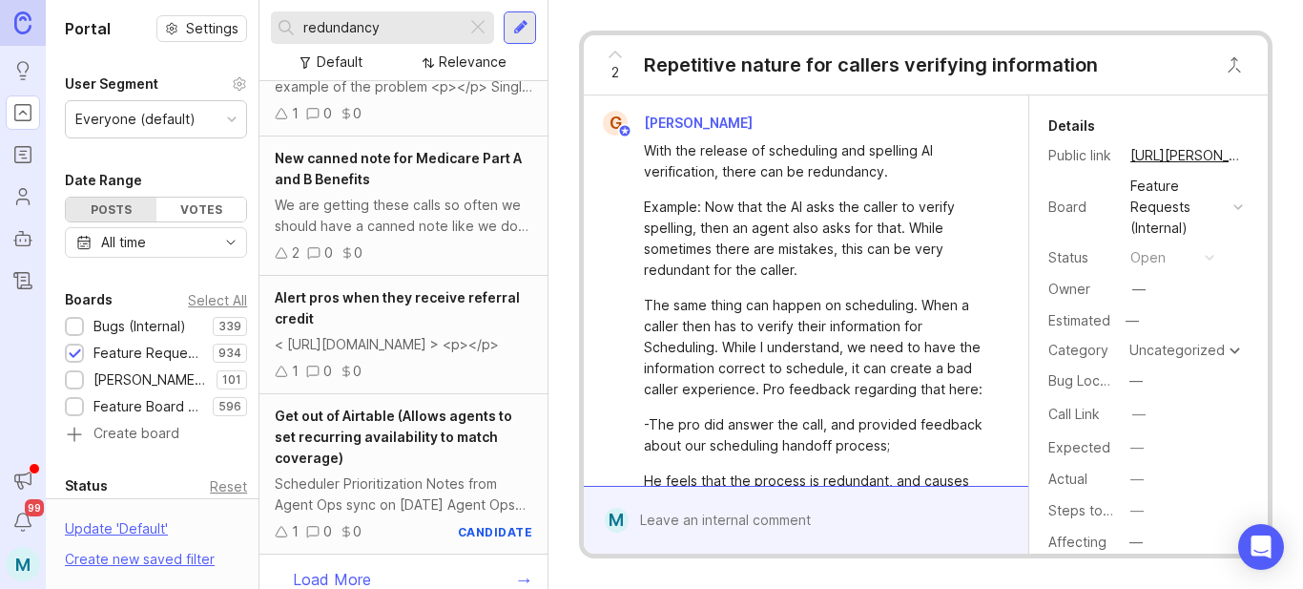
drag, startPoint x: 430, startPoint y: 27, endPoint x: 224, endPoint y: 30, distance: 206.1
click at [224, 30] on div "Portal Settings User Segment Everyone (default) Date Range Posts Votes All time…" at bounding box center [674, 294] width 1257 height 589
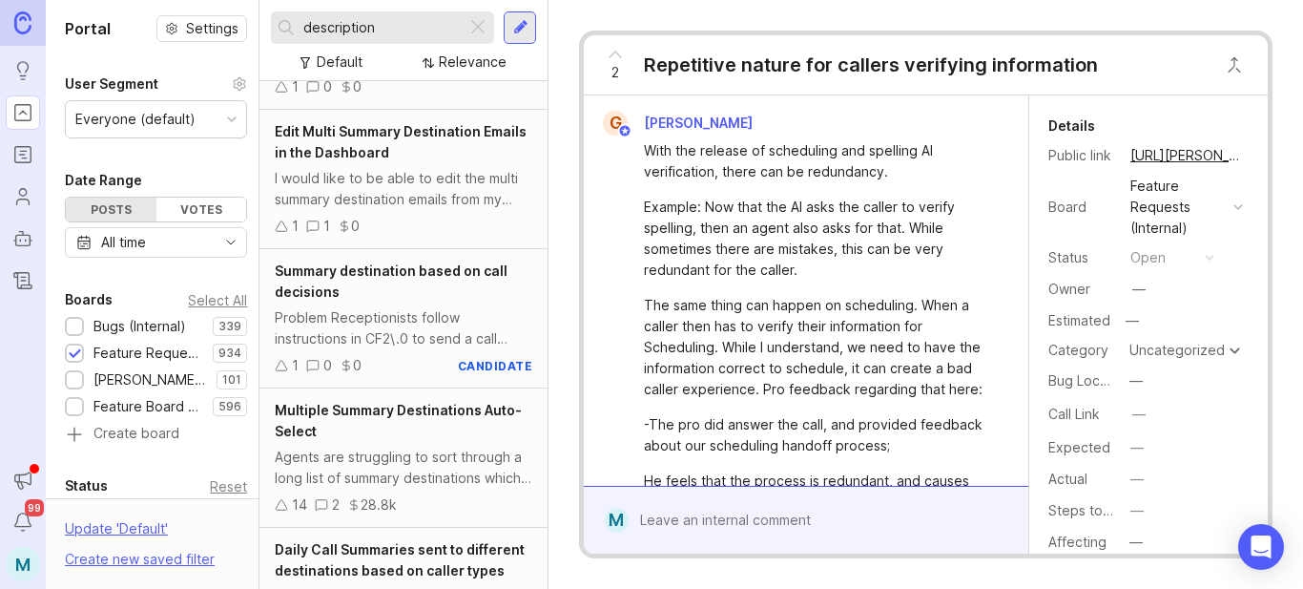
scroll to position [1551, 0]
drag, startPoint x: 380, startPoint y: 28, endPoint x: 260, endPoint y: 10, distance: 120.6
click at [260, 10] on div "description Default Relevance" at bounding box center [403, 40] width 288 height 81
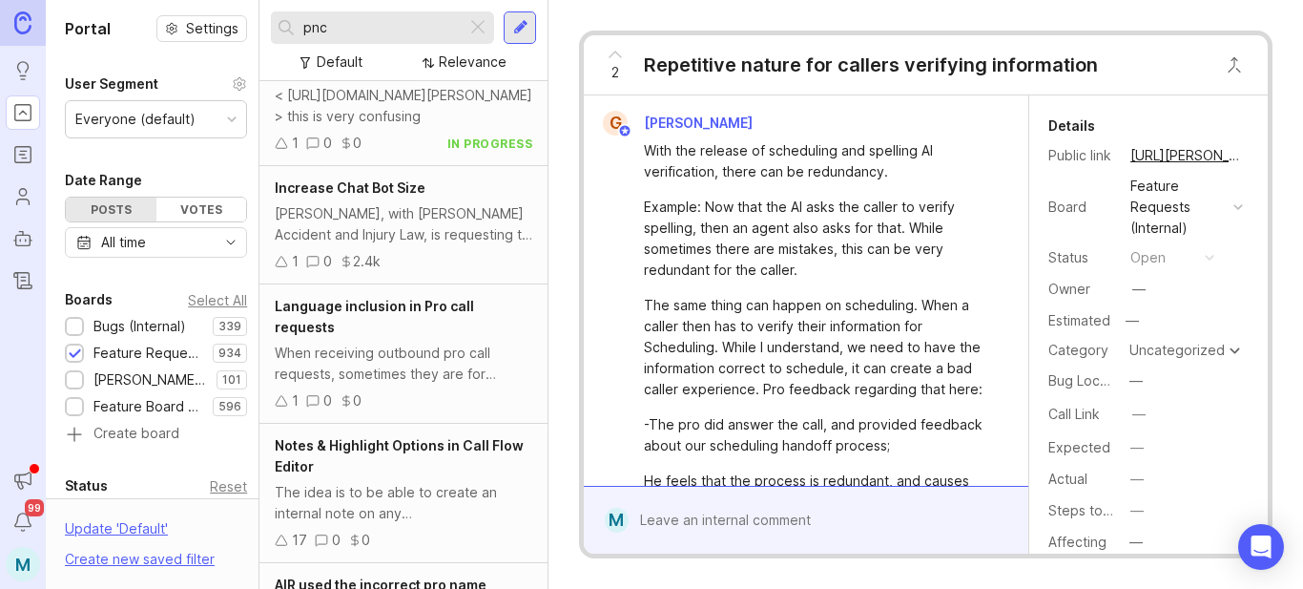
scroll to position [4218, 0]
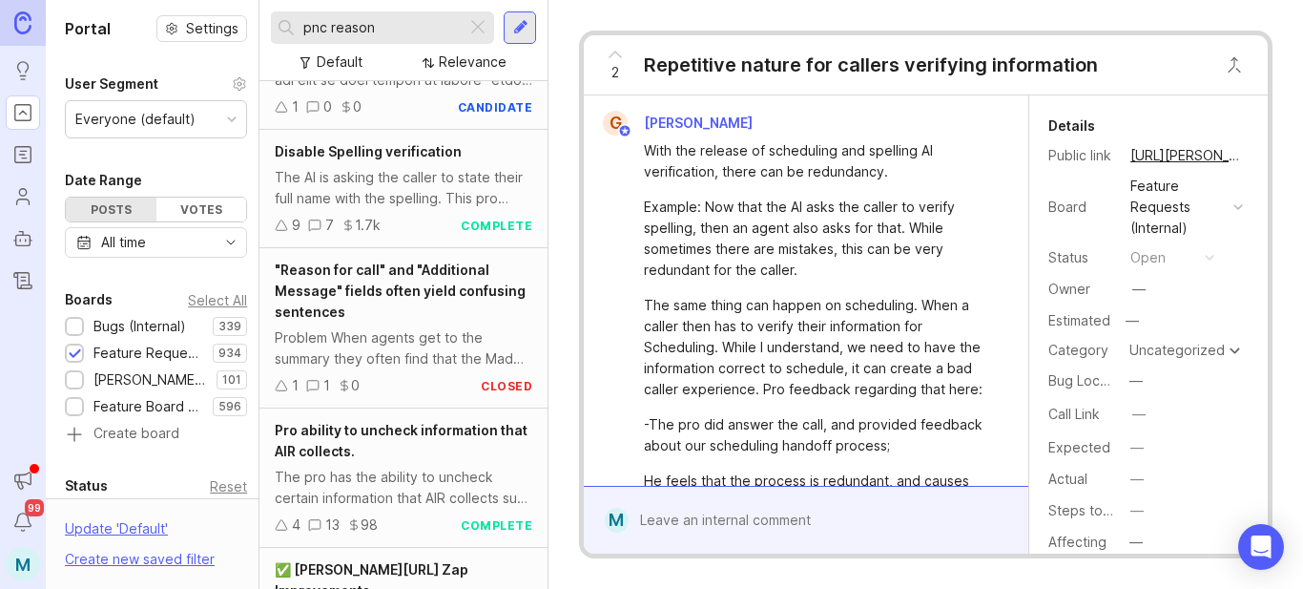
scroll to position [3609, 0]
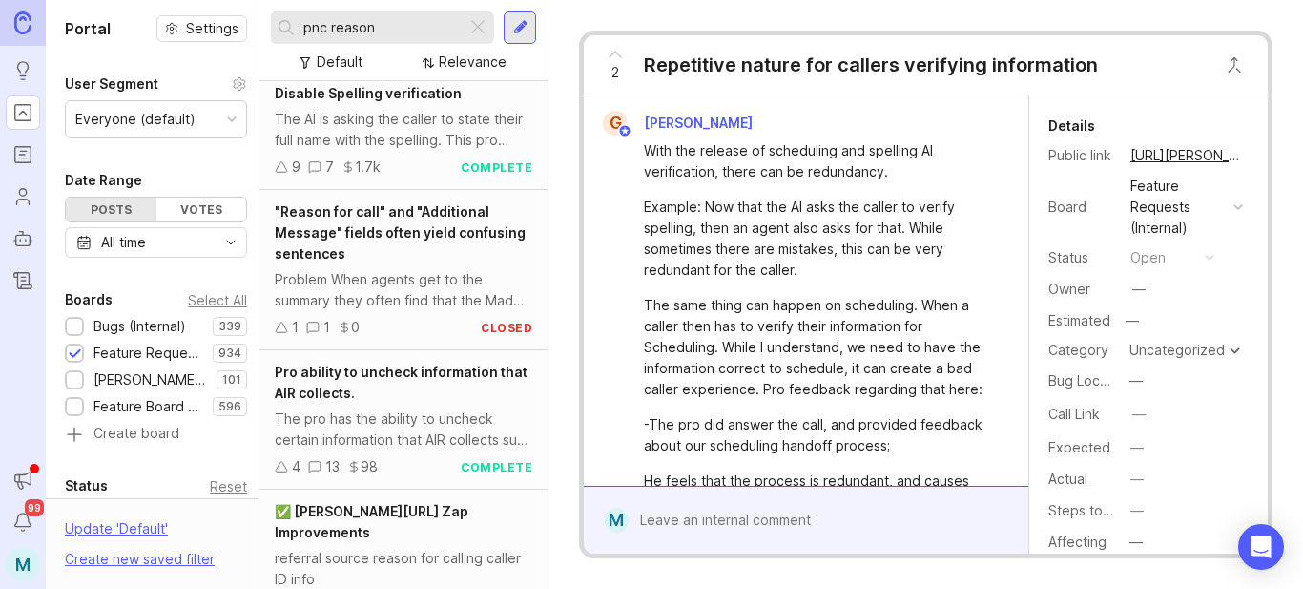
type input "pnc reason"
click at [346, 246] on span ""Reason for call" and "Additional Message" fields often yield confusing sentenc…" at bounding box center [400, 232] width 251 height 58
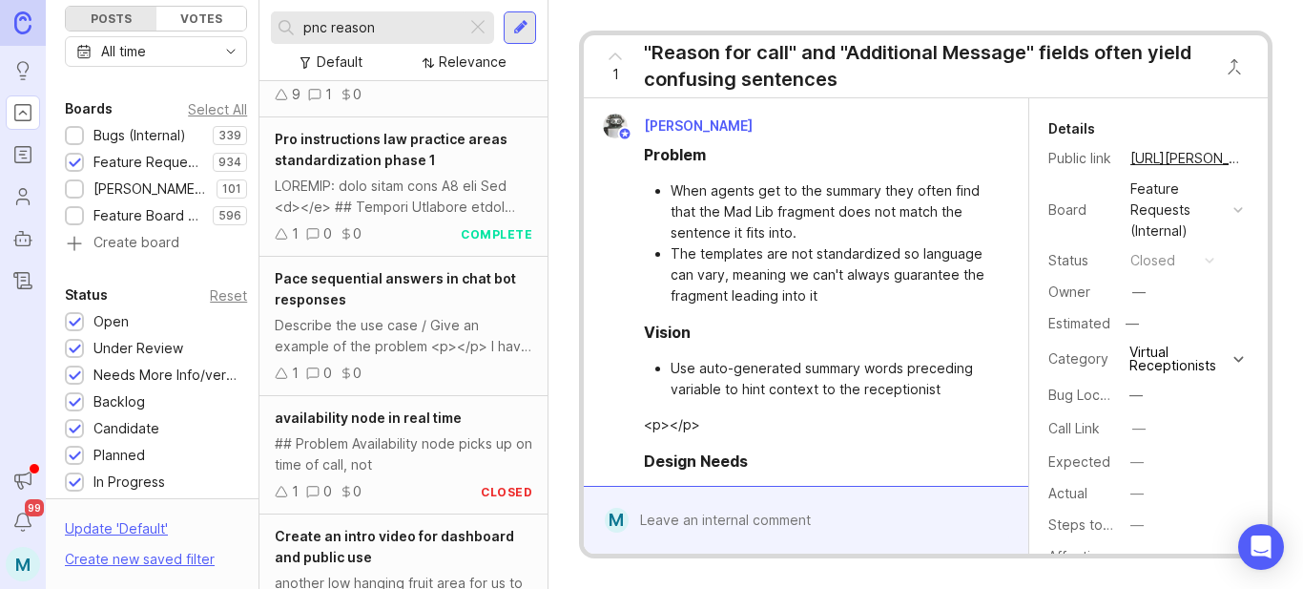
scroll to position [7925, 0]
